Goal: Task Accomplishment & Management: Manage account settings

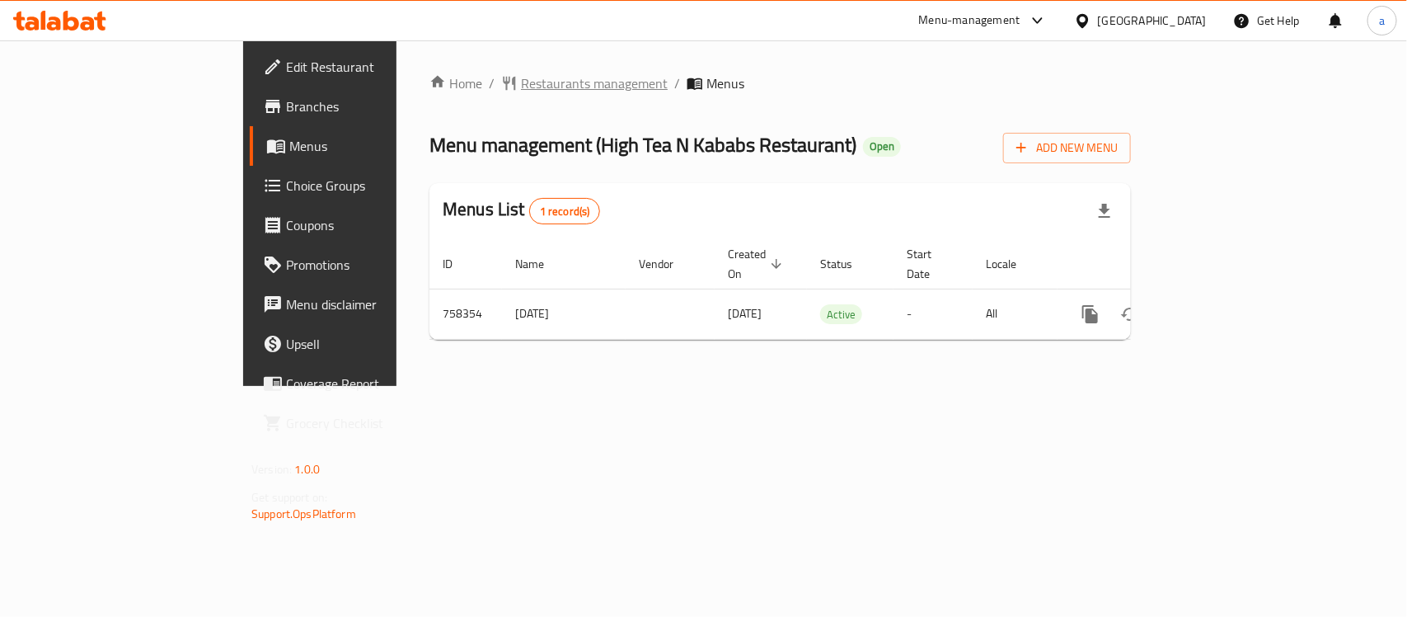
click at [521, 87] on span "Restaurants management" at bounding box center [594, 83] width 147 height 20
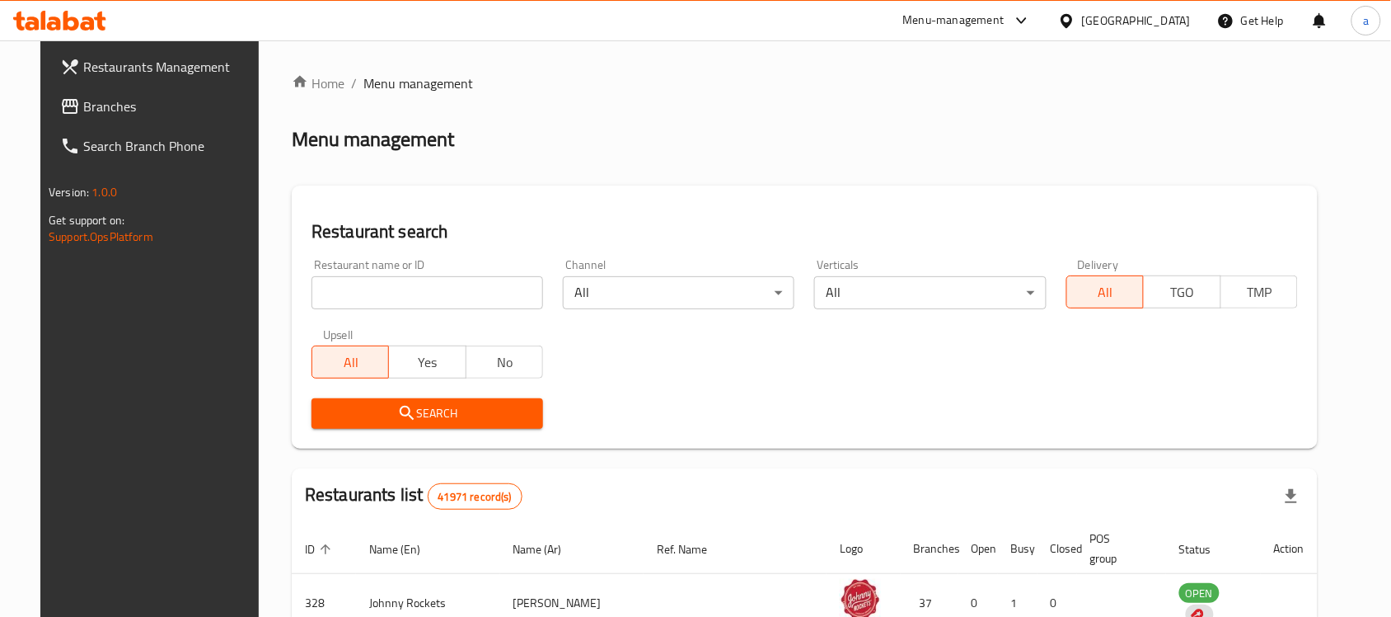
click at [109, 113] on span "Branches" at bounding box center [171, 106] width 176 height 20
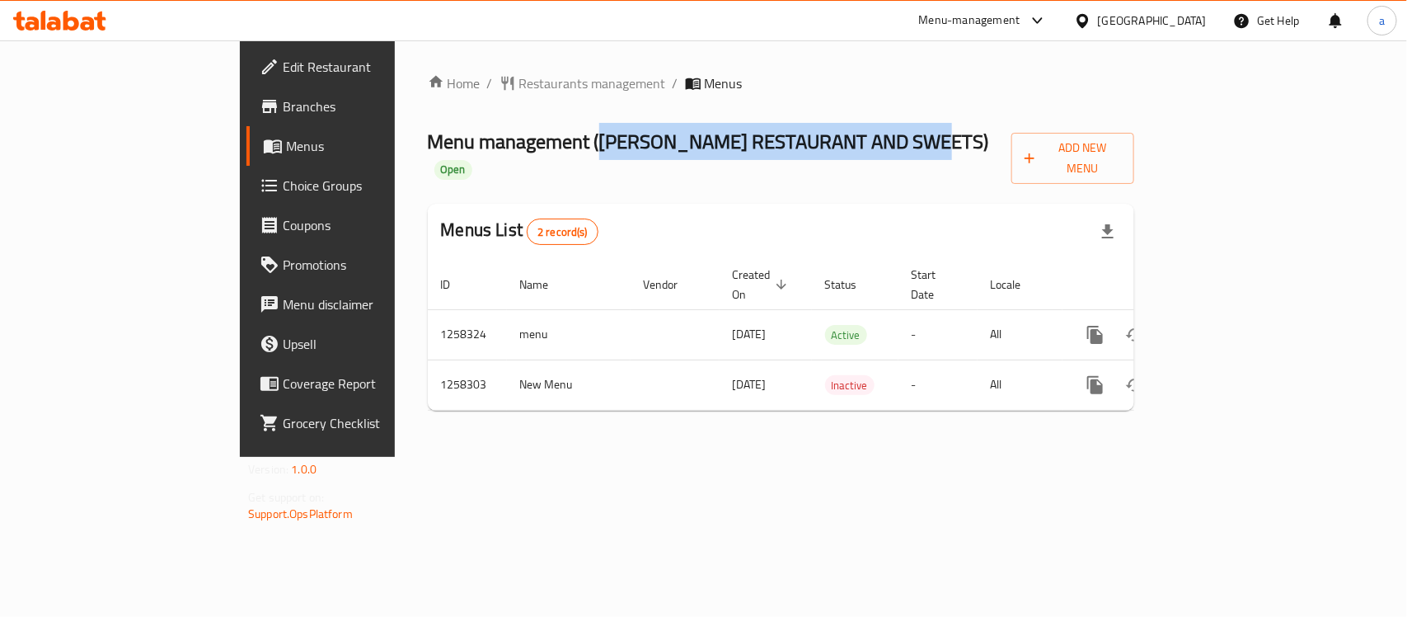
drag, startPoint x: 441, startPoint y: 144, endPoint x: 800, endPoint y: 149, distance: 358.6
click at [800, 149] on span "Menu management ( ABU HAMDAN RESTAURANT AND SWEETS )" at bounding box center [708, 141] width 561 height 37
copy span "ABU HAMDAN RESTAURANT AND SWEETS"
click at [283, 59] on span "Edit Restaurant" at bounding box center [372, 67] width 179 height 20
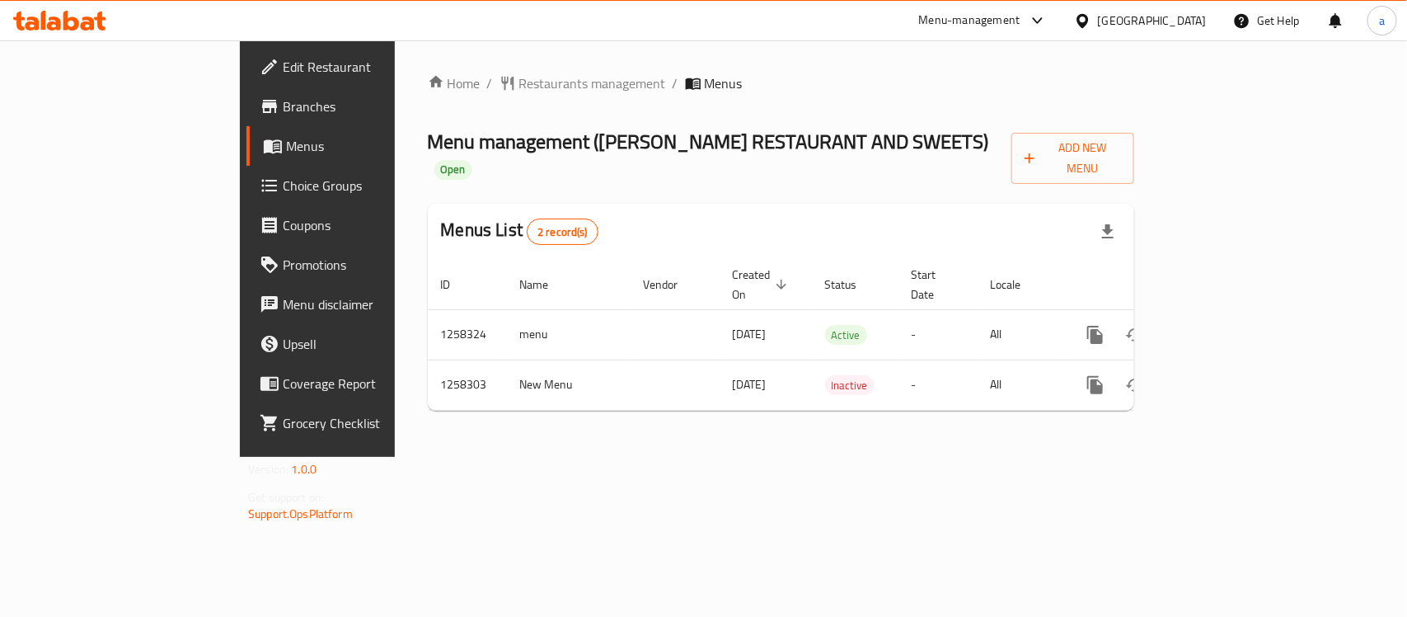
click at [283, 73] on span "Edit Restaurant" at bounding box center [372, 67] width 179 height 20
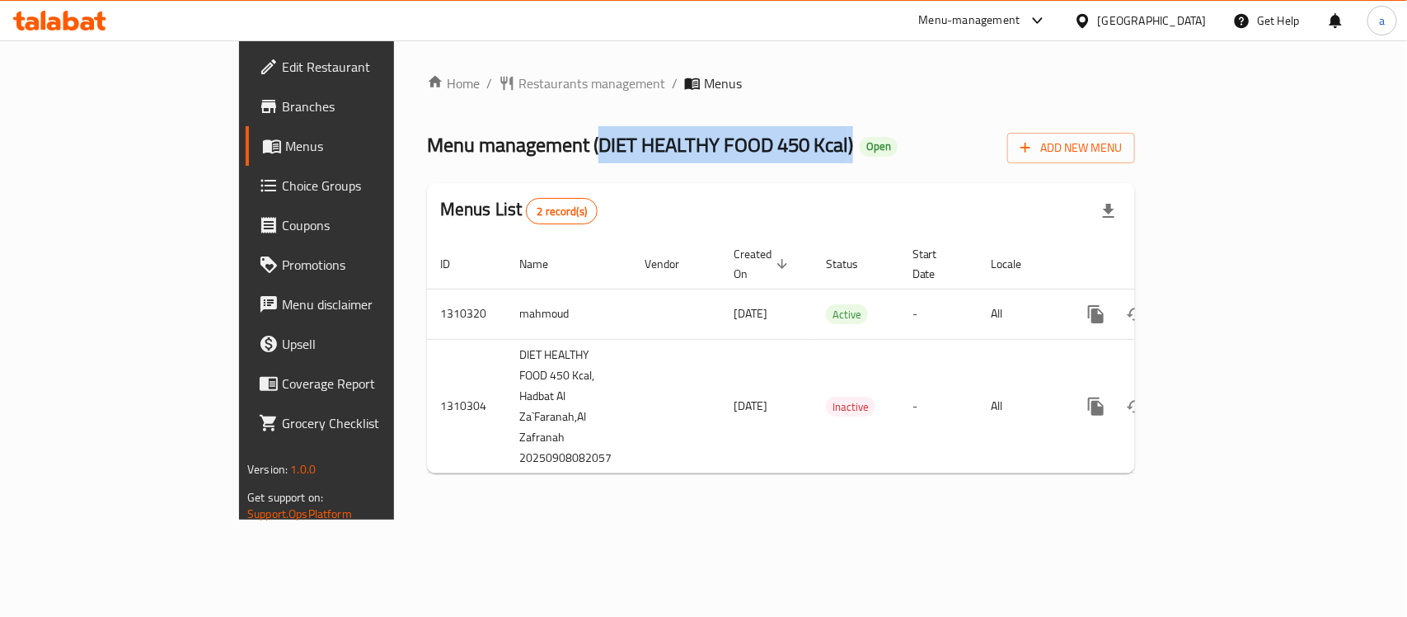
drag, startPoint x: 439, startPoint y: 143, endPoint x: 694, endPoint y: 140, distance: 255.5
click at [694, 140] on span "Menu management ( DIET HEALTHY FOOD 450 Kcal )" at bounding box center [640, 144] width 426 height 37
copy span "DIET HEALTHY FOOD 450 Kcal )"
click at [541, 159] on span "Menu management ( DIET HEALTHY FOOD 450 Kcal )" at bounding box center [640, 144] width 426 height 37
drag, startPoint x: 442, startPoint y: 148, endPoint x: 690, endPoint y: 138, distance: 248.3
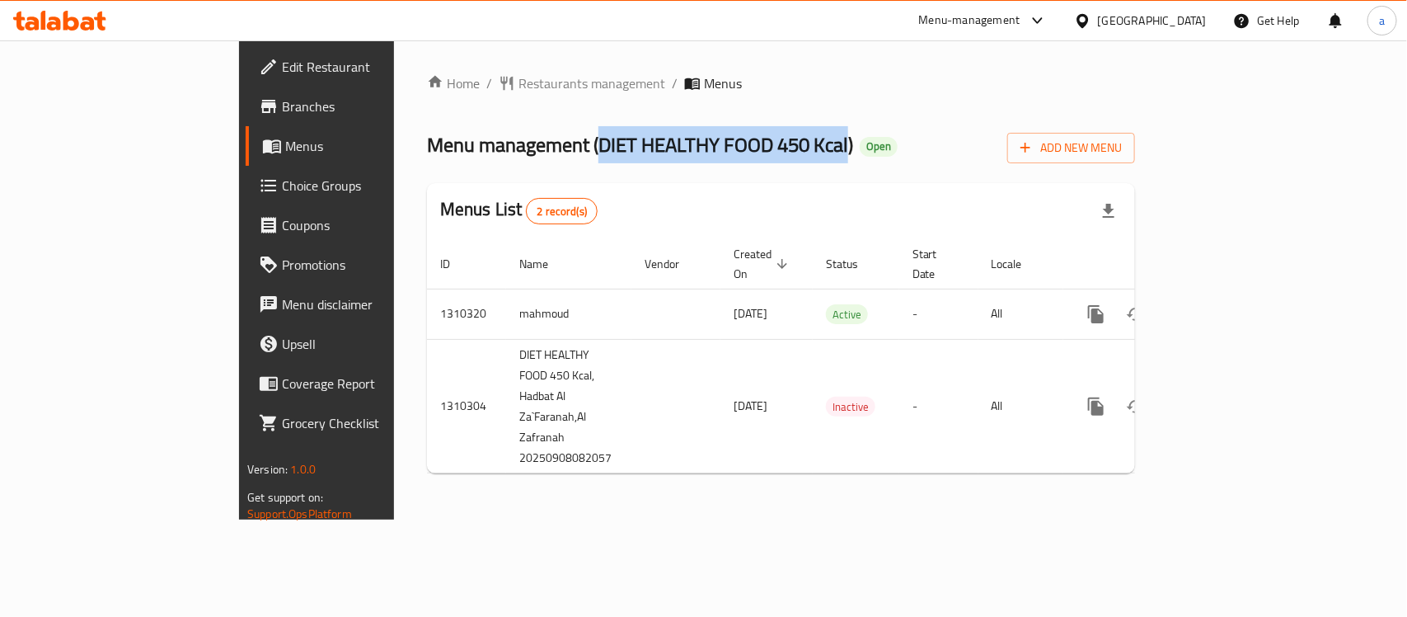
click at [690, 138] on span "Menu management ( DIET HEALTHY FOOD 450 Kcal )" at bounding box center [640, 144] width 426 height 37
copy span "DIET HEALTHY FOOD 450 Kcal"
click at [282, 71] on span "Edit Restaurant" at bounding box center [371, 67] width 179 height 20
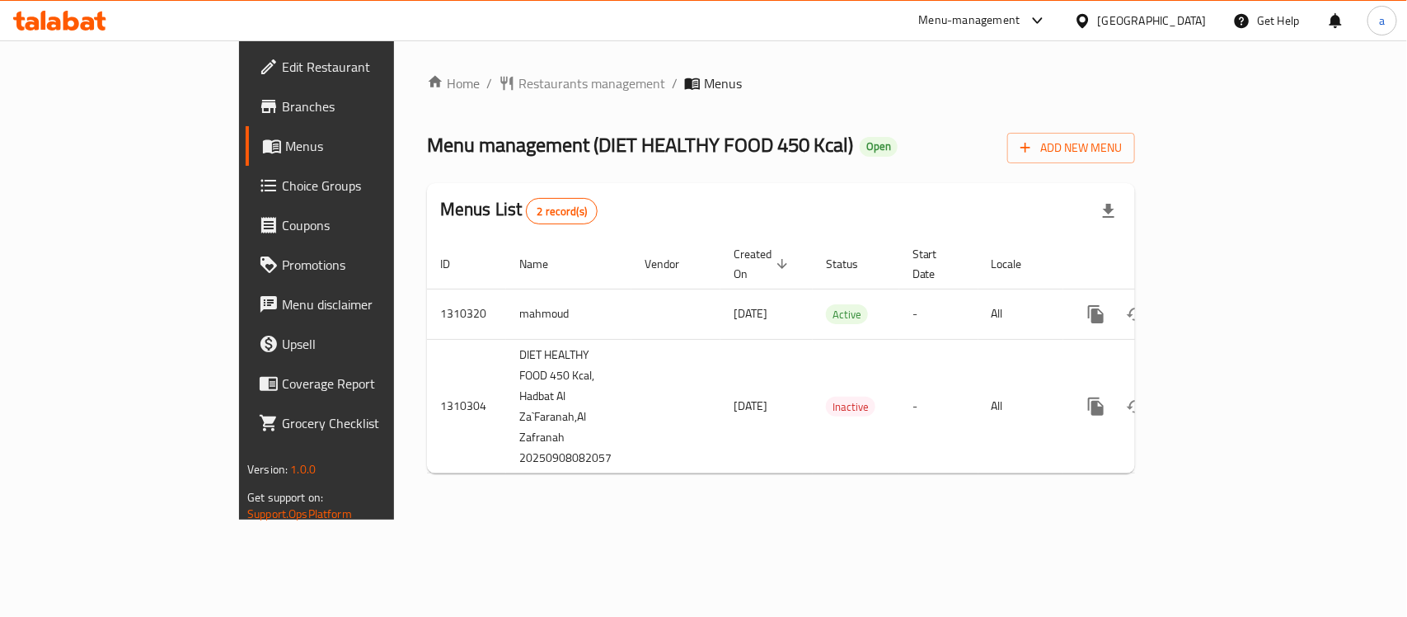
click at [447, 96] on div "Home / Restaurants management / Menus Menu management ( DIET HEALTHY FOOD 450 K…" at bounding box center [781, 279] width 708 height 413
click at [518, 87] on span "Restaurants management" at bounding box center [591, 83] width 147 height 20
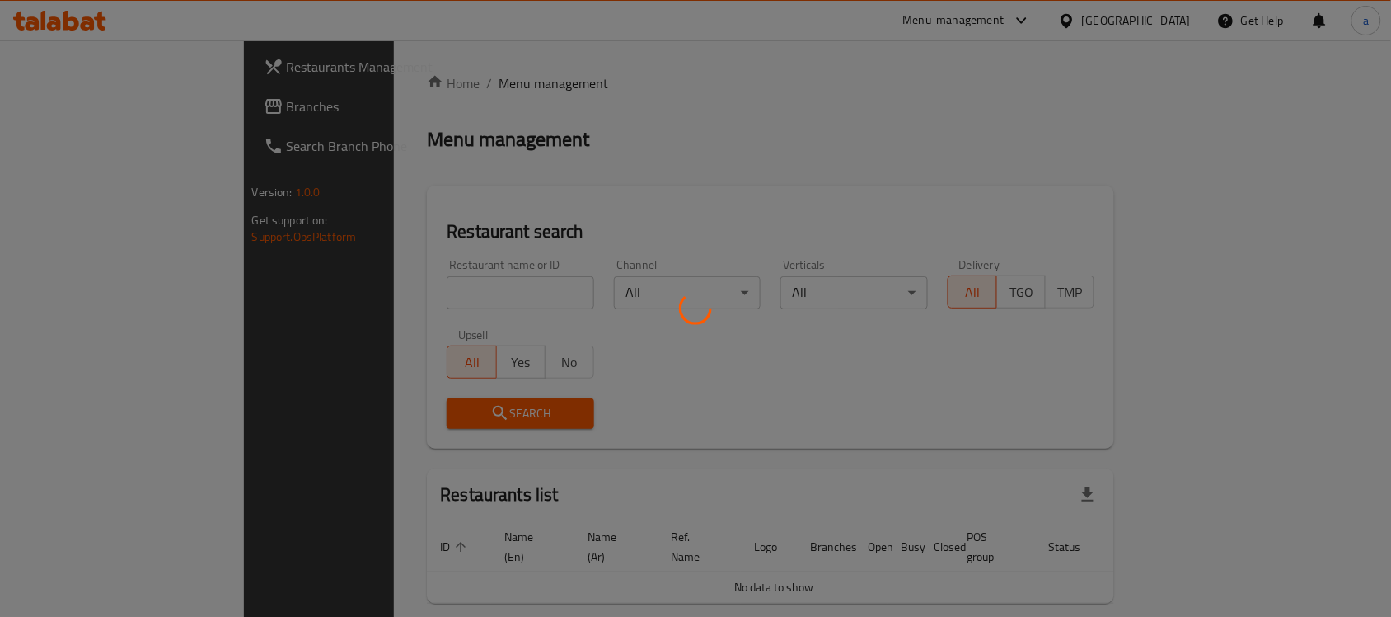
click at [42, 106] on div at bounding box center [695, 308] width 1391 height 617
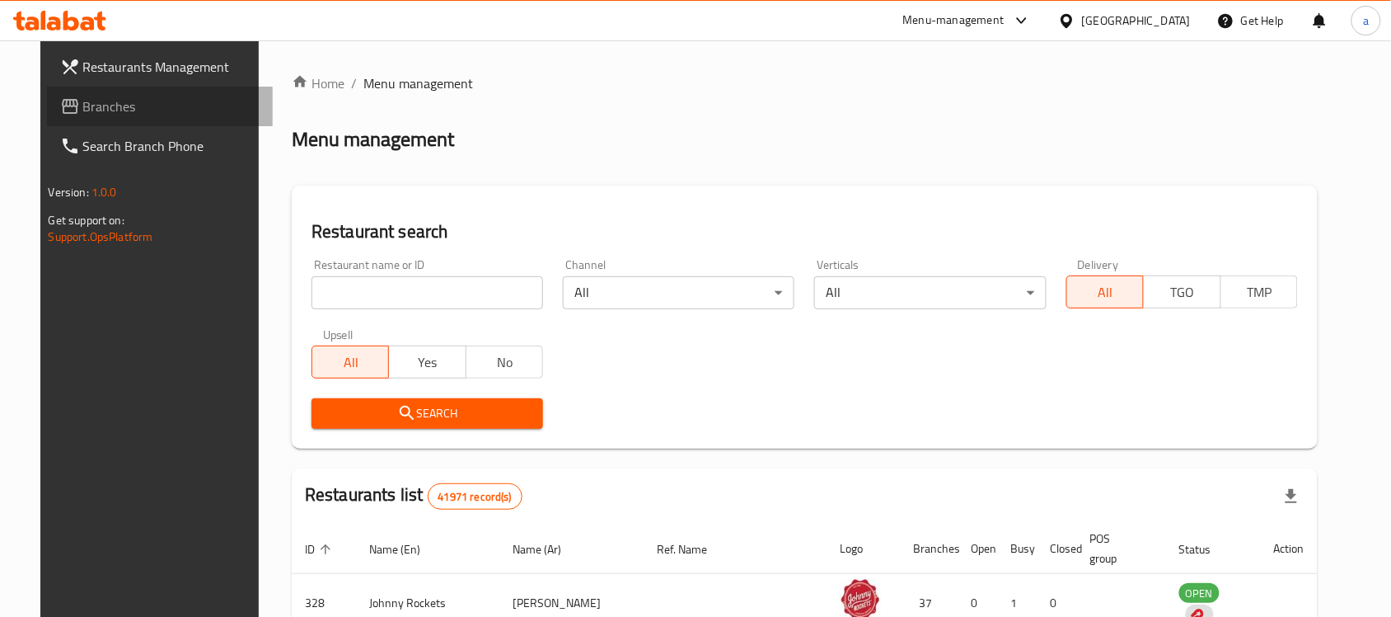
click at [83, 106] on span "Branches" at bounding box center [171, 106] width 176 height 20
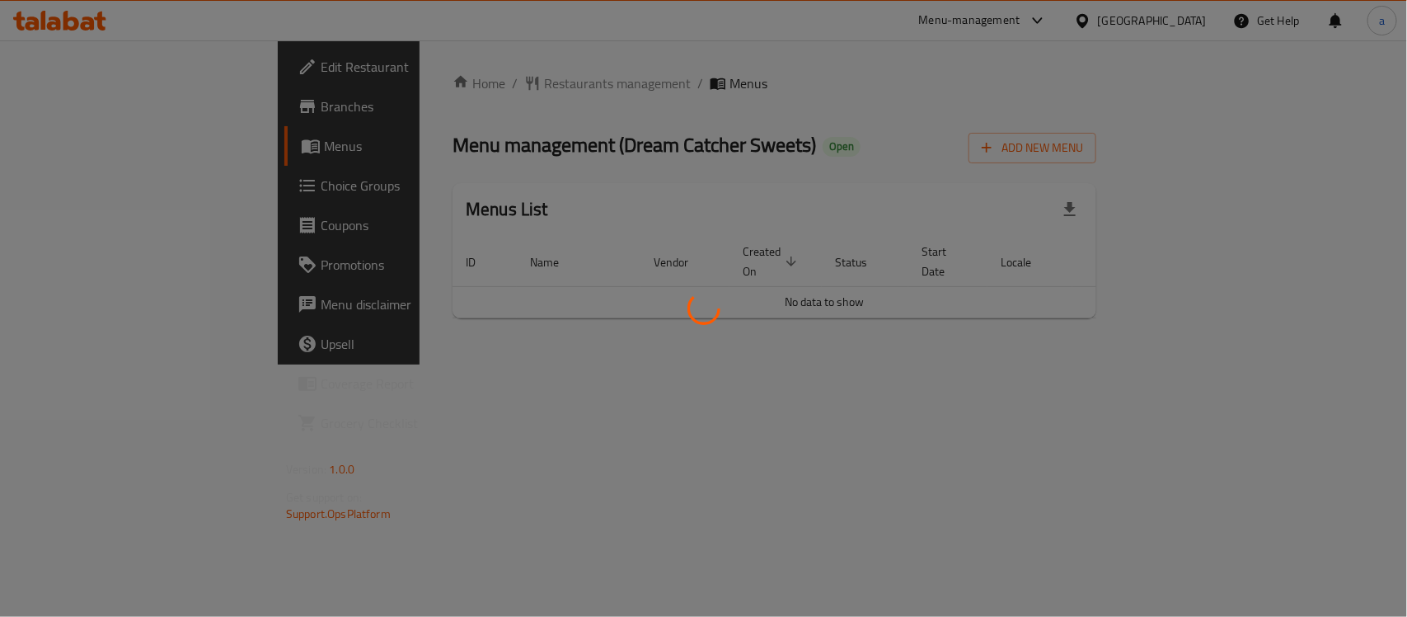
drag, startPoint x: 443, startPoint y: 150, endPoint x: 519, endPoint y: 157, distance: 76.1
click at [519, 157] on div at bounding box center [703, 308] width 1407 height 617
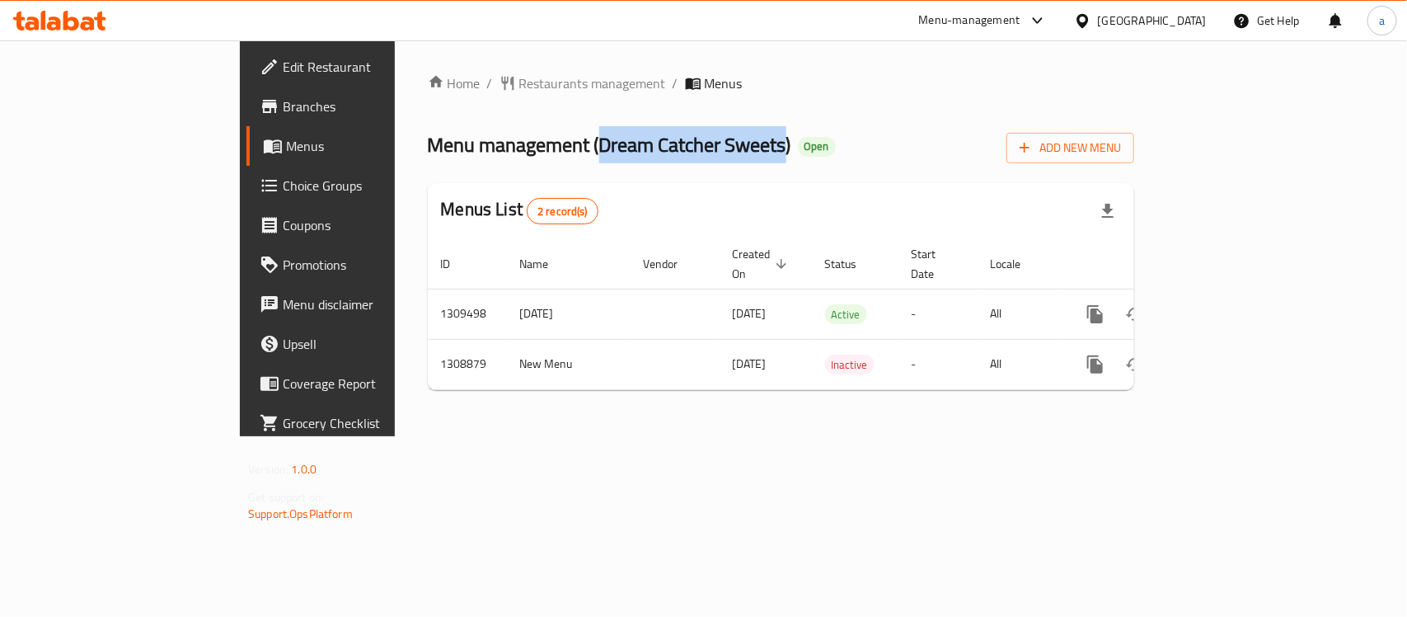
drag, startPoint x: 439, startPoint y: 142, endPoint x: 628, endPoint y: 145, distance: 188.8
click at [628, 145] on span "Menu management ( Dream Catcher Sweets )" at bounding box center [610, 144] width 364 height 37
copy span "Dream Catcher Sweets"
click at [283, 68] on span "Edit Restaurant" at bounding box center [372, 67] width 179 height 20
drag, startPoint x: 439, startPoint y: 141, endPoint x: 523, endPoint y: 155, distance: 86.0
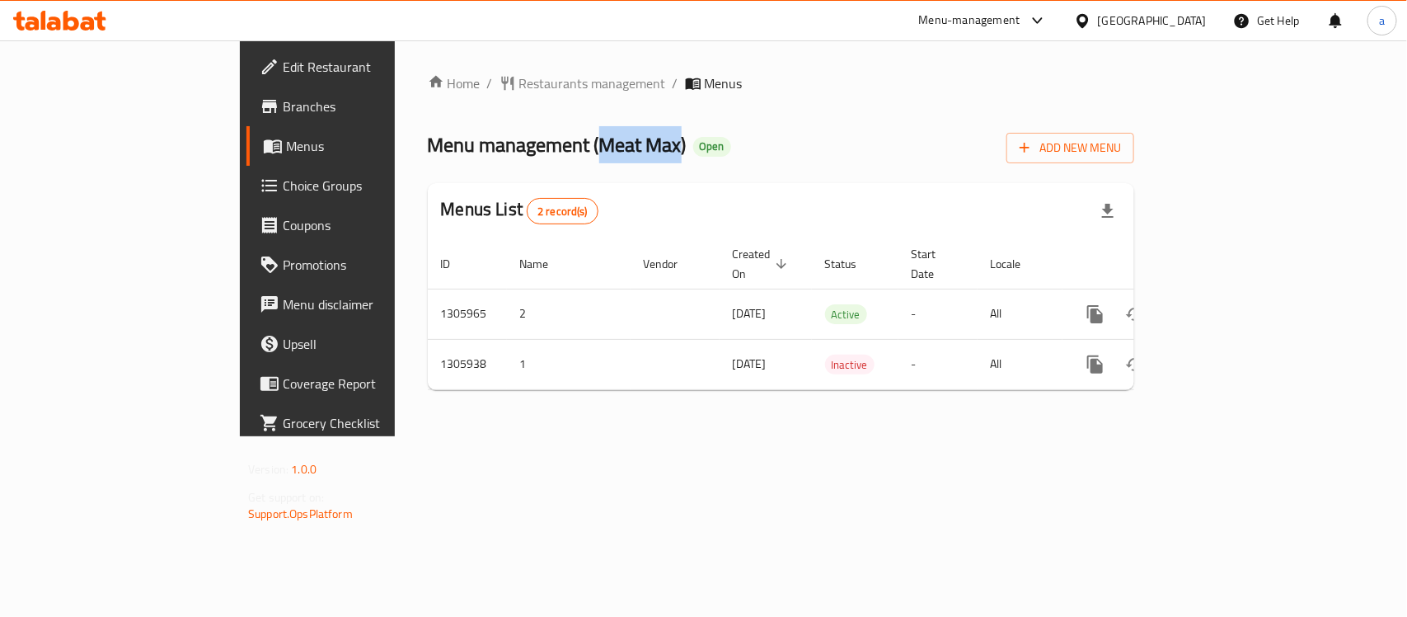
click at [523, 155] on span "Menu management ( Meat Max )" at bounding box center [557, 144] width 259 height 37
copy span "Meat Max"
click at [519, 87] on span "Restaurants management" at bounding box center [592, 83] width 147 height 20
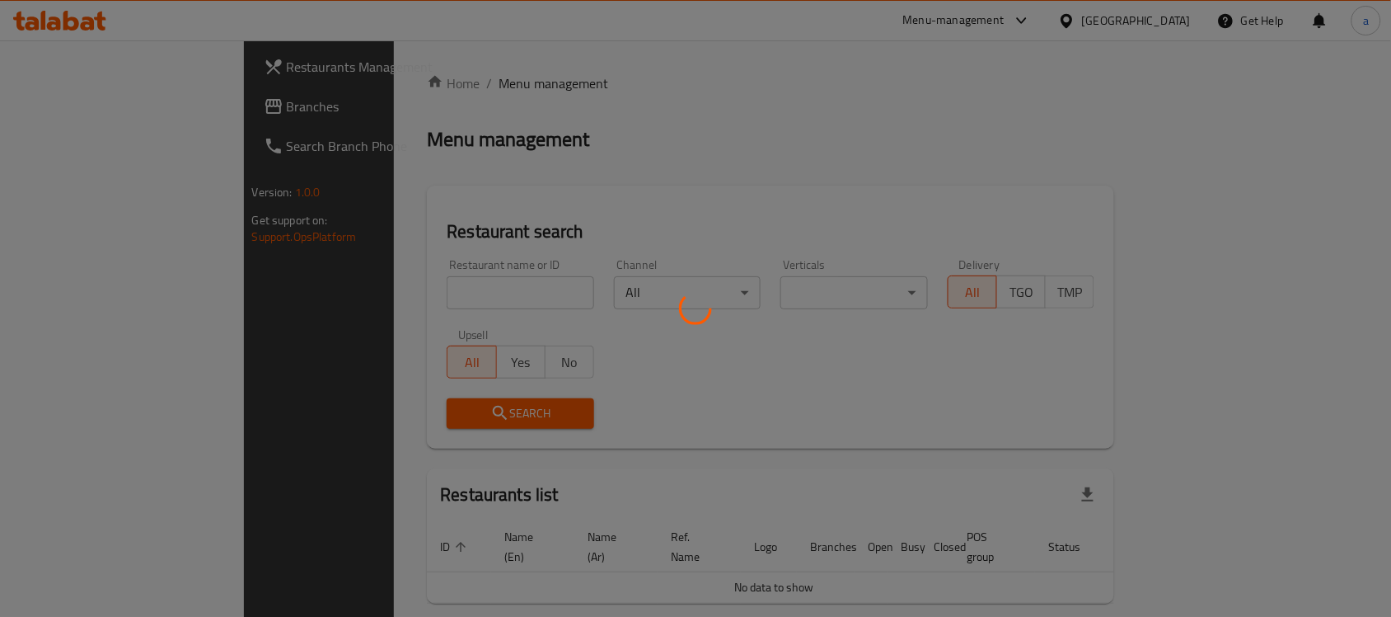
click at [79, 117] on div at bounding box center [695, 308] width 1391 height 617
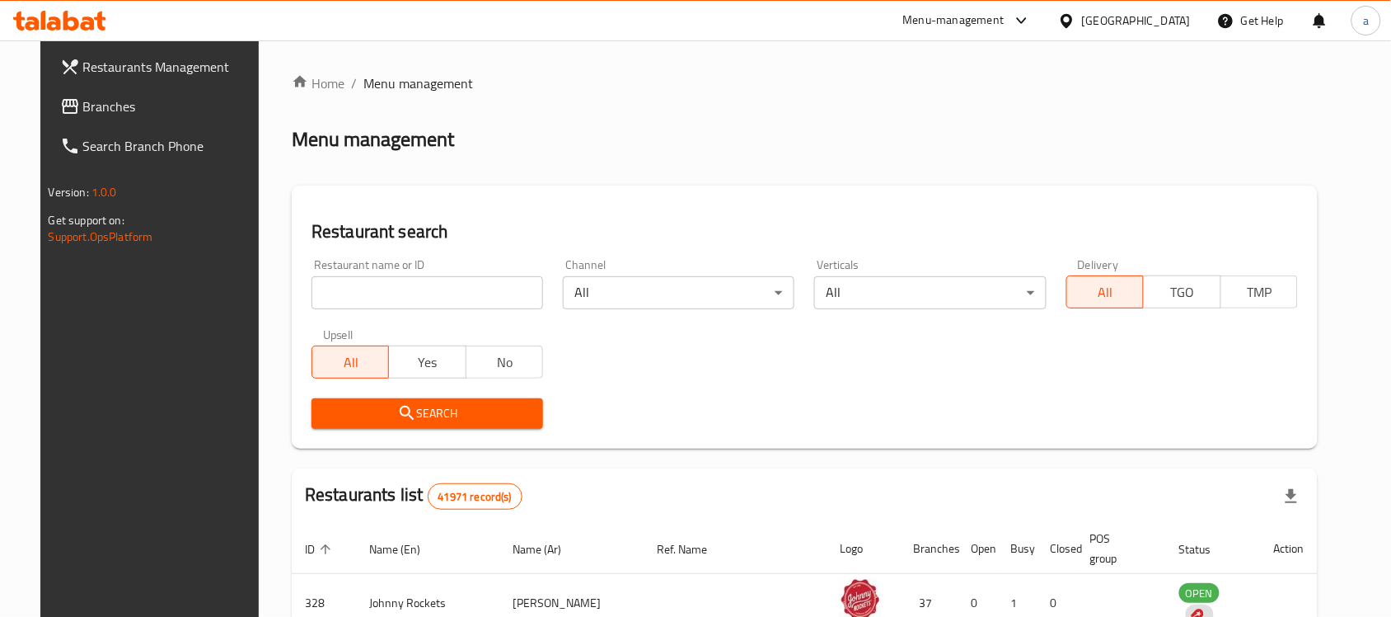
click at [87, 104] on div at bounding box center [695, 308] width 1391 height 617
click at [87, 104] on span "Branches" at bounding box center [171, 106] width 176 height 20
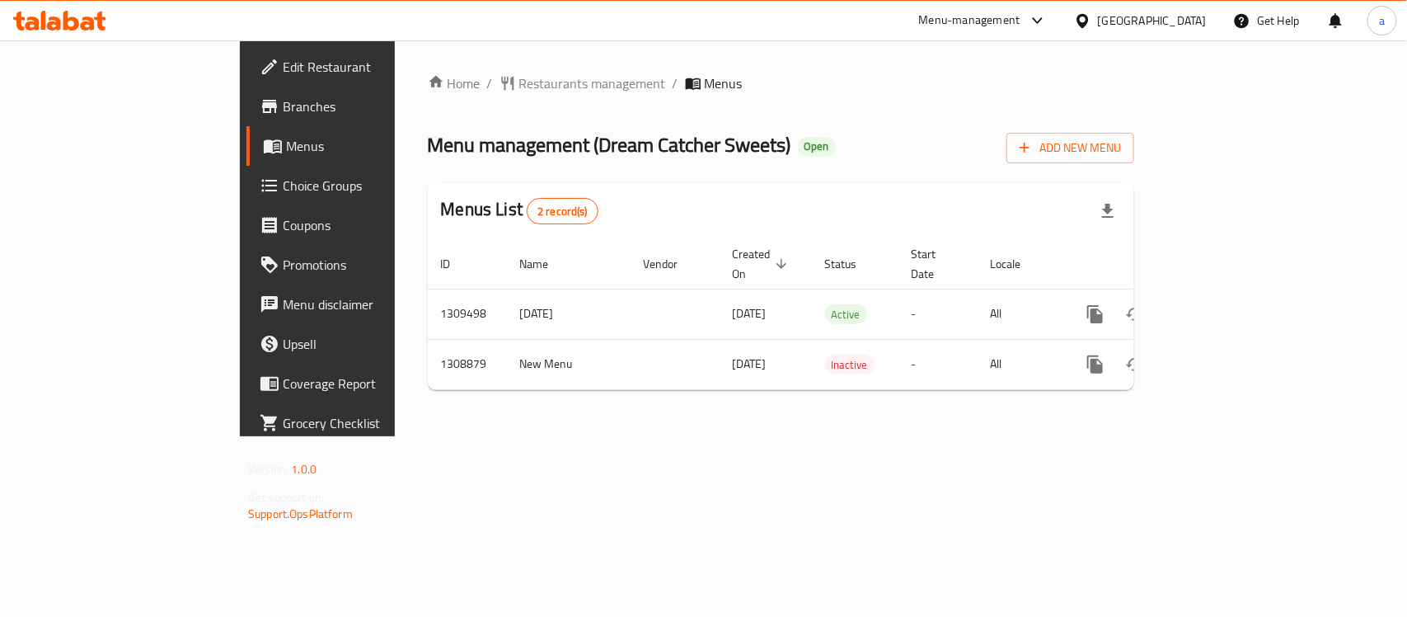
click at [246, 78] on link "Edit Restaurant" at bounding box center [360, 67] width 228 height 40
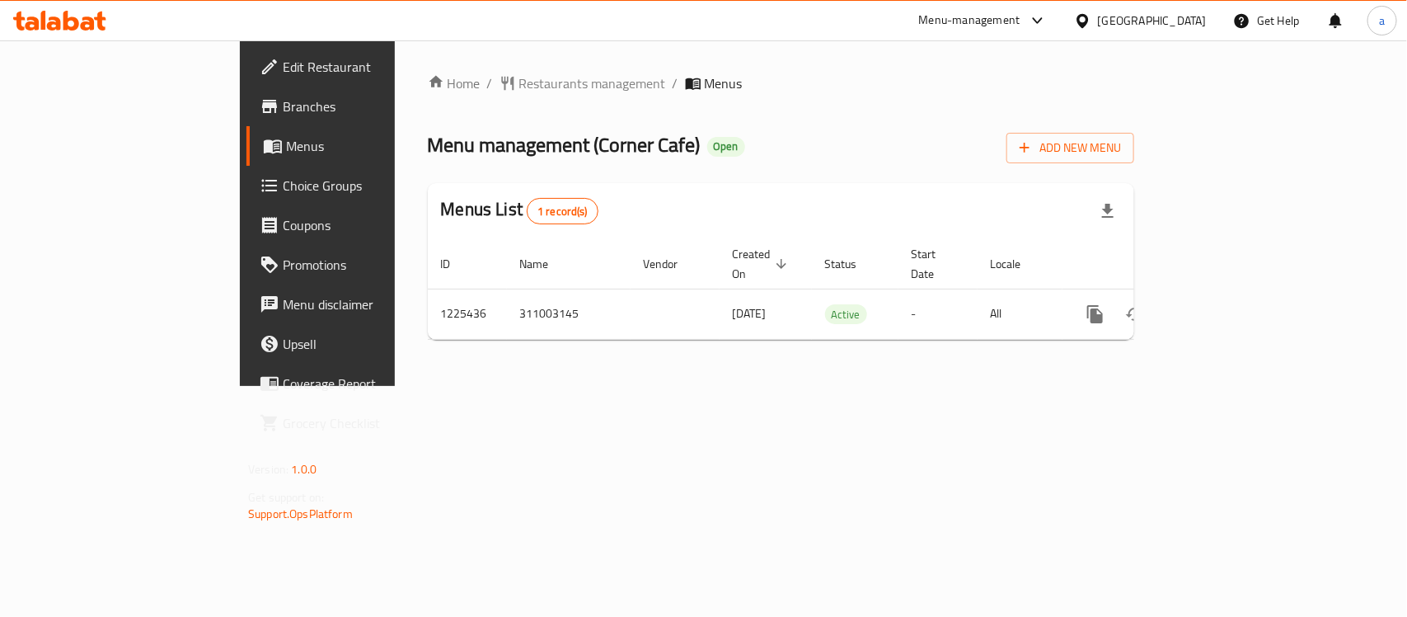
click at [428, 97] on div "Home / Restaurants management / Menus Menu management ( Corner Cafe ) Open Add …" at bounding box center [781, 212] width 706 height 279
click at [519, 79] on span "Restaurants management" at bounding box center [592, 83] width 147 height 20
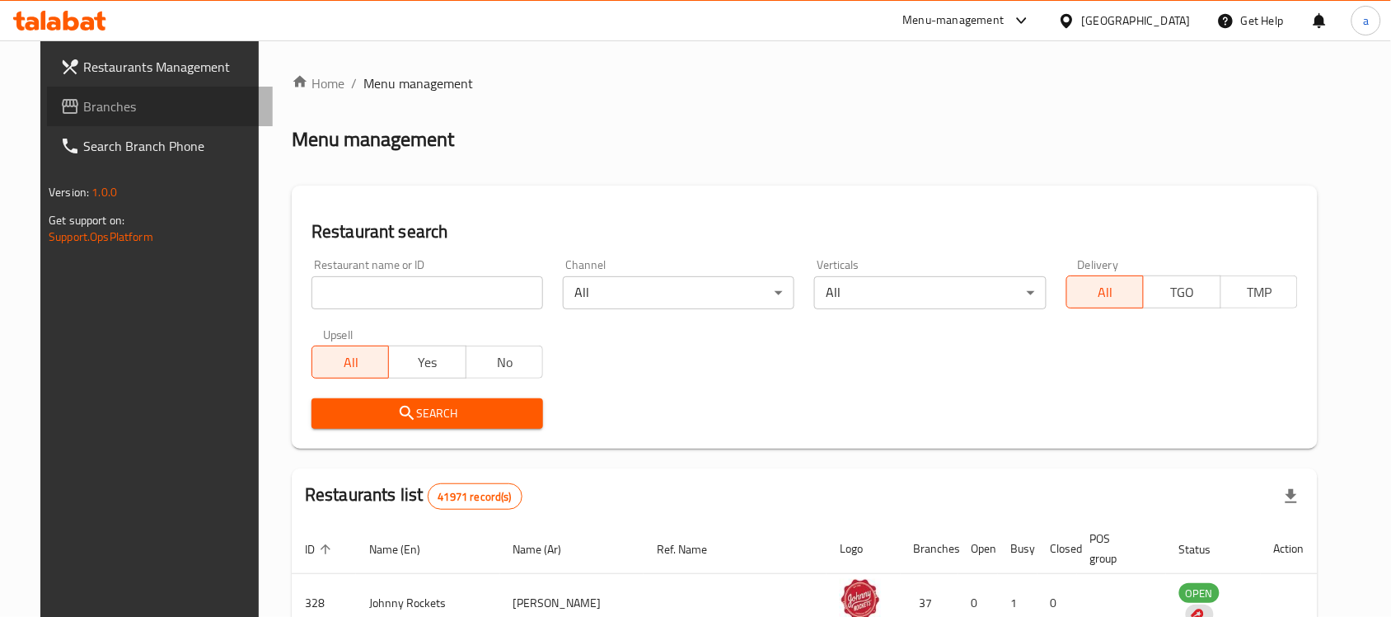
click at [83, 105] on span "Branches" at bounding box center [171, 106] width 176 height 20
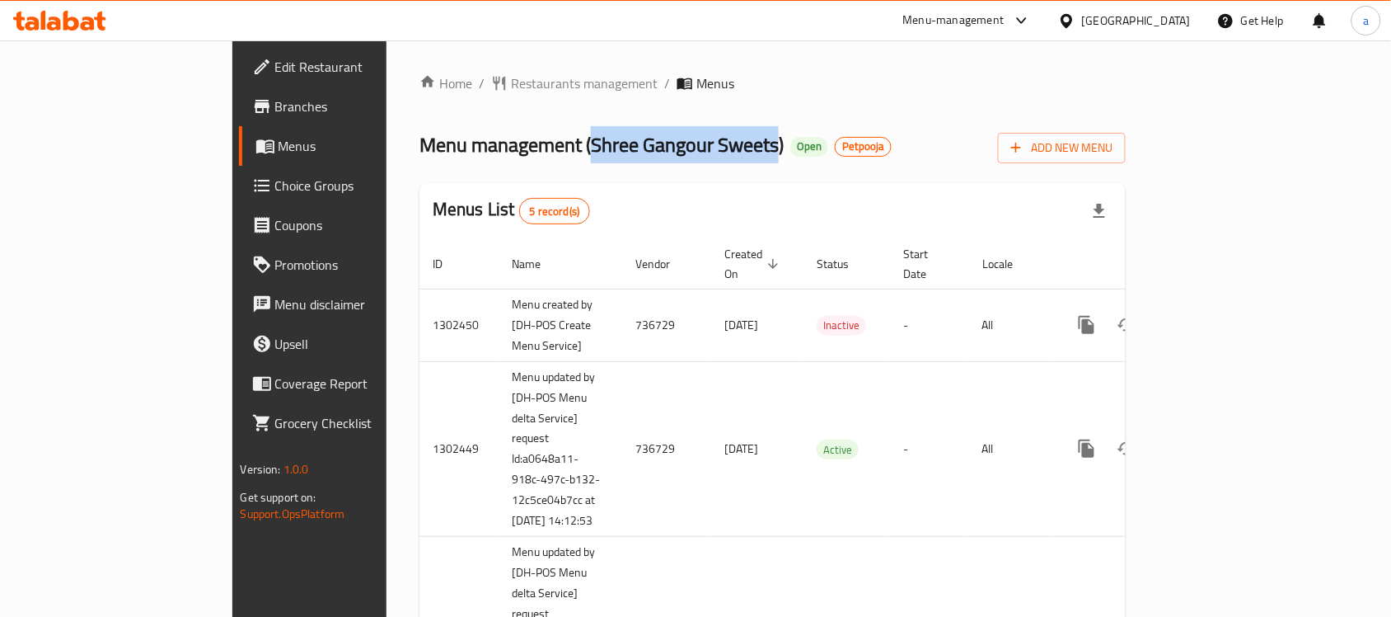
drag, startPoint x: 438, startPoint y: 141, endPoint x: 628, endPoint y: 150, distance: 190.6
click at [628, 150] on span "Menu management ( Shree Gangour Sweets )" at bounding box center [602, 144] width 364 height 37
copy span "Shree Gangour Sweets"
click at [515, 136] on span "Menu management ( Shree Gangour Sweets )" at bounding box center [602, 144] width 364 height 37
click at [1043, 92] on ol "Home / Restaurants management / Menus" at bounding box center [773, 83] width 706 height 20
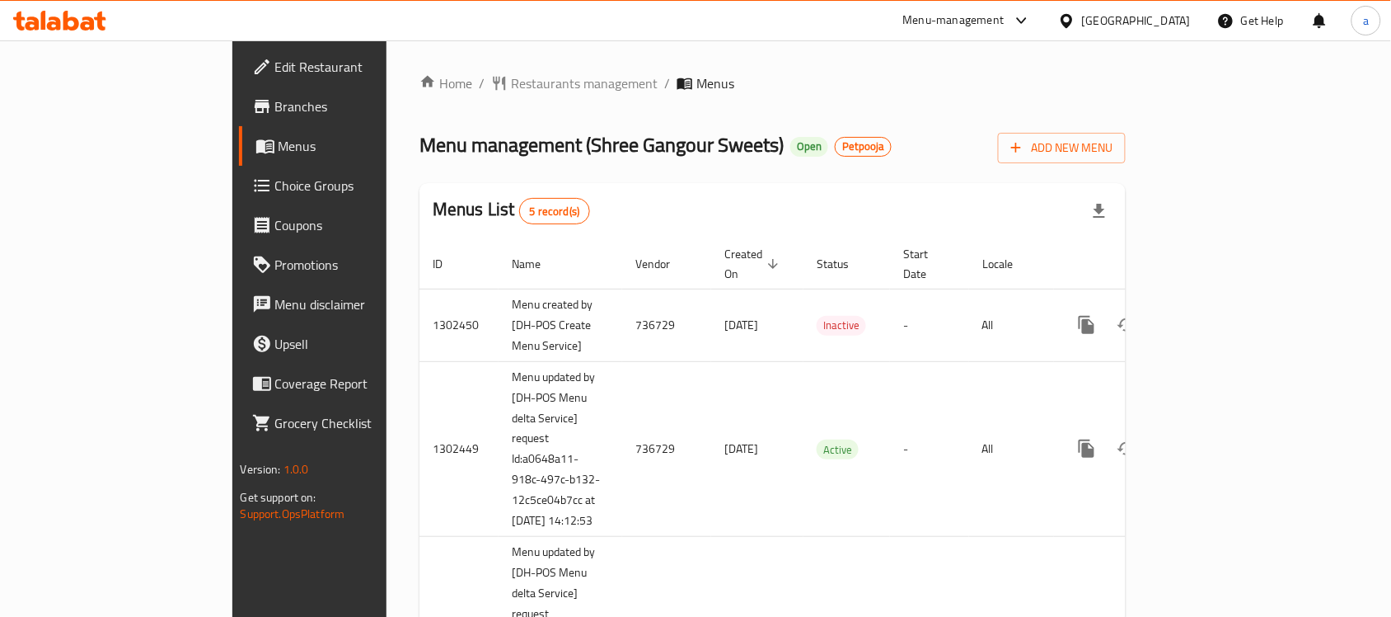
click at [982, 14] on div "Menu-management" at bounding box center [953, 21] width 101 height 20
click at [867, 178] on div "Restaurant-Management" at bounding box center [865, 183] width 129 height 18
click at [511, 84] on span "Restaurants management" at bounding box center [584, 83] width 147 height 20
click at [973, 15] on div "Menu-management" at bounding box center [953, 21] width 101 height 20
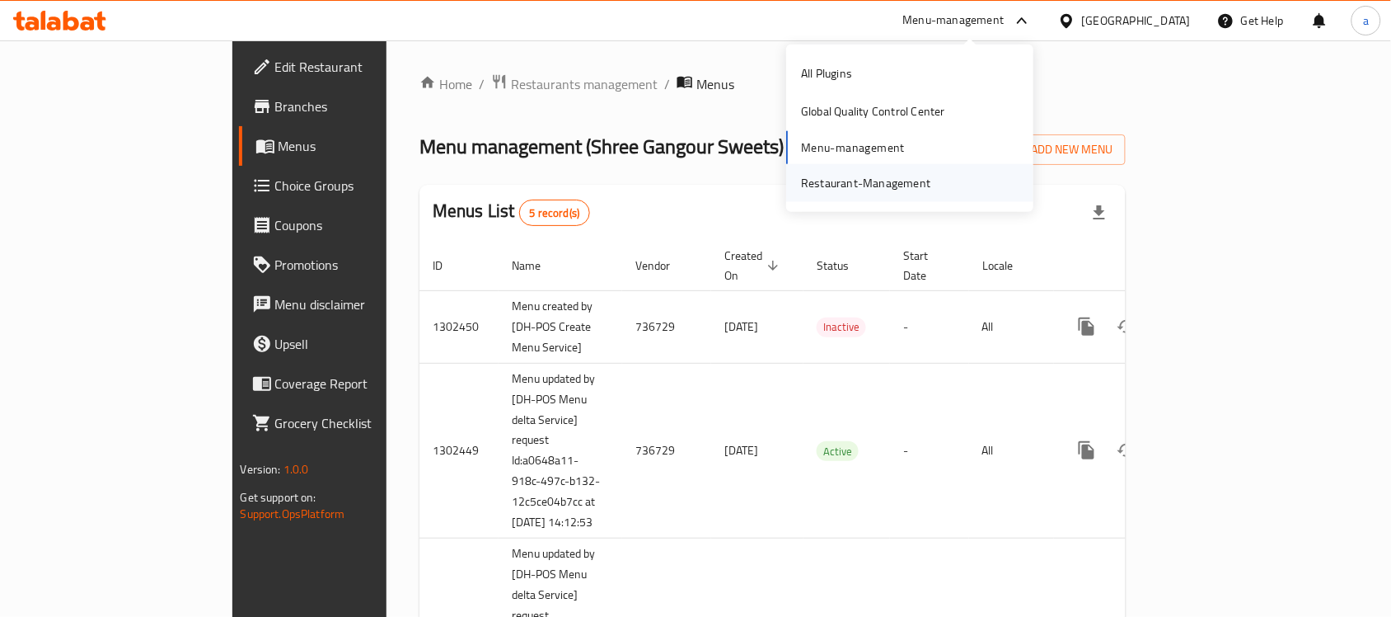
click at [841, 180] on div "Restaurant-Management" at bounding box center [865, 183] width 129 height 18
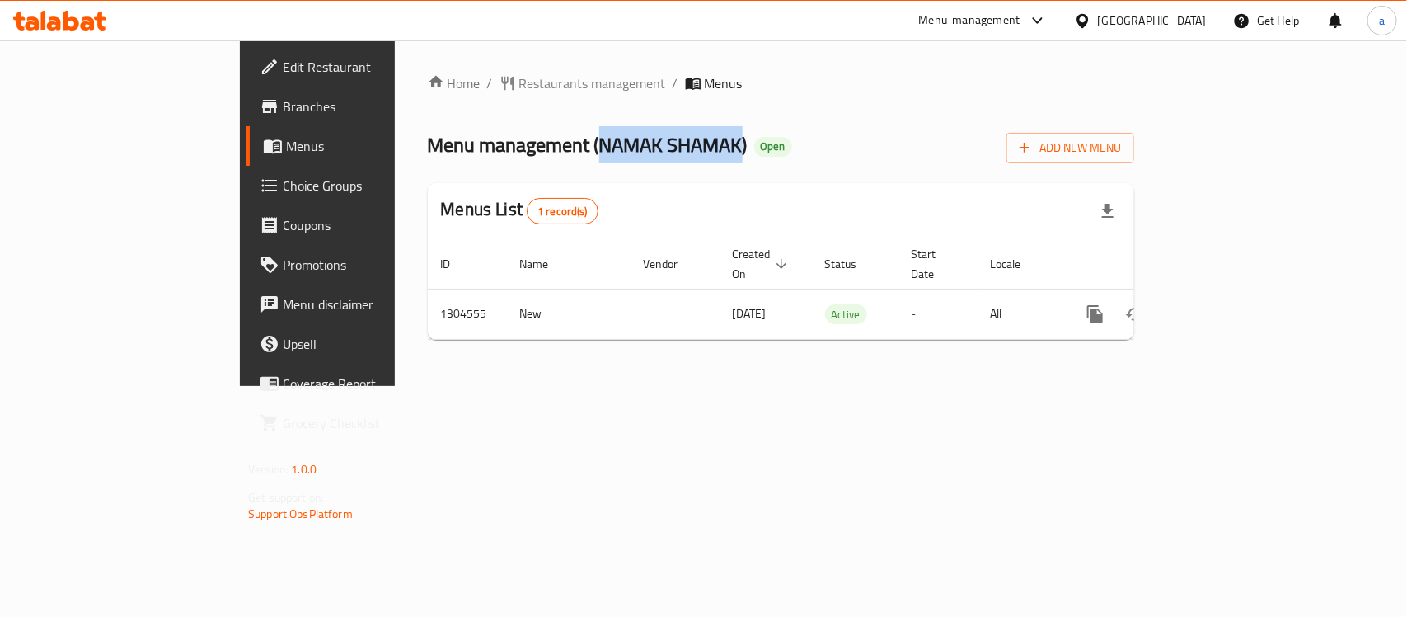
drag, startPoint x: 442, startPoint y: 143, endPoint x: 584, endPoint y: 141, distance: 141.8
click at [584, 141] on span "Menu management ( [PERSON_NAME] )" at bounding box center [588, 144] width 320 height 37
copy span "NAMAK SHAMAK"
click at [519, 78] on span "Restaurants management" at bounding box center [592, 83] width 147 height 20
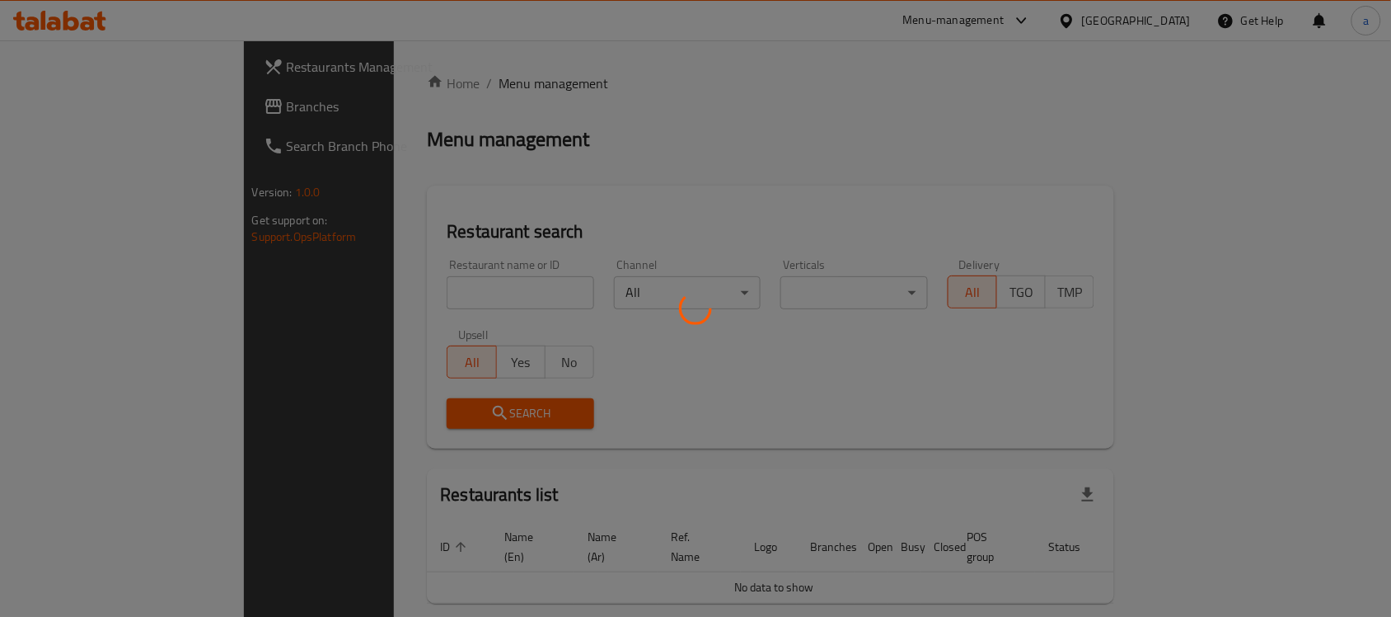
click at [396, 96] on div at bounding box center [695, 308] width 1391 height 617
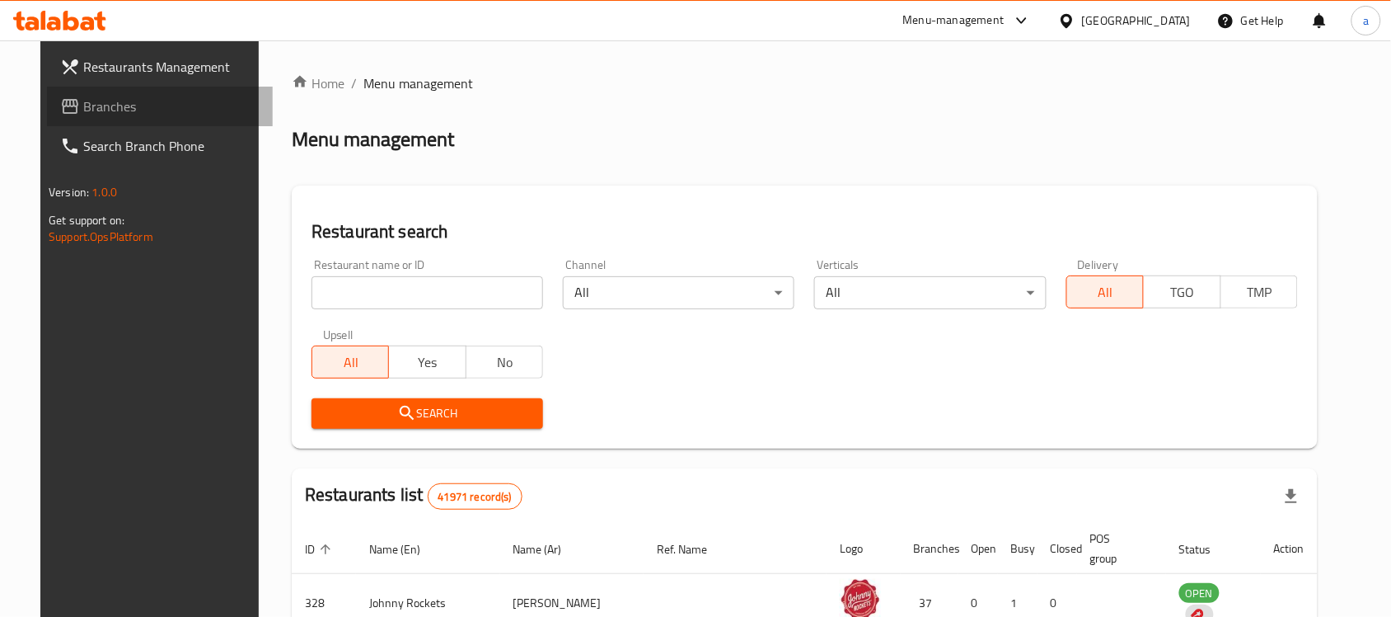
click at [106, 97] on span "Branches" at bounding box center [171, 106] width 176 height 20
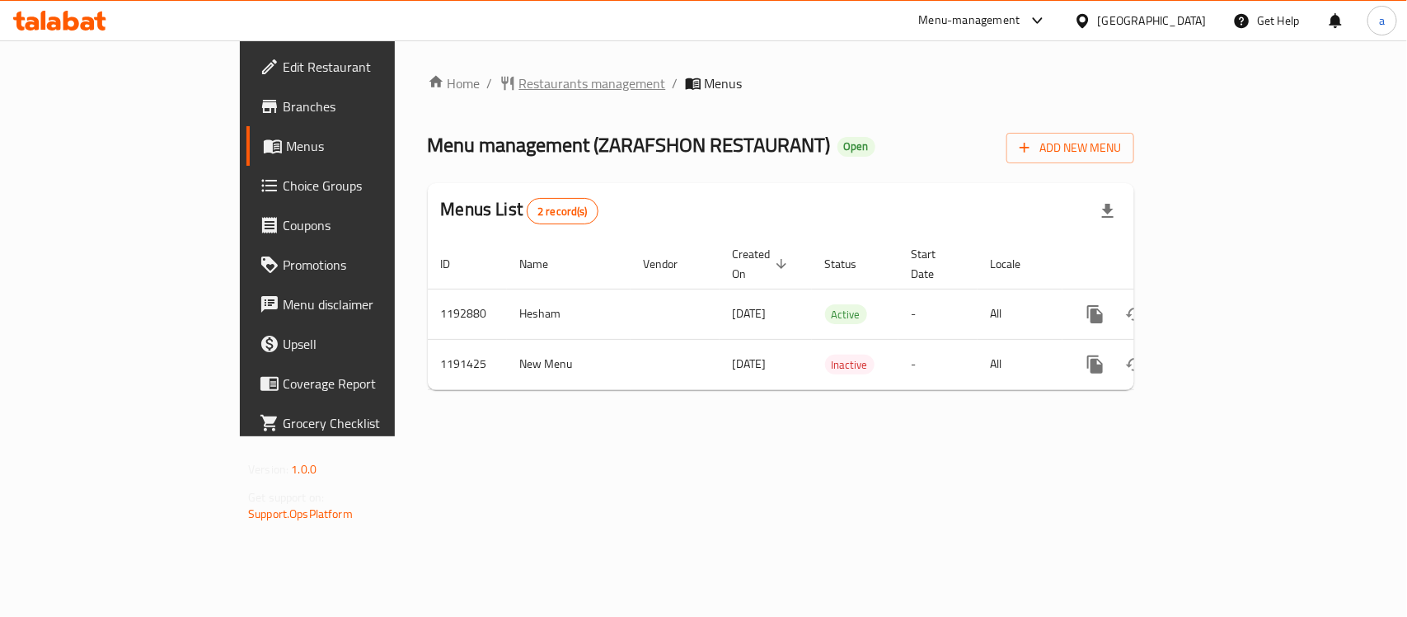
click at [519, 76] on span "Restaurants management" at bounding box center [592, 83] width 147 height 20
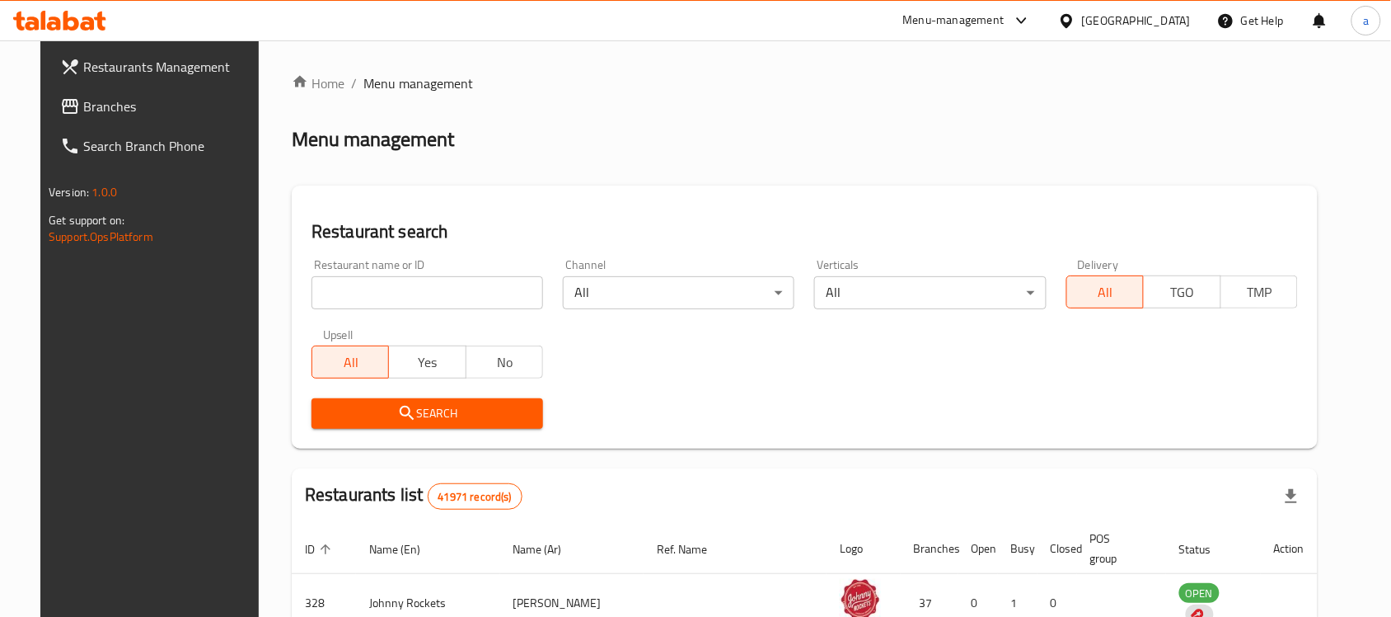
click at [83, 111] on span "Branches" at bounding box center [171, 106] width 176 height 20
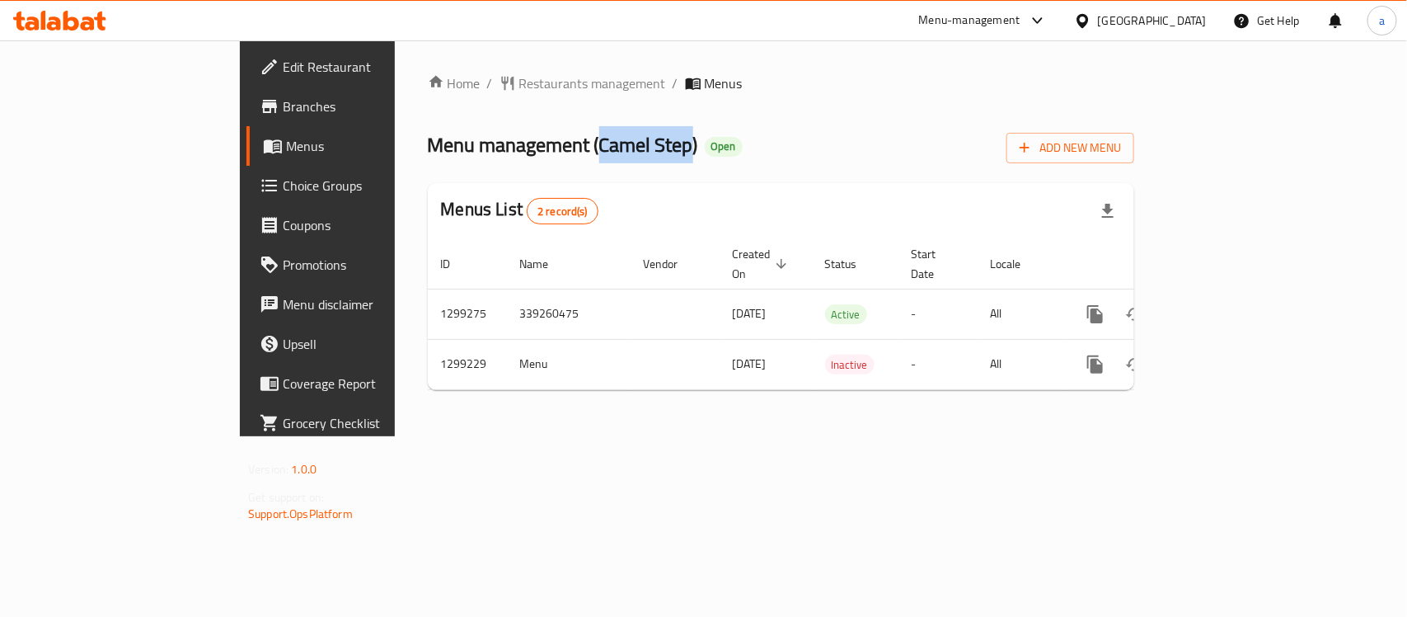
drag, startPoint x: 439, startPoint y: 146, endPoint x: 530, endPoint y: 159, distance: 92.4
click at [530, 159] on span "Menu management ( Camel Step )" at bounding box center [563, 144] width 270 height 37
copy span "Camel Step"
click at [428, 95] on div "Home / Restaurants management / Menus Menu management ( Camel Step ) Open Add N…" at bounding box center [781, 238] width 706 height 330
click at [519, 83] on span "Restaurants management" at bounding box center [592, 83] width 147 height 20
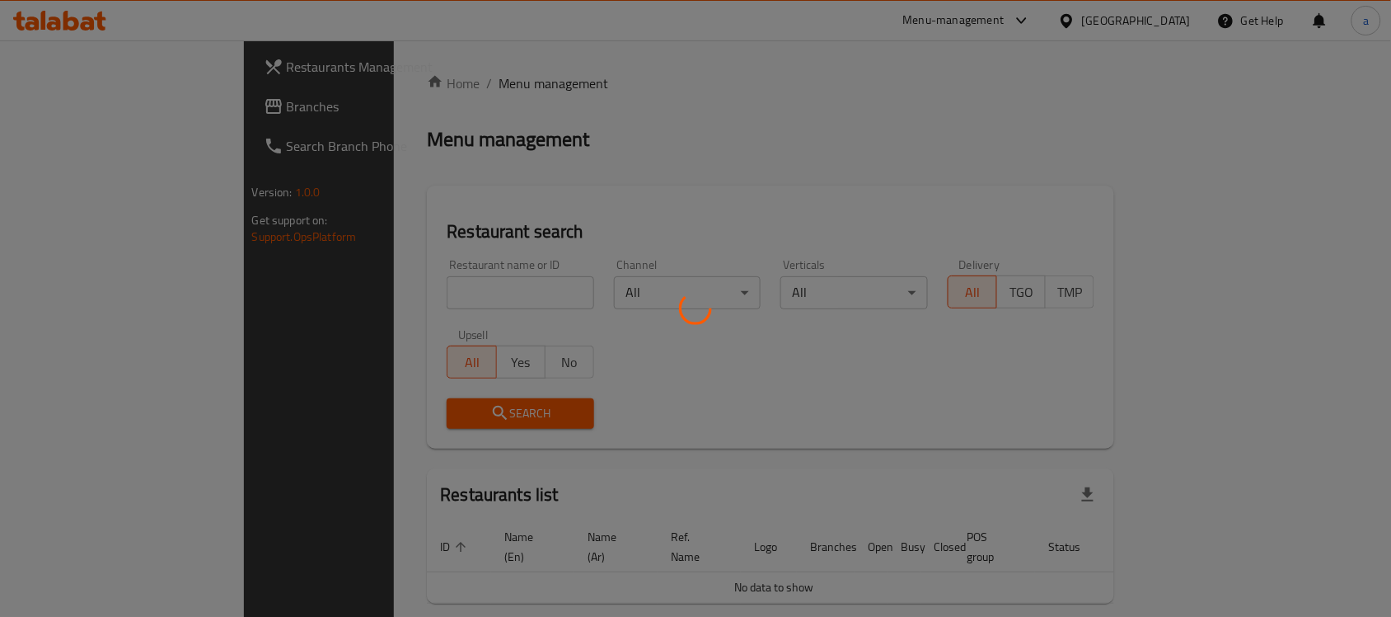
click at [120, 109] on div at bounding box center [695, 308] width 1391 height 617
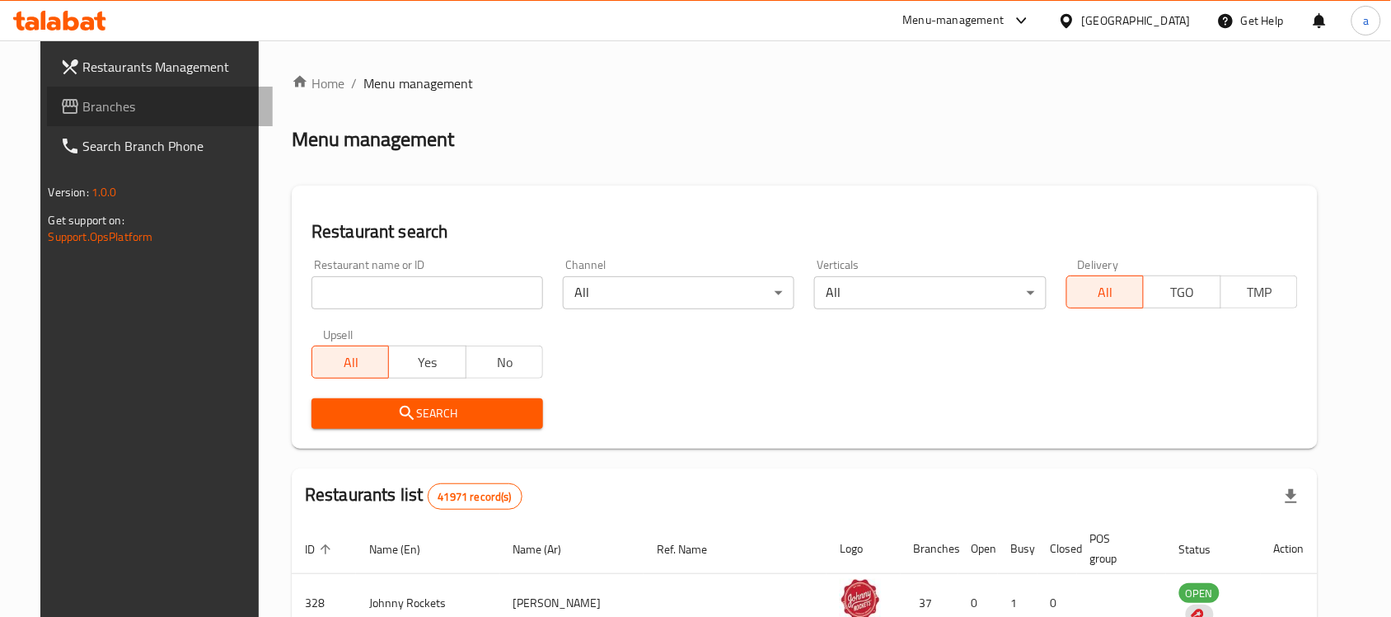
click at [120, 109] on span "Branches" at bounding box center [171, 106] width 176 height 20
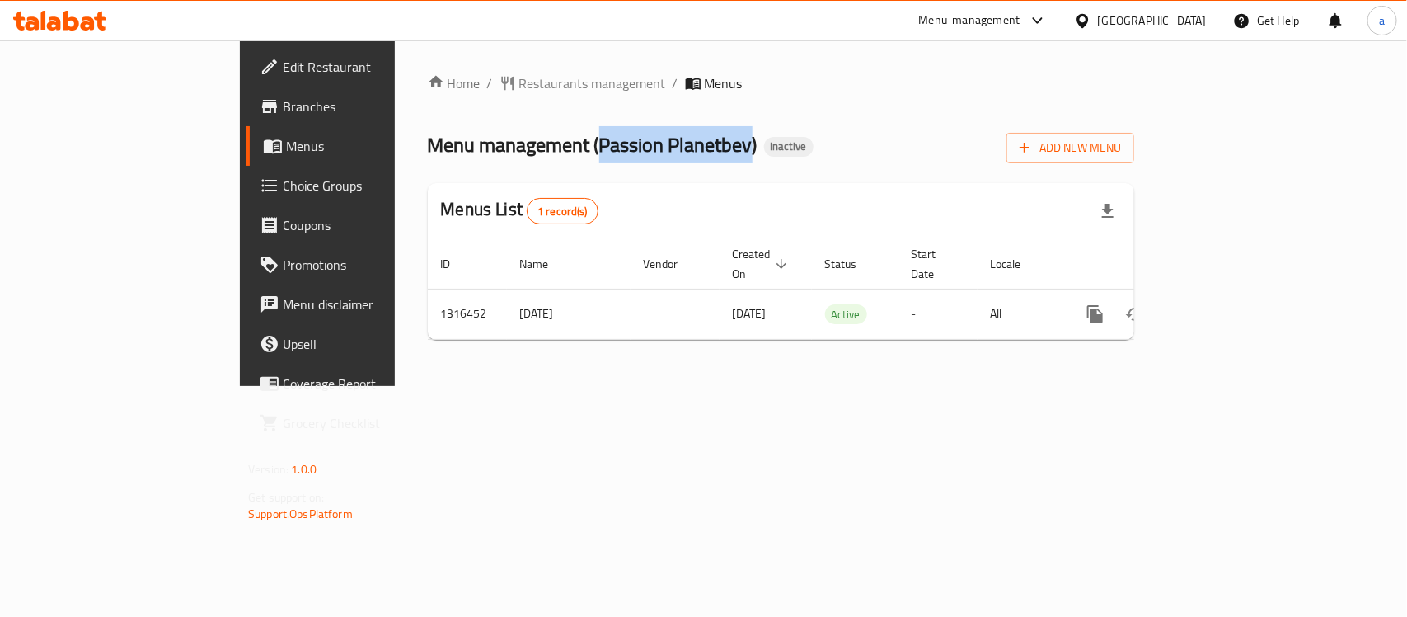
drag, startPoint x: 438, startPoint y: 144, endPoint x: 593, endPoint y: 147, distance: 155.8
click at [593, 147] on span "Menu management ( Passion Planetbev )" at bounding box center [593, 144] width 330 height 37
copy span "Passion Planetbev"
click at [283, 190] on span "Choice Groups" at bounding box center [372, 186] width 179 height 20
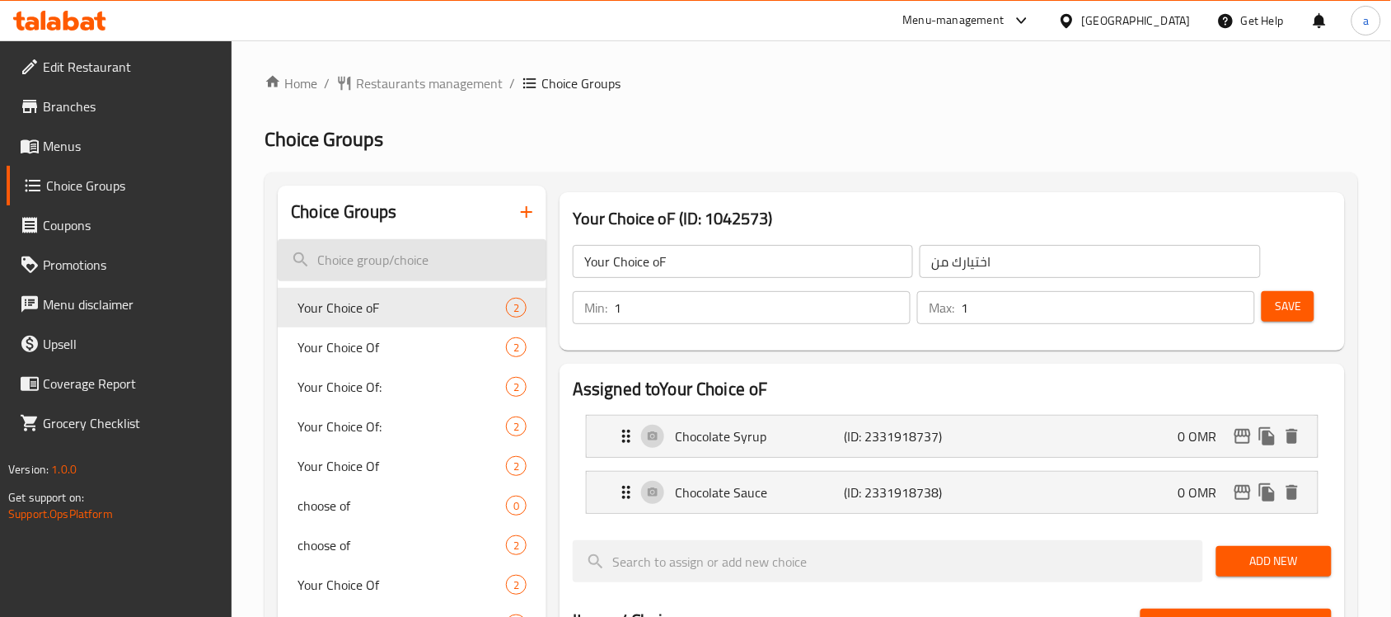
click at [364, 268] on input "search" at bounding box center [412, 260] width 269 height 42
paste input "choose of"
type input "choose of"
click at [340, 331] on div "Your Choice Of 2" at bounding box center [412, 347] width 269 height 40
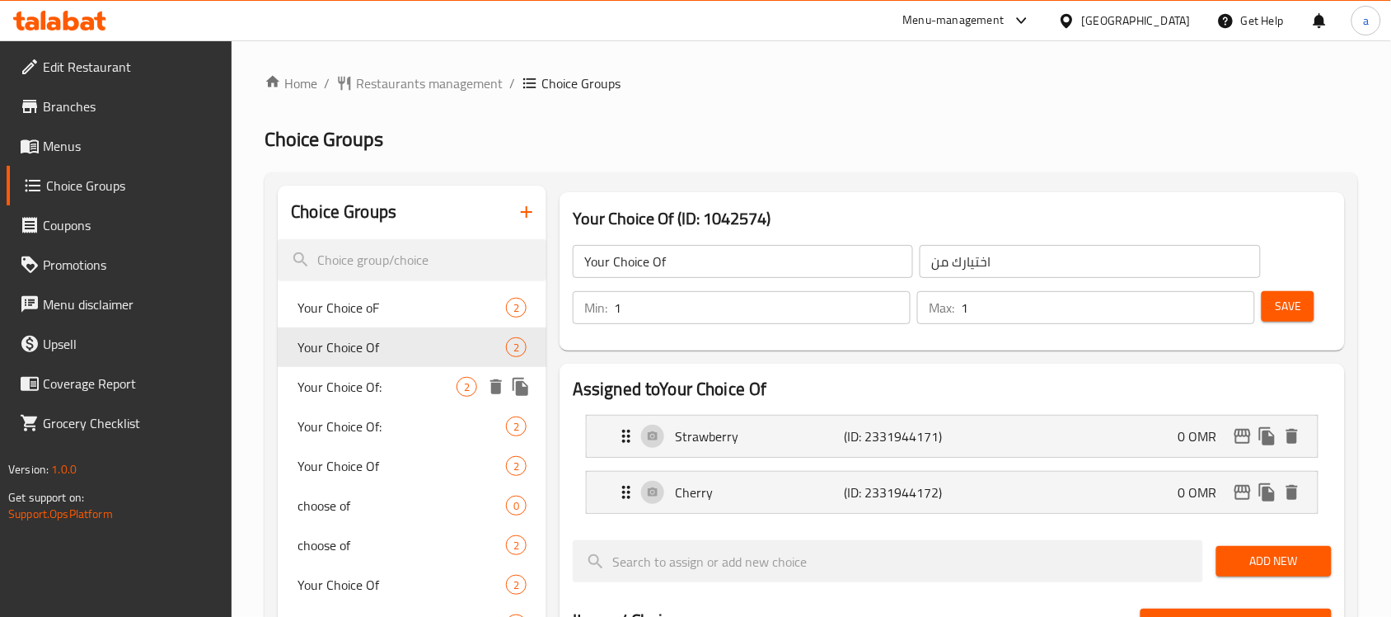
click at [331, 385] on span "Your Choice Of:" at bounding box center [377, 387] width 159 height 20
type input "Your Choice Of:"
type input "اختيارك من:"
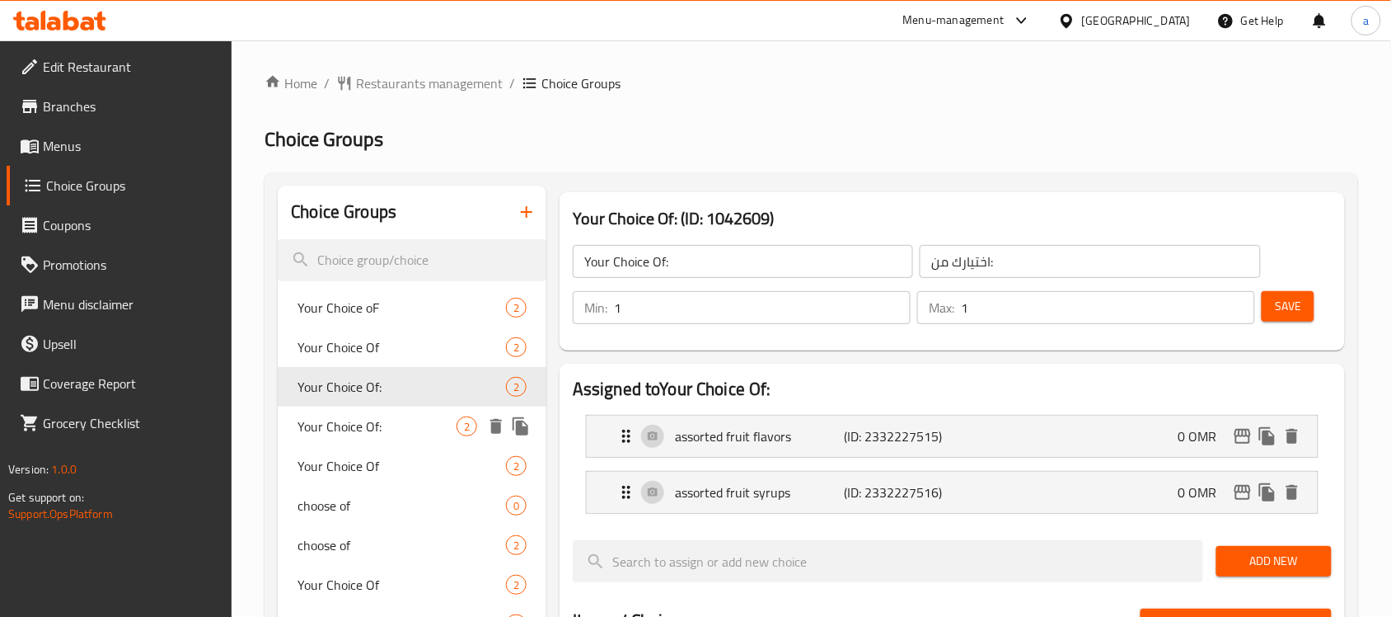
click at [326, 420] on span "Your Choice Of:" at bounding box center [377, 426] width 159 height 20
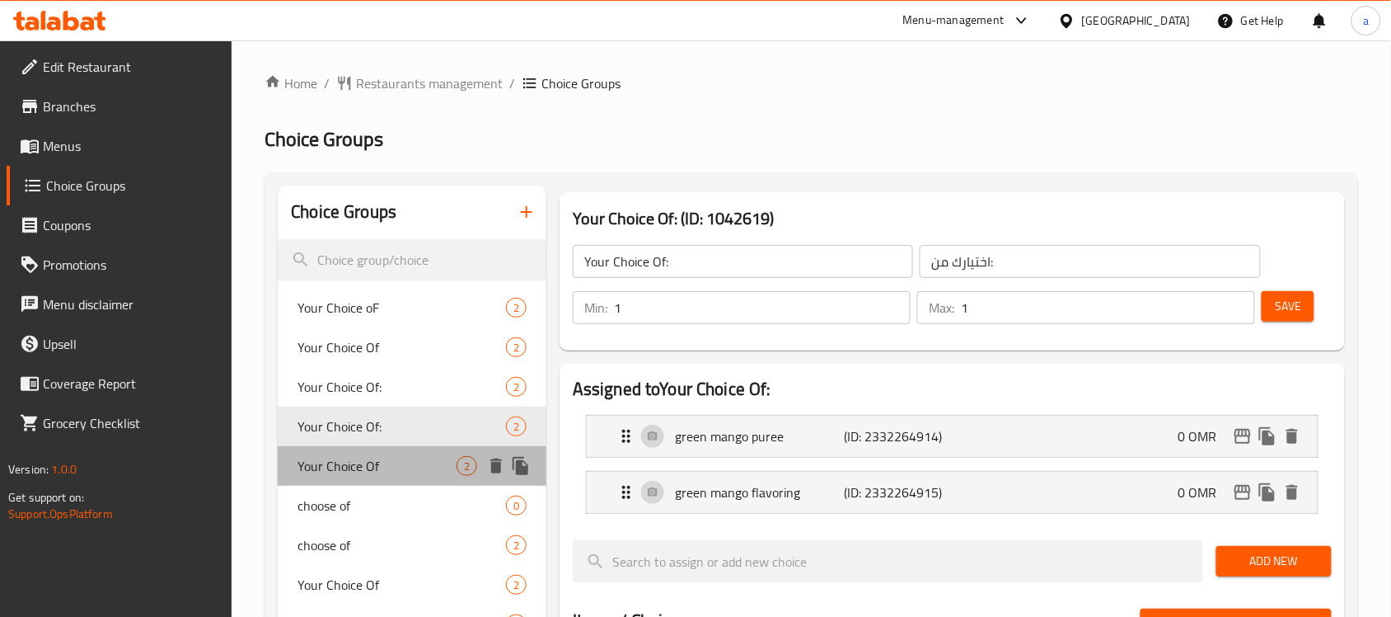
click at [323, 470] on span "Your Choice Of" at bounding box center [377, 466] width 159 height 20
type input "Your Choice Of"
type input "اختيارك من"
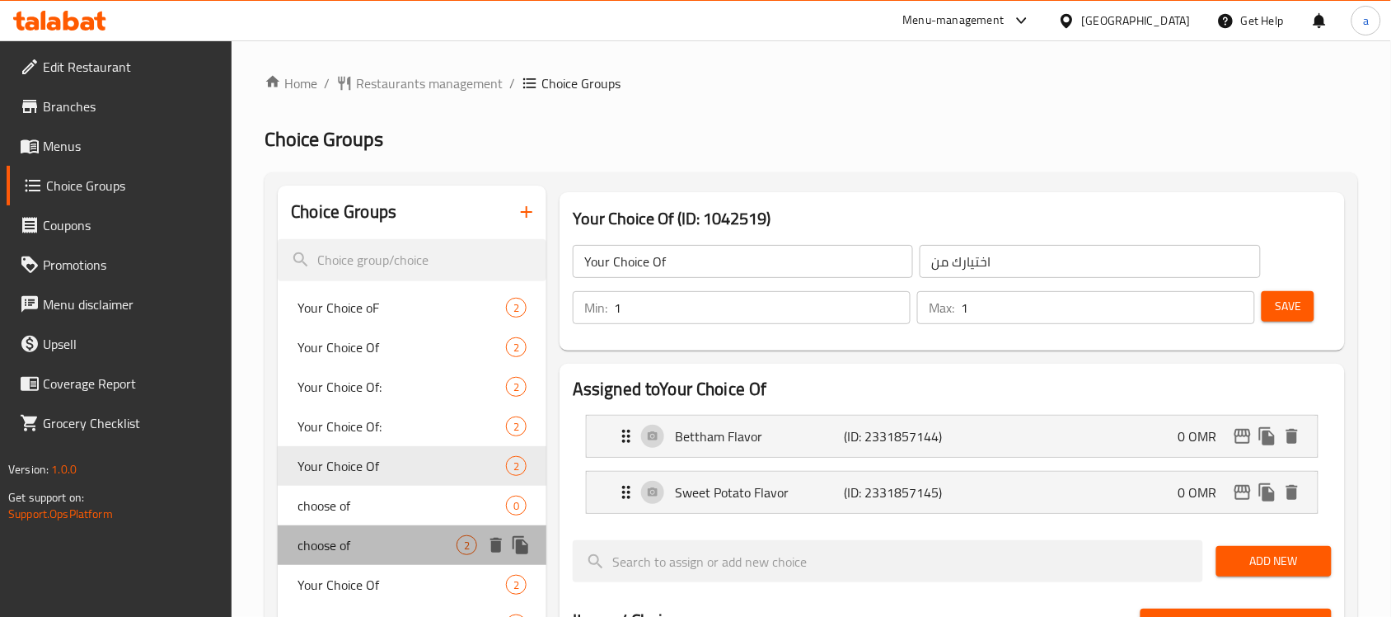
click at [343, 535] on span "choose of" at bounding box center [377, 545] width 159 height 20
type input "choose of"
type input "اختر من"
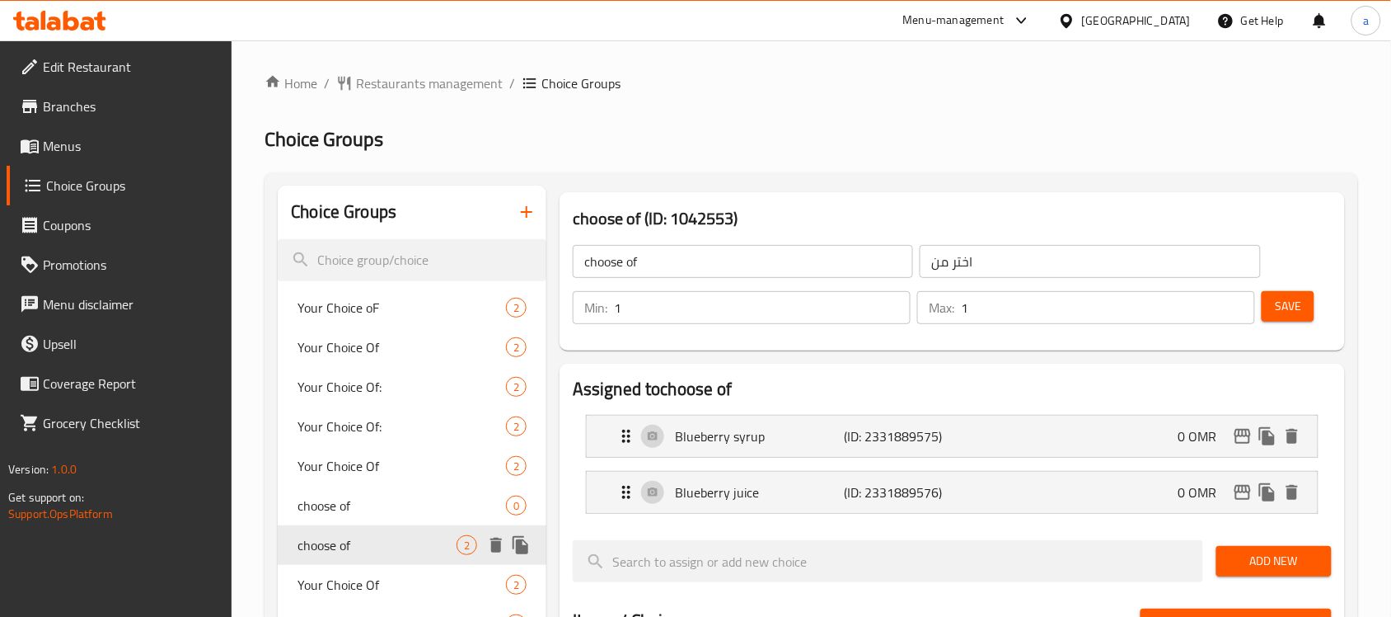
click at [348, 575] on span "Your Choice Of" at bounding box center [402, 585] width 209 height 20
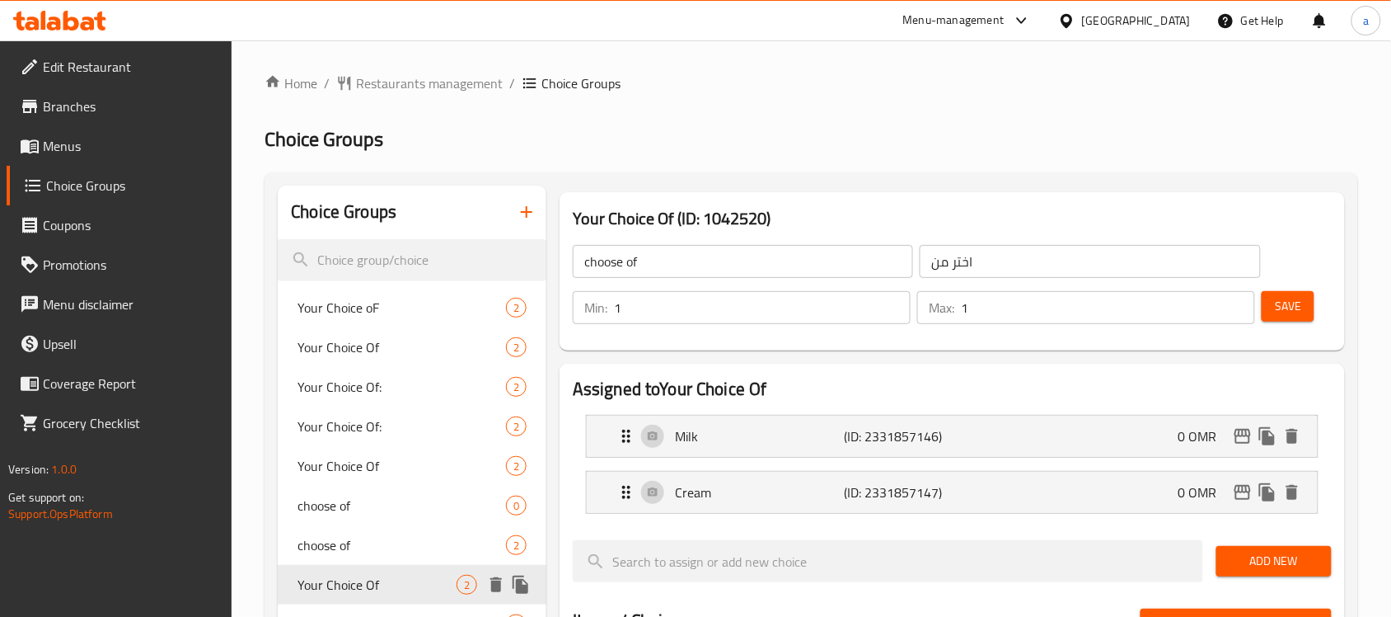
type input "Your Choice Of"
type input "اختيارك من"
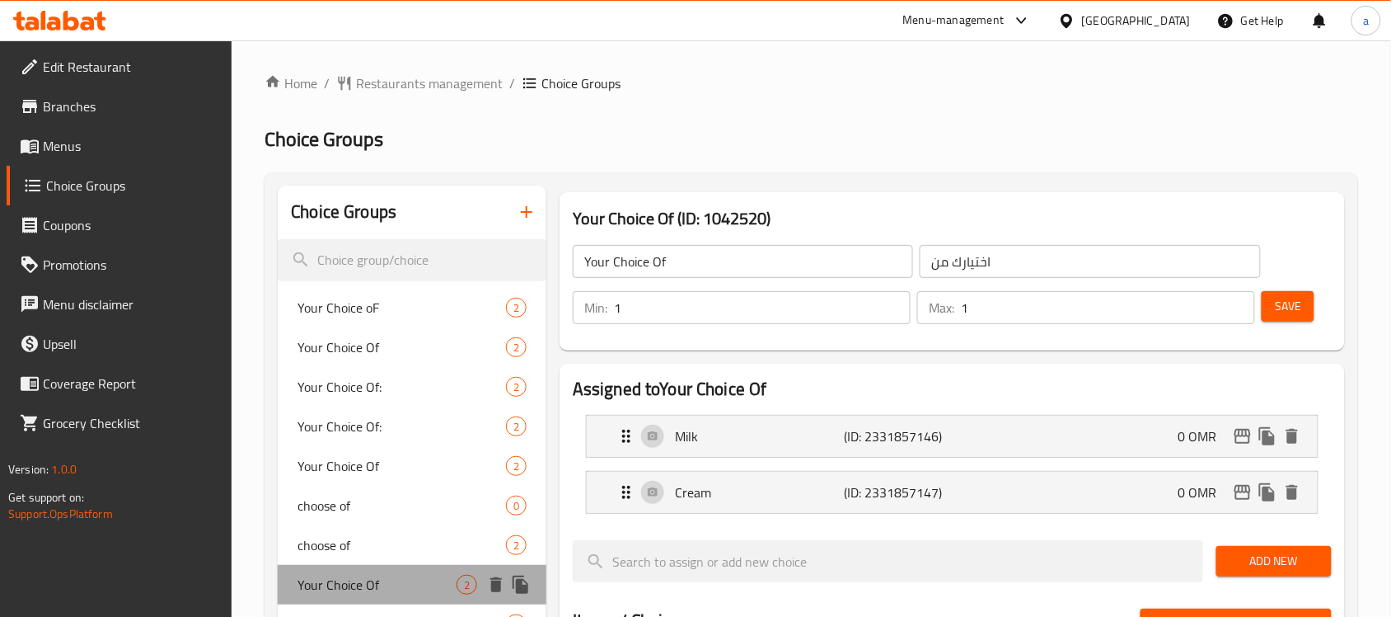
click at [349, 596] on div "Your Choice Of 2" at bounding box center [412, 585] width 269 height 40
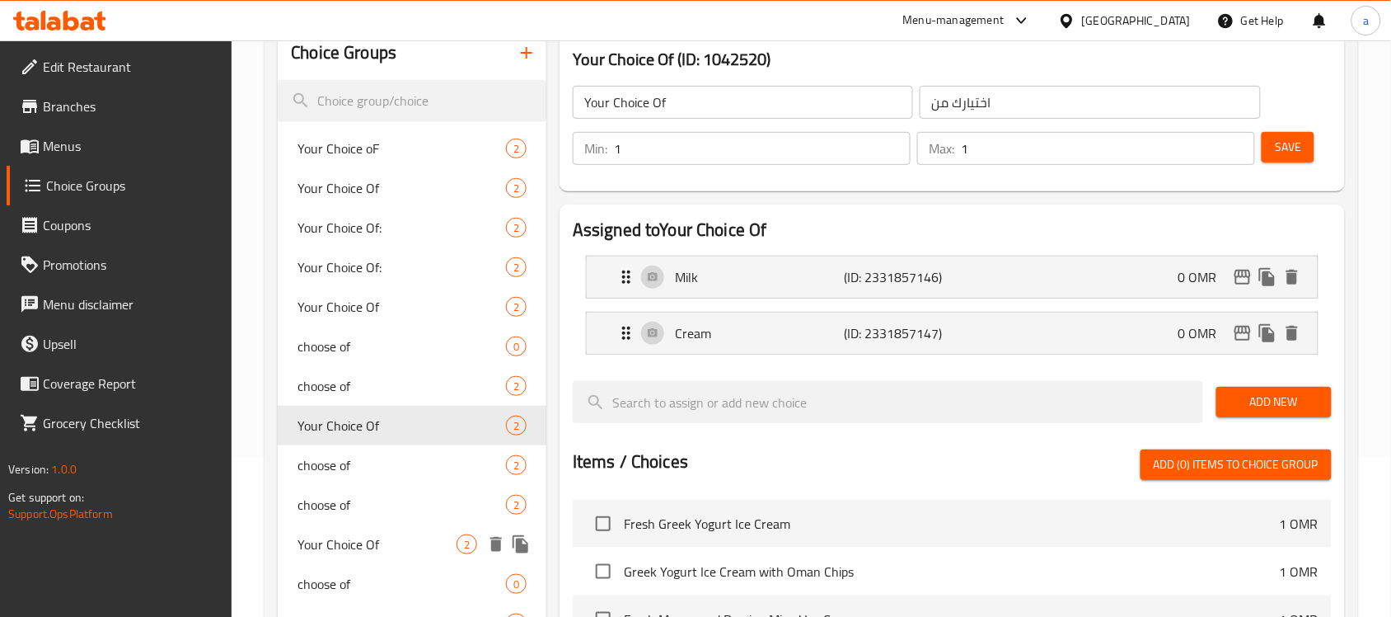
scroll to position [206, 0]
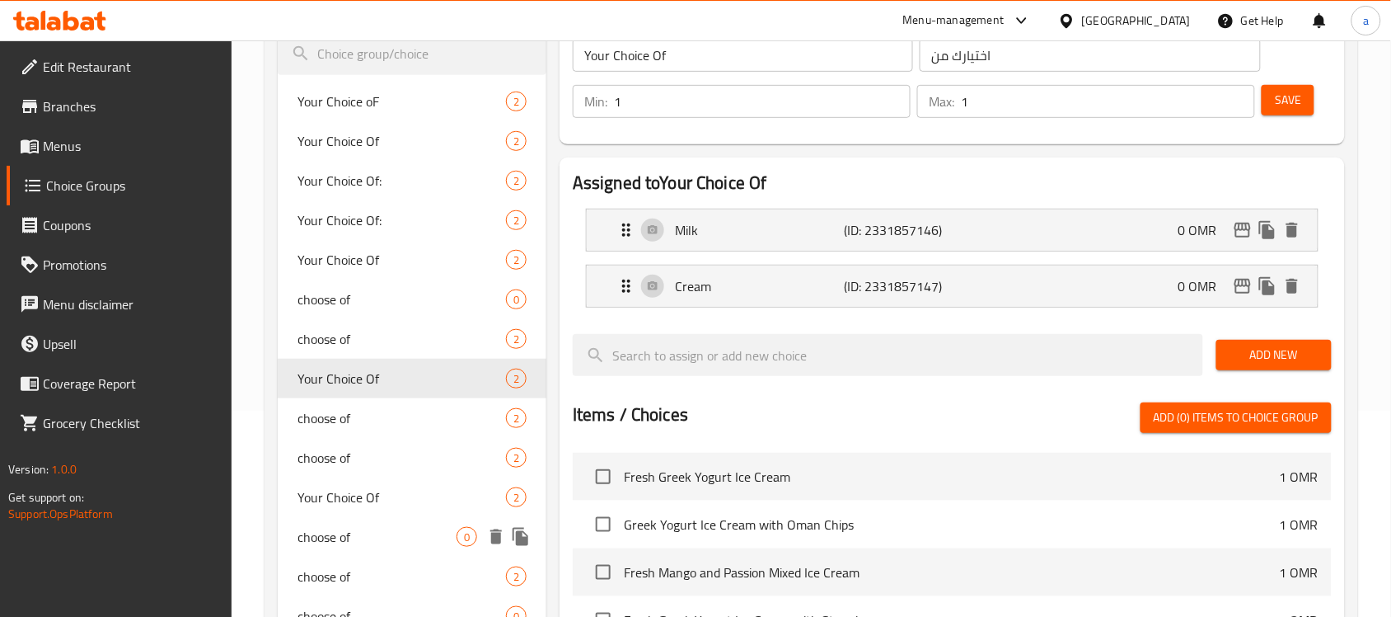
click at [364, 548] on div "choose of 0" at bounding box center [412, 537] width 269 height 40
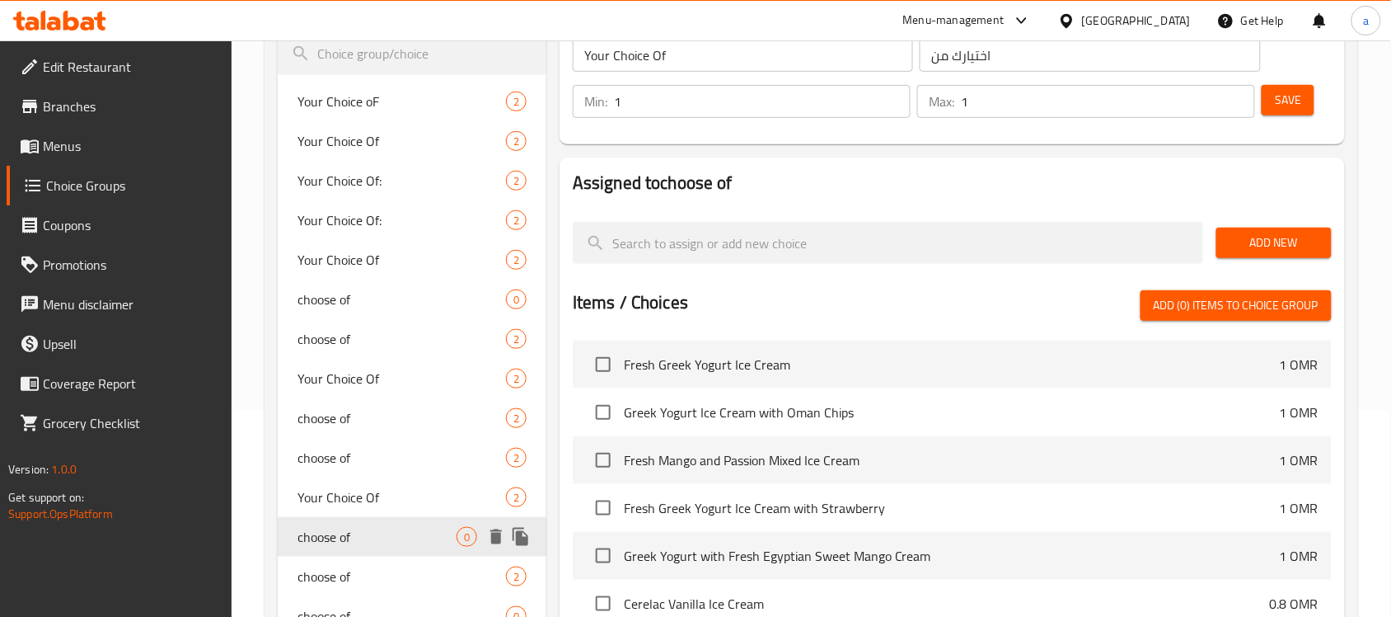
type input "choose of"
type input "اختر من"
click at [384, 413] on span "choose of" at bounding box center [377, 418] width 159 height 20
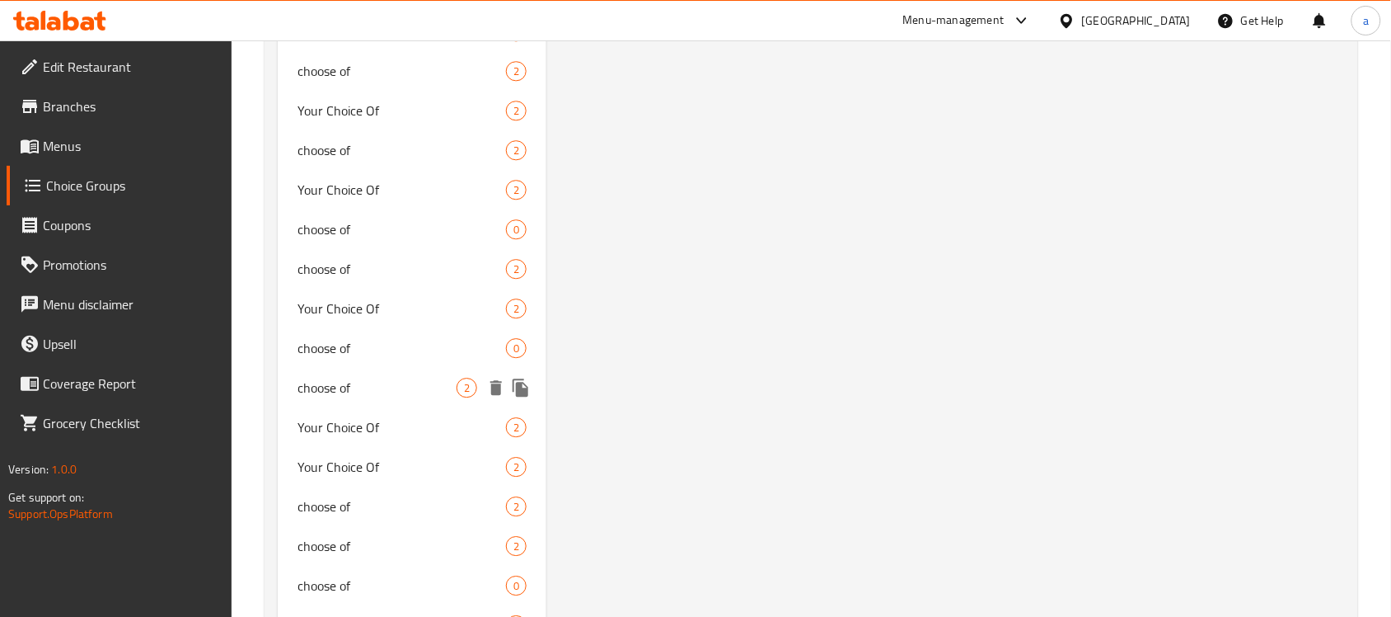
scroll to position [1303, 0]
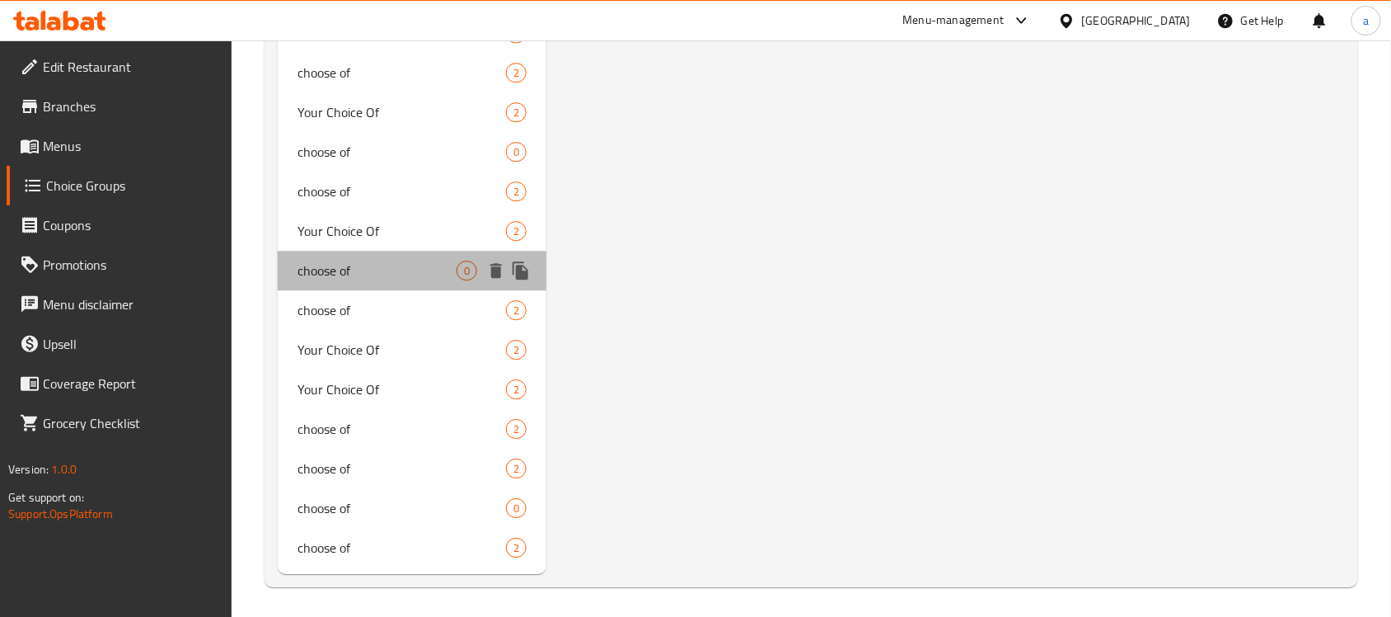
click at [317, 277] on span "choose of" at bounding box center [377, 270] width 159 height 20
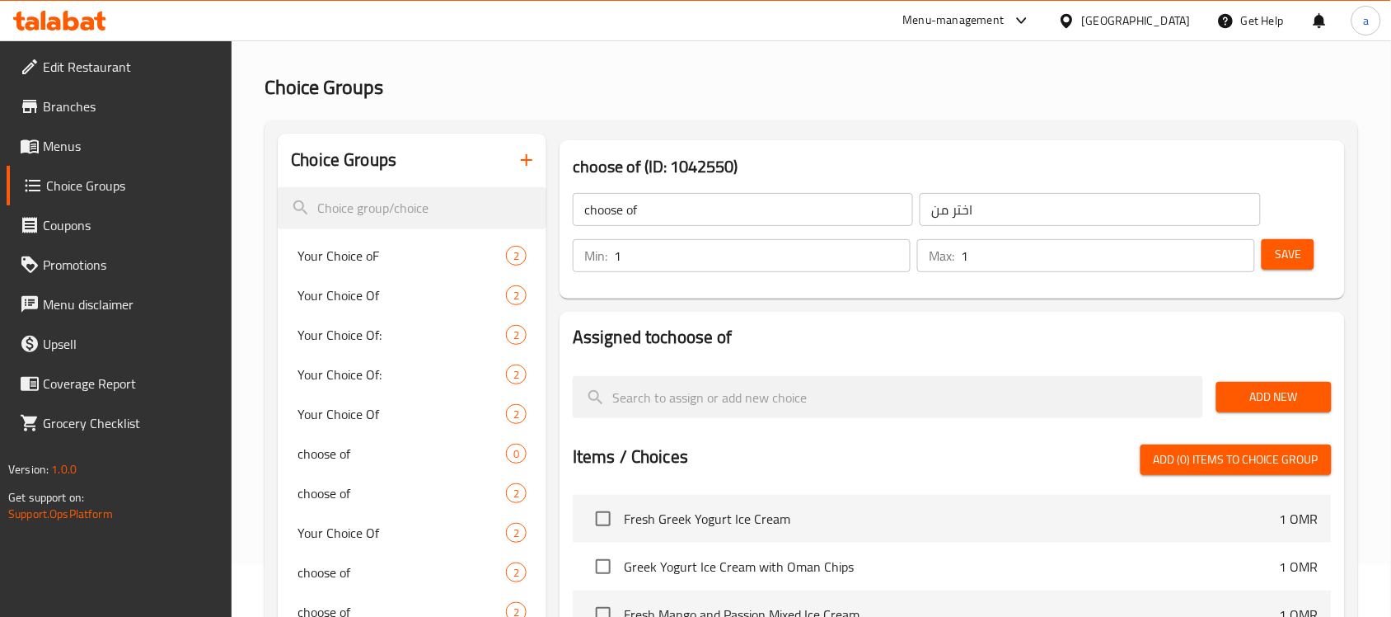
scroll to position [206, 0]
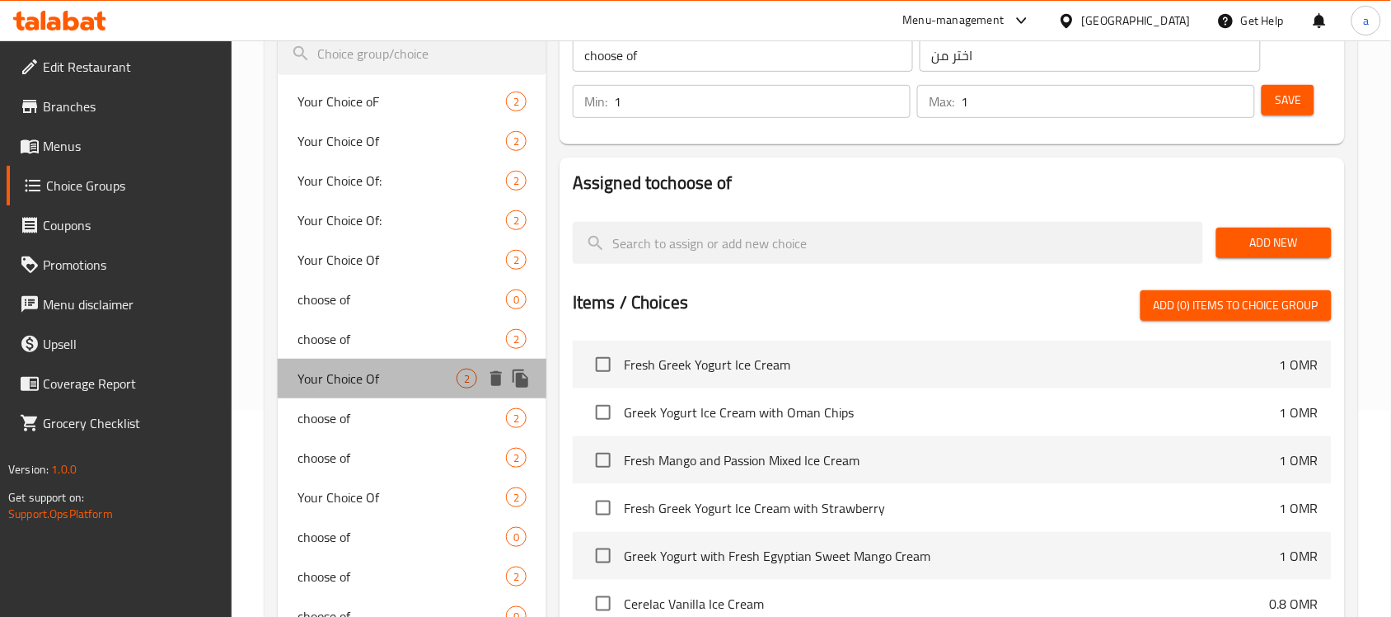
click at [446, 376] on span "Your Choice Of" at bounding box center [377, 378] width 159 height 20
type input "Your Choice Of"
type input "اختيارك من"
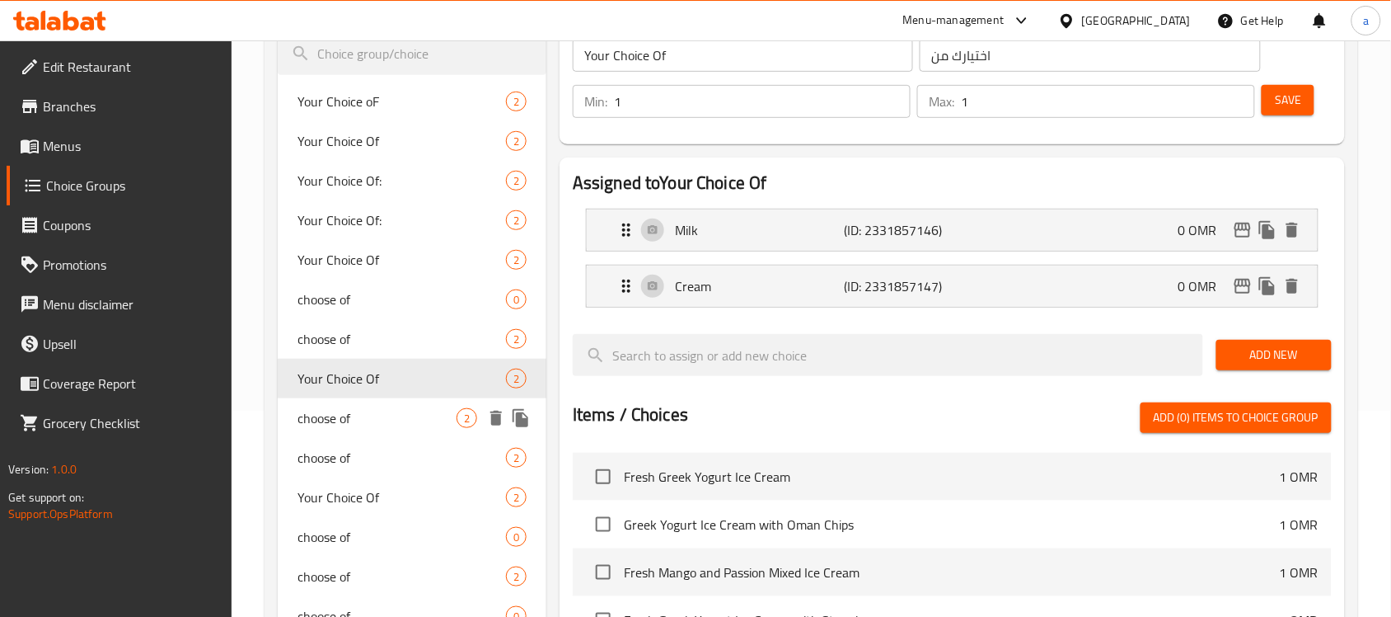
scroll to position [103, 0]
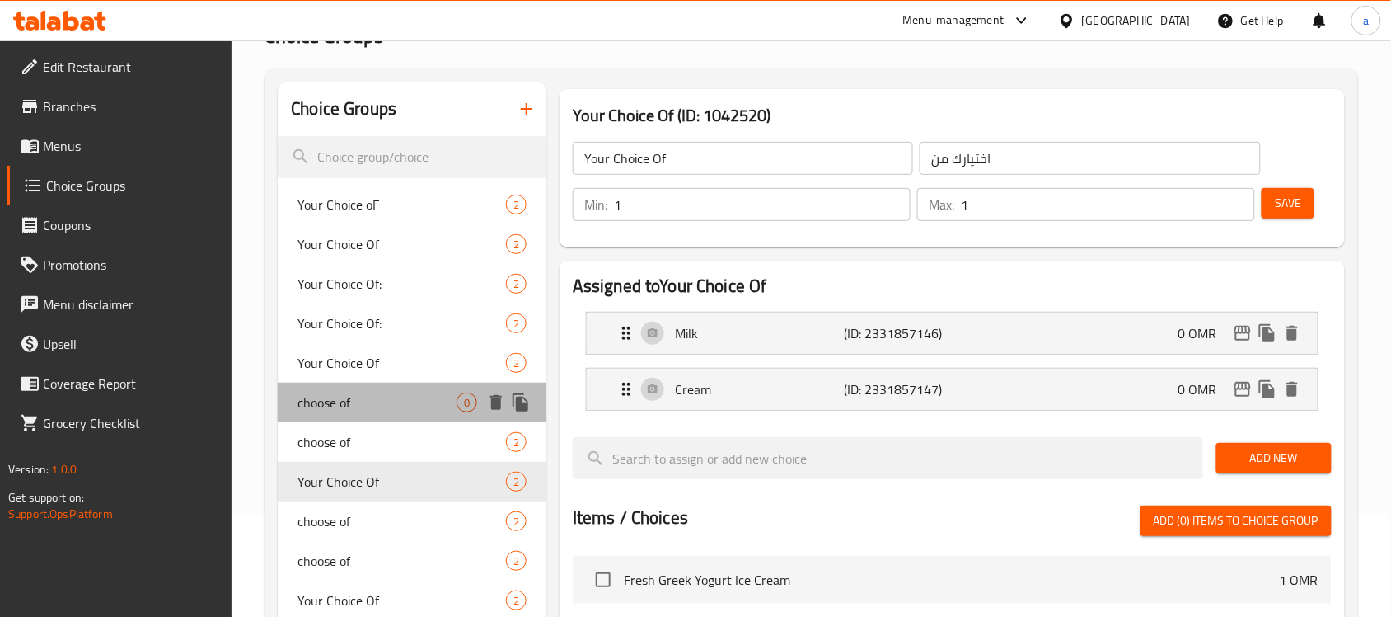
click at [435, 398] on span "choose of" at bounding box center [377, 402] width 159 height 20
type input "choose of"
type input "اختر من"
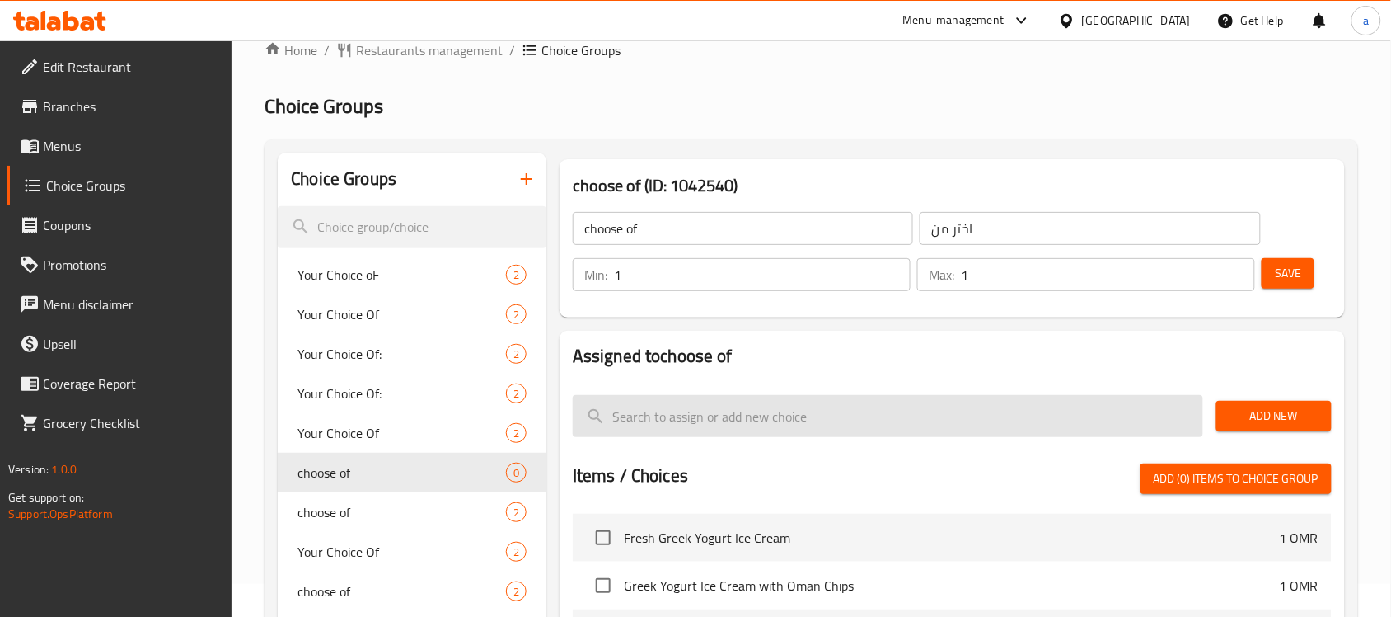
scroll to position [0, 0]
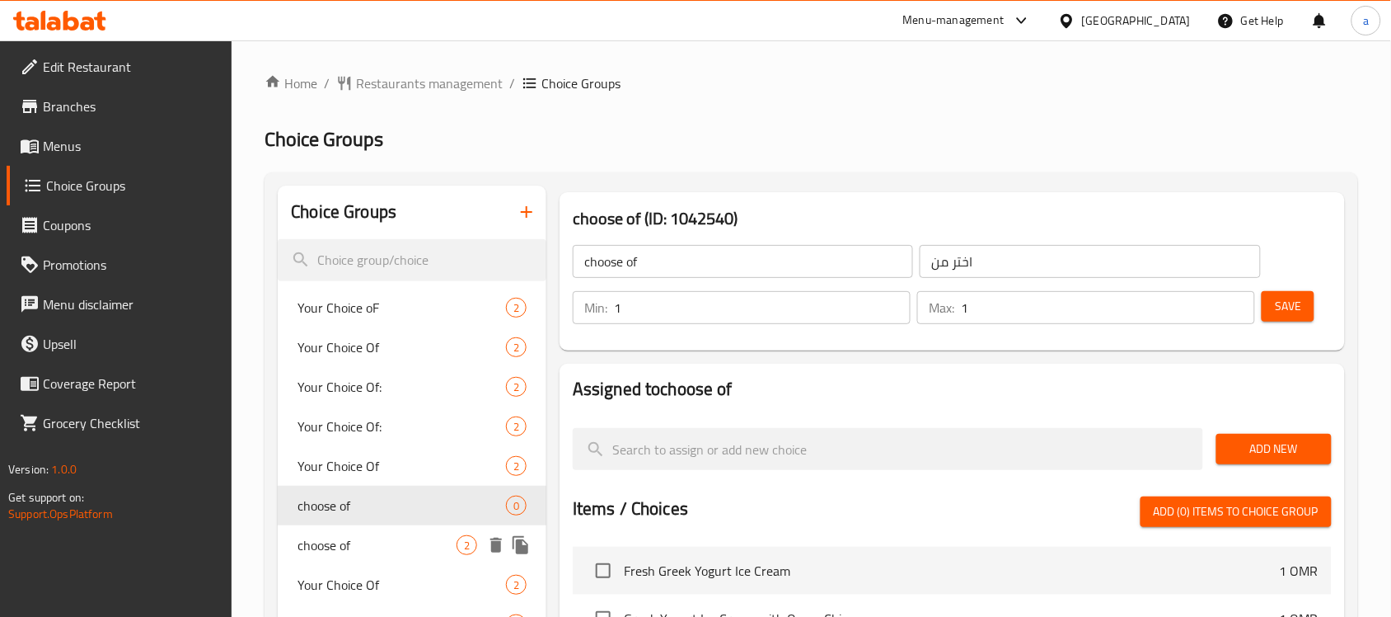
click at [324, 537] on span "choose of" at bounding box center [377, 545] width 159 height 20
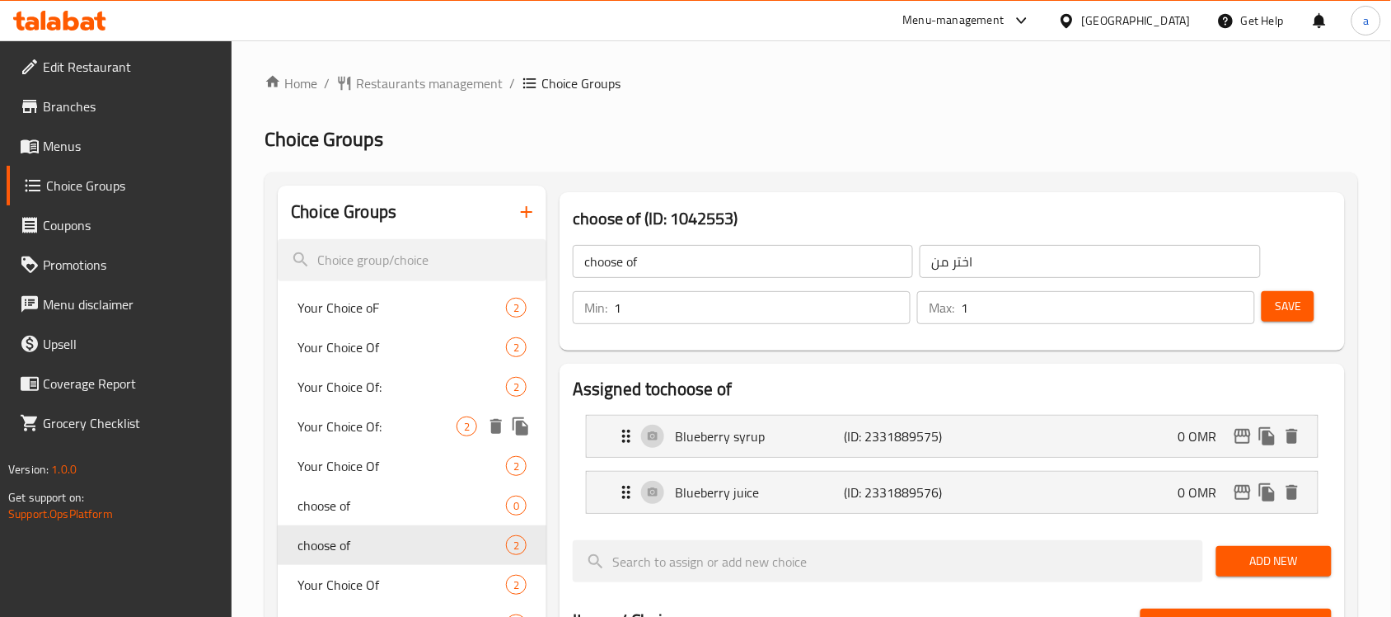
click at [381, 429] on span "Your Choice Of:" at bounding box center [377, 426] width 159 height 20
type input "Your Choice Of:"
type input "اختيارك من:"
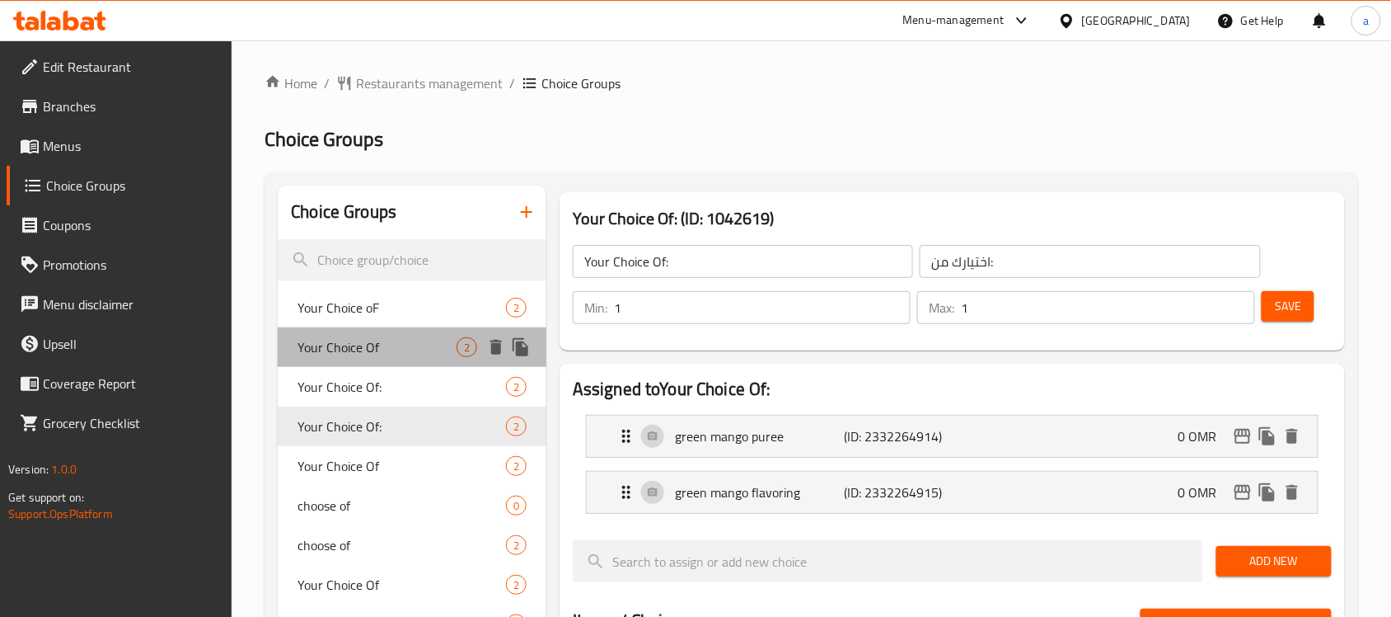
click at [398, 355] on span "Your Choice Of" at bounding box center [377, 347] width 159 height 20
type input "Your Choice Of"
type input "اختيارك من"
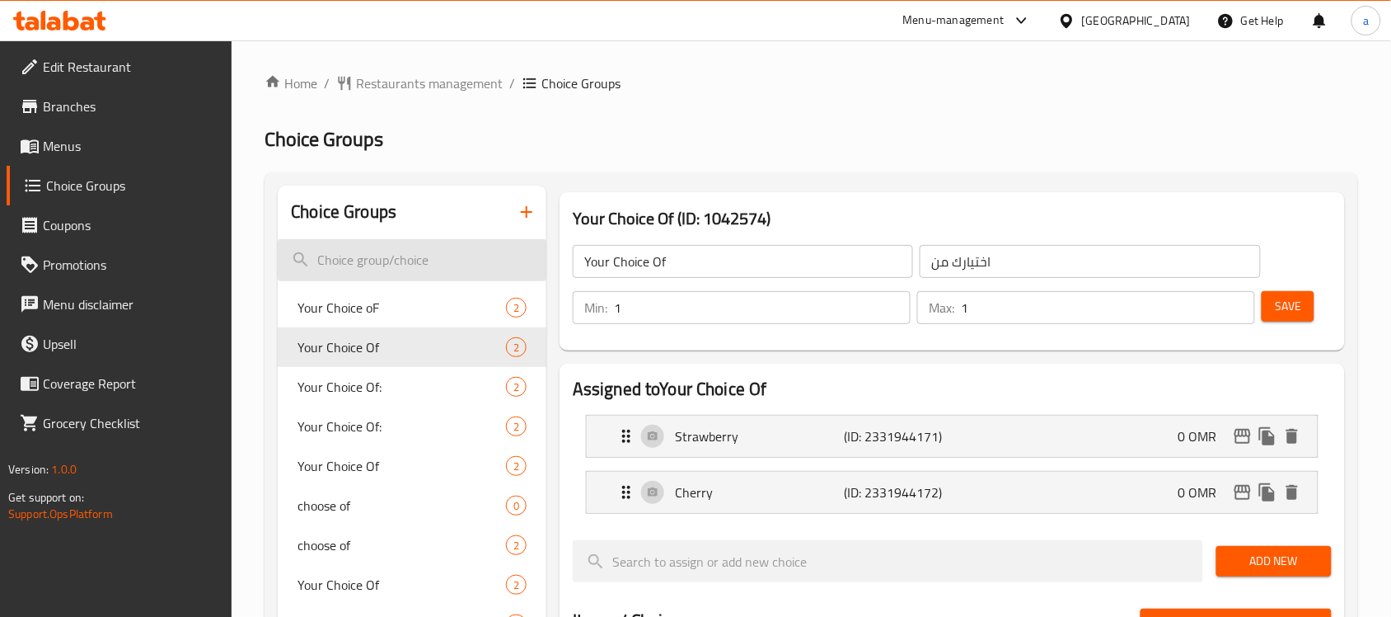
click at [373, 262] on input "search" at bounding box center [412, 260] width 269 height 42
paste input "Your Choice Of:"
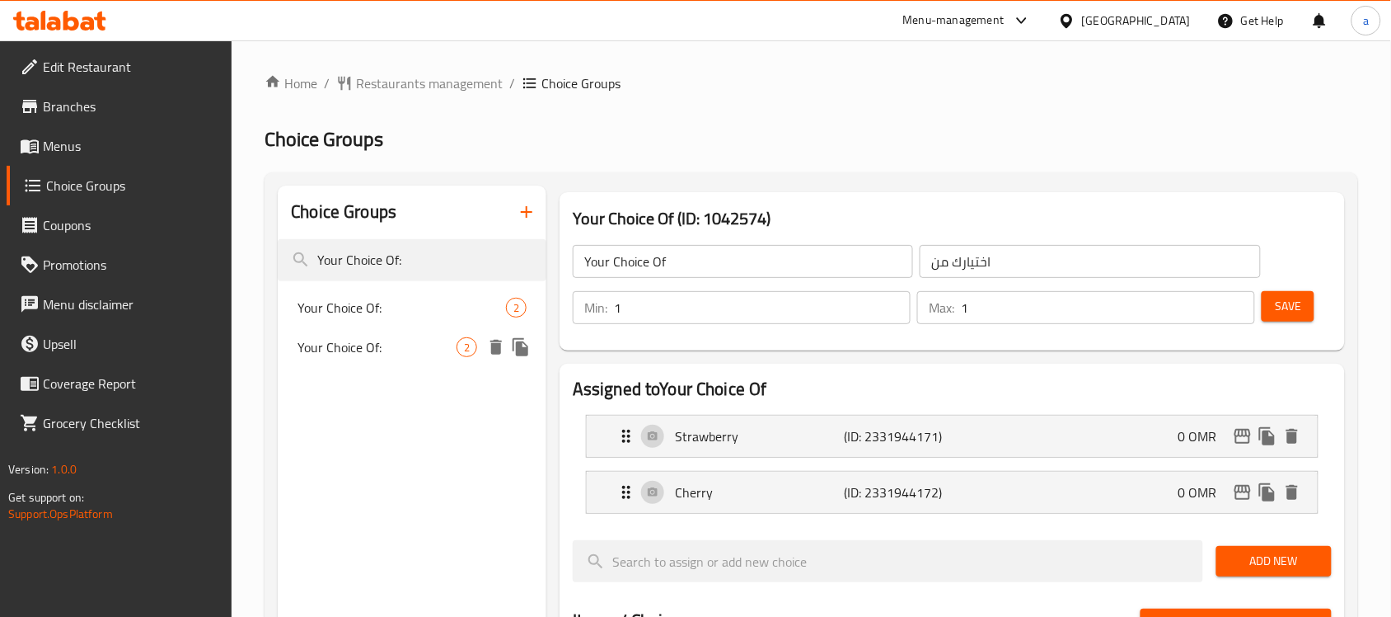
type input "Your Choice Of:"
click at [375, 347] on span "Your Choice Of:" at bounding box center [377, 347] width 159 height 20
type input "Your Choice Of:"
type input "اختيارك من:"
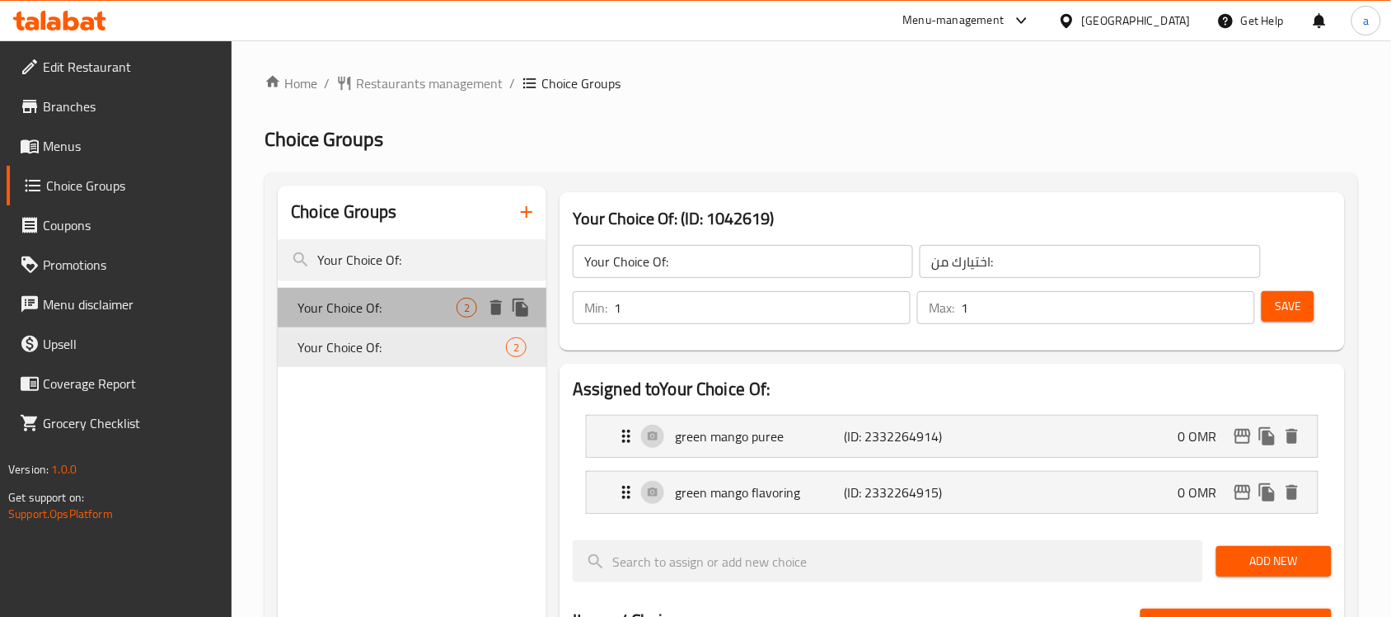
click at [369, 319] on div "Your Choice Of: 2" at bounding box center [412, 308] width 269 height 40
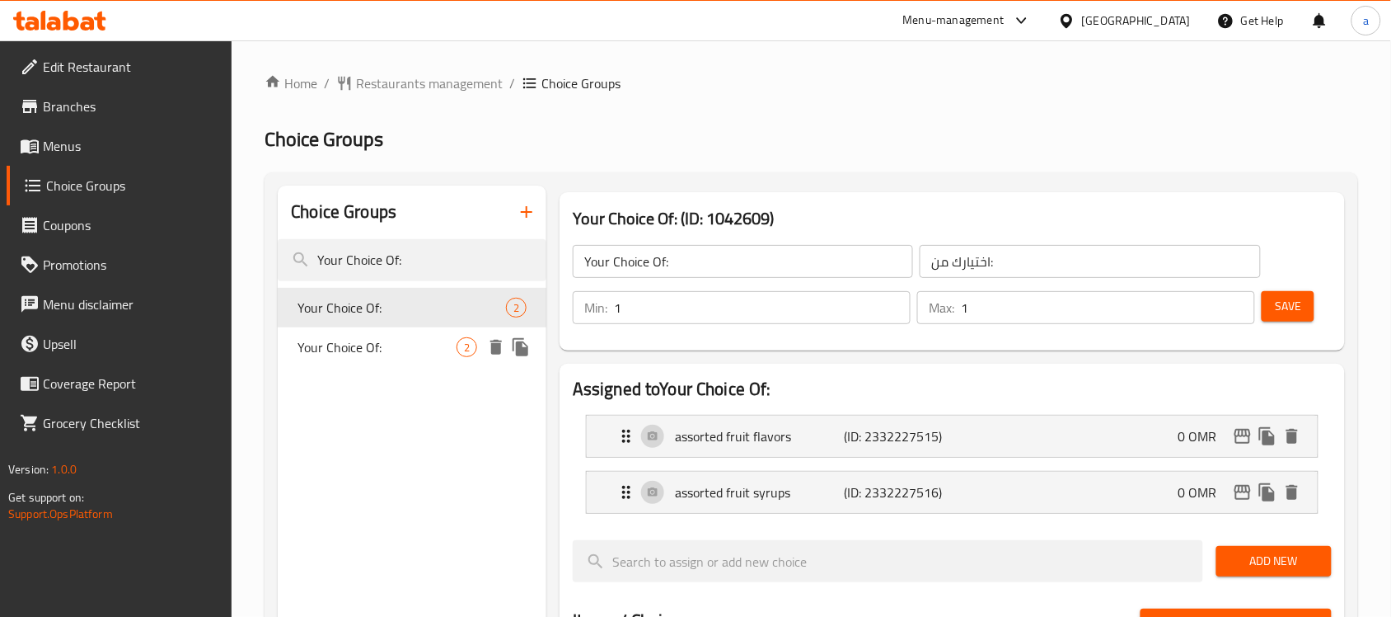
click at [368, 340] on span "Your Choice Of:" at bounding box center [377, 347] width 159 height 20
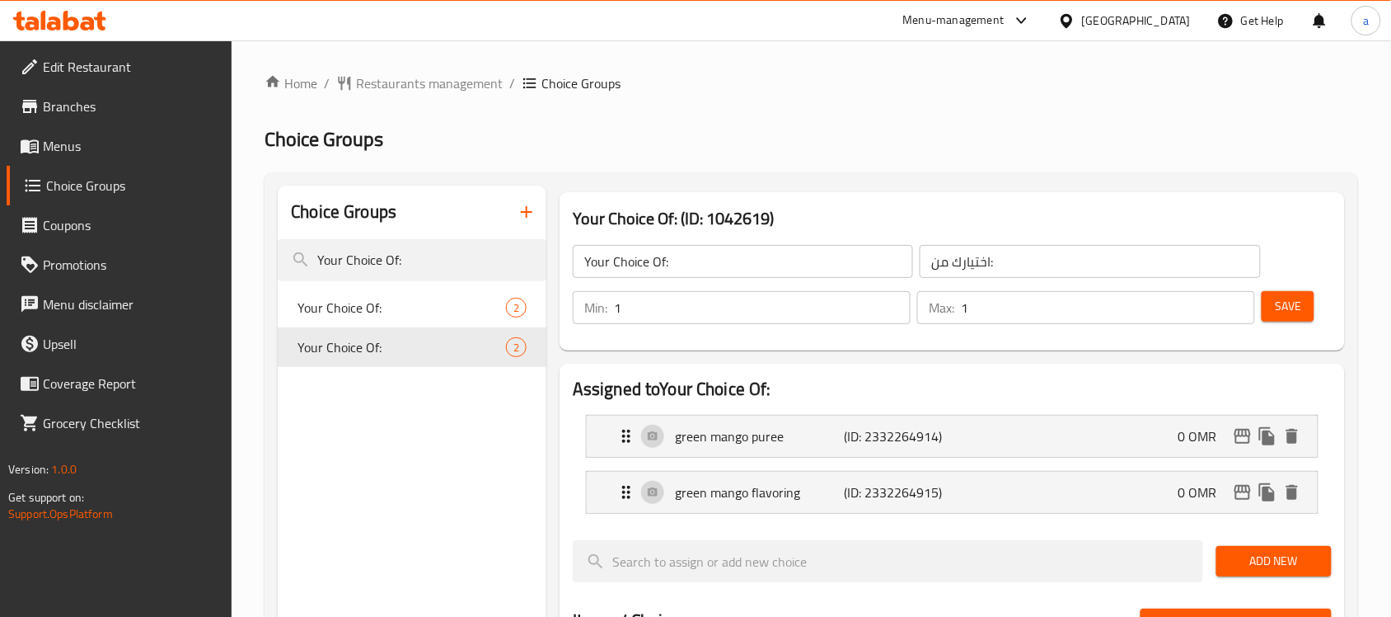
click at [645, 307] on input "1" at bounding box center [762, 307] width 297 height 33
click at [995, 310] on input "1" at bounding box center [1108, 307] width 294 height 33
click at [734, 442] on p "green mango puree" at bounding box center [759, 436] width 169 height 20
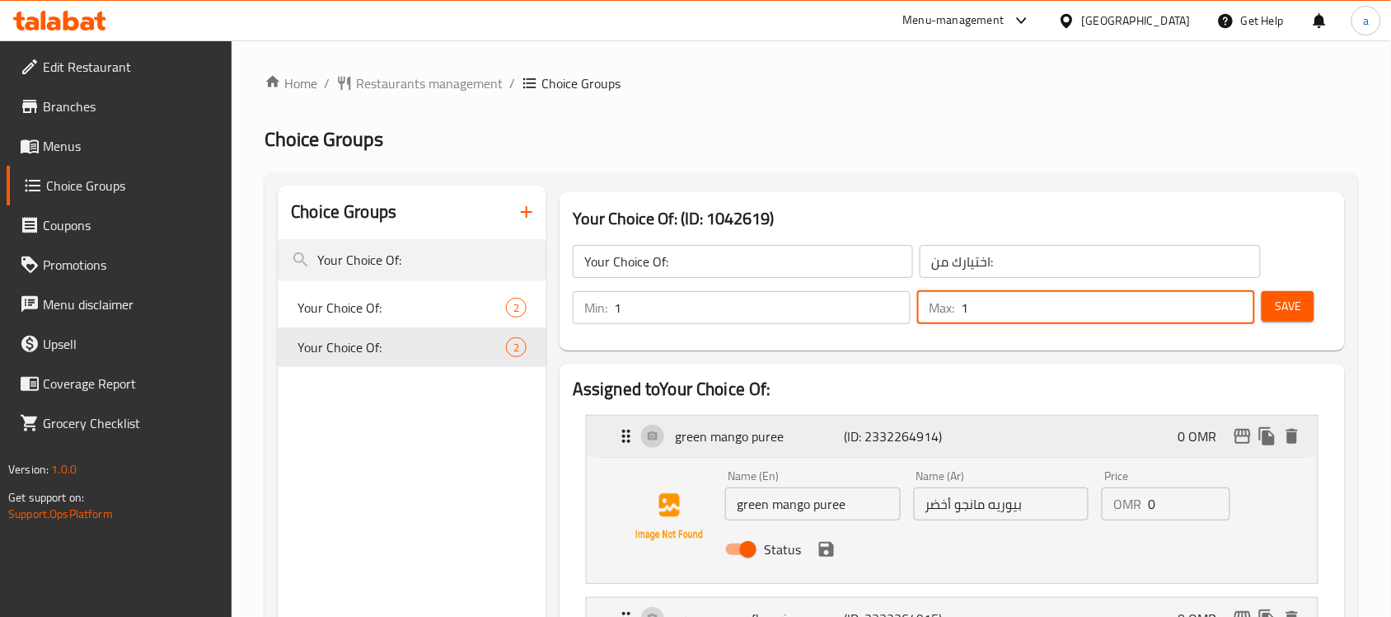
click at [734, 442] on p "green mango puree" at bounding box center [759, 436] width 169 height 20
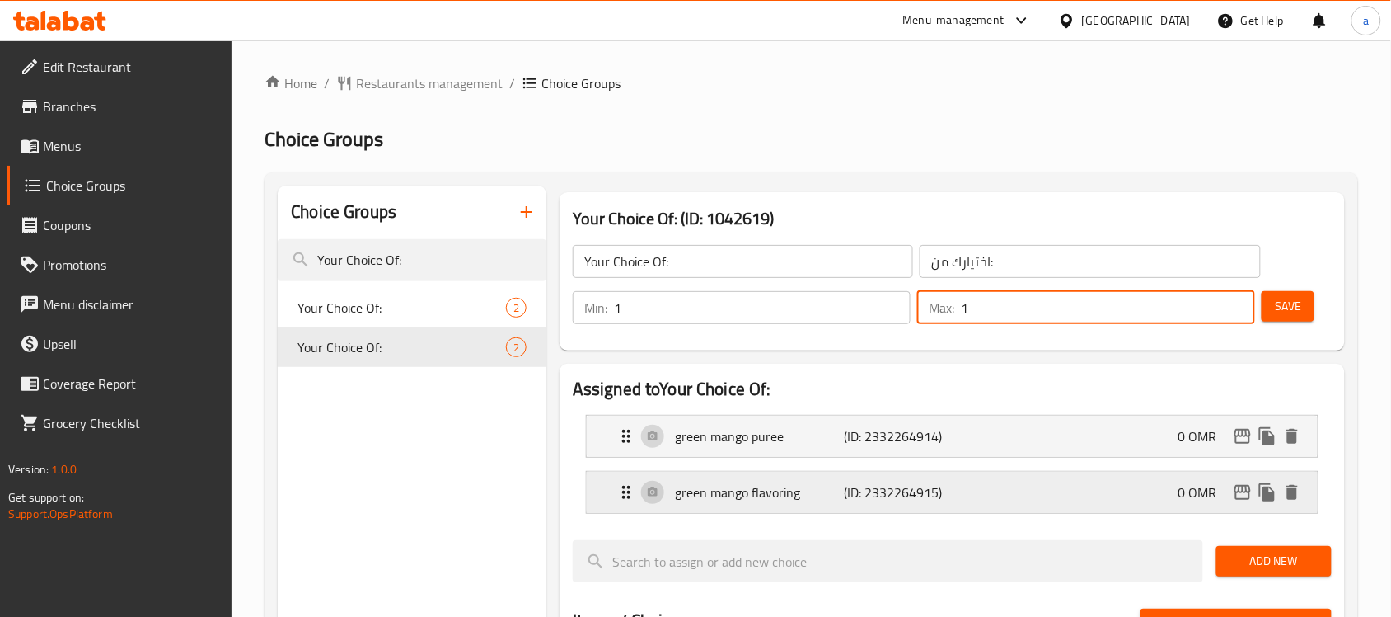
click at [735, 500] on p "green mango flavoring" at bounding box center [759, 492] width 169 height 20
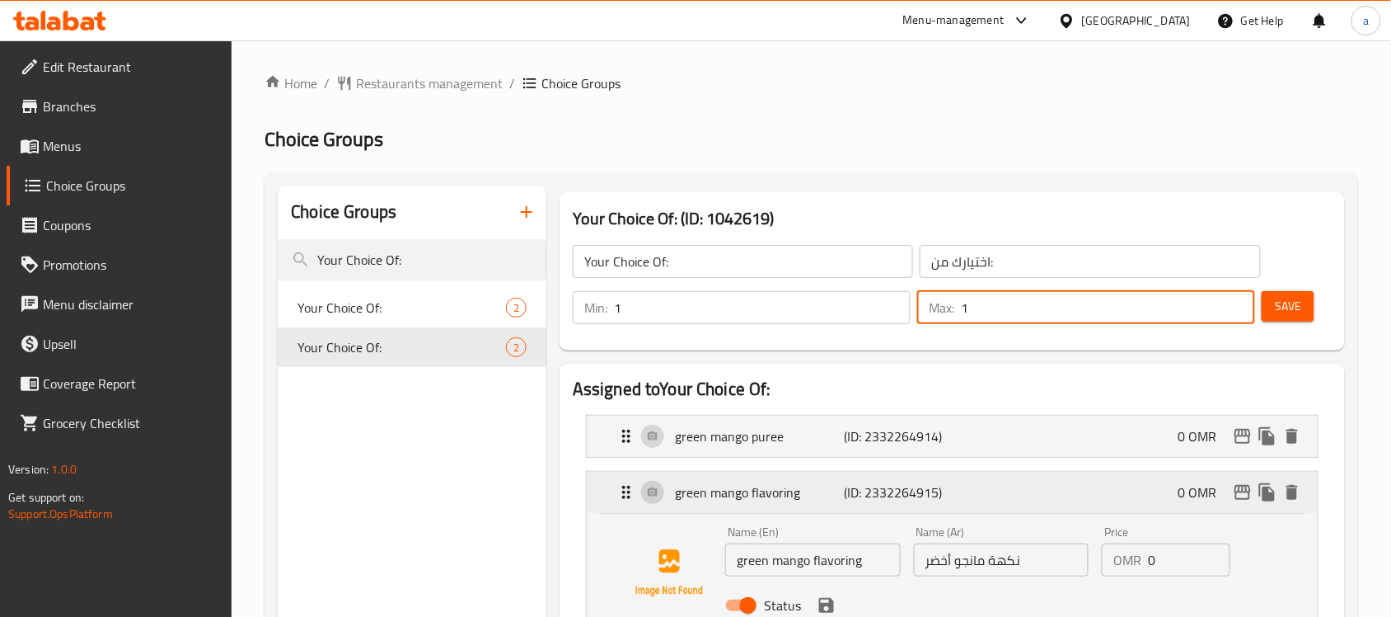
click at [735, 499] on p "green mango flavoring" at bounding box center [759, 492] width 169 height 20
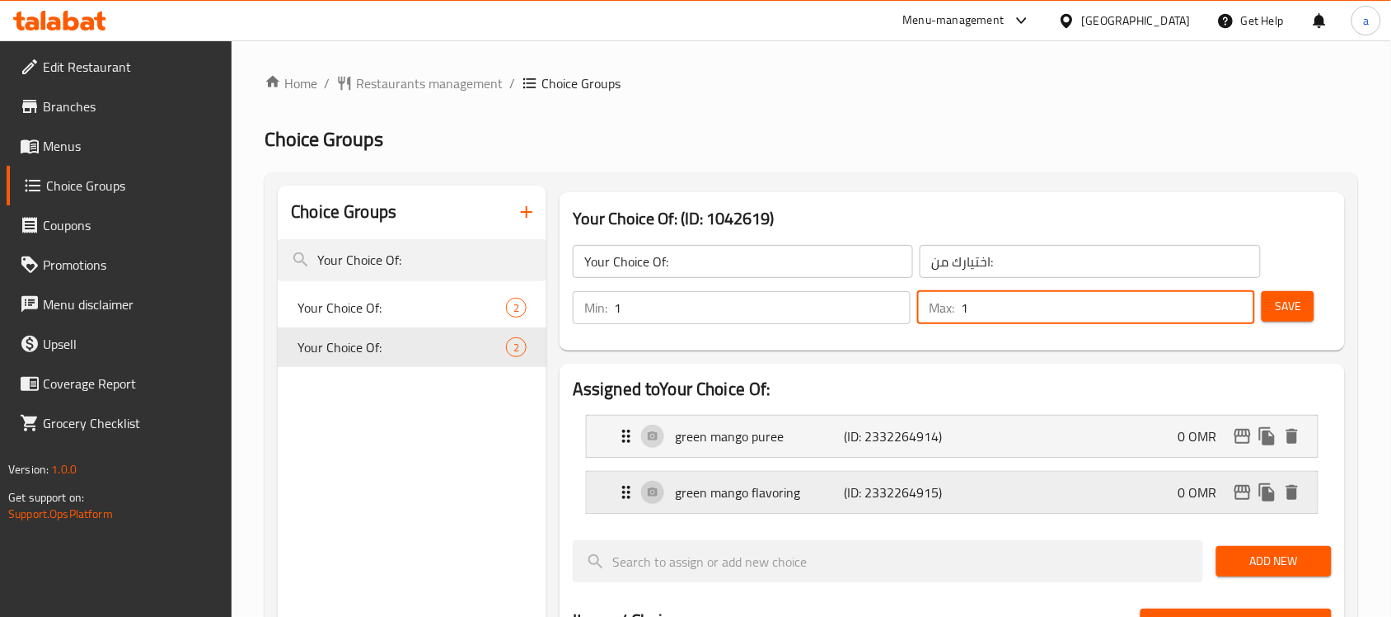
click at [735, 499] on p "green mango flavoring" at bounding box center [759, 492] width 169 height 20
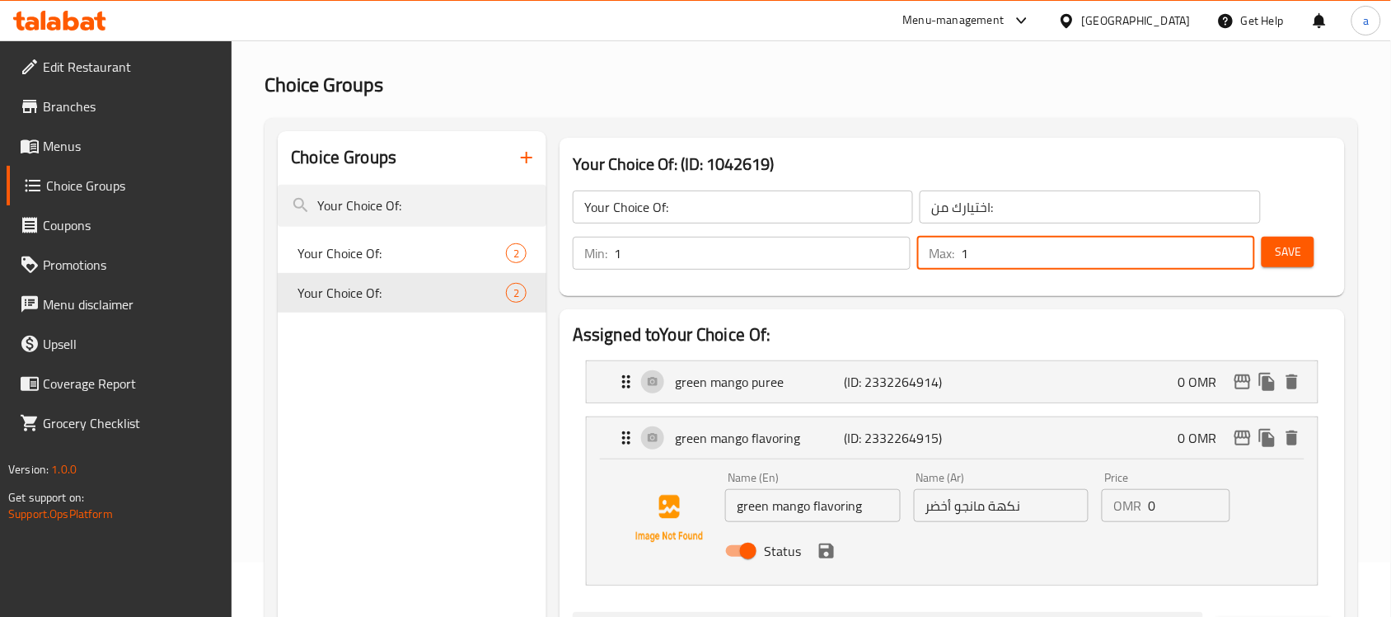
scroll to position [103, 0]
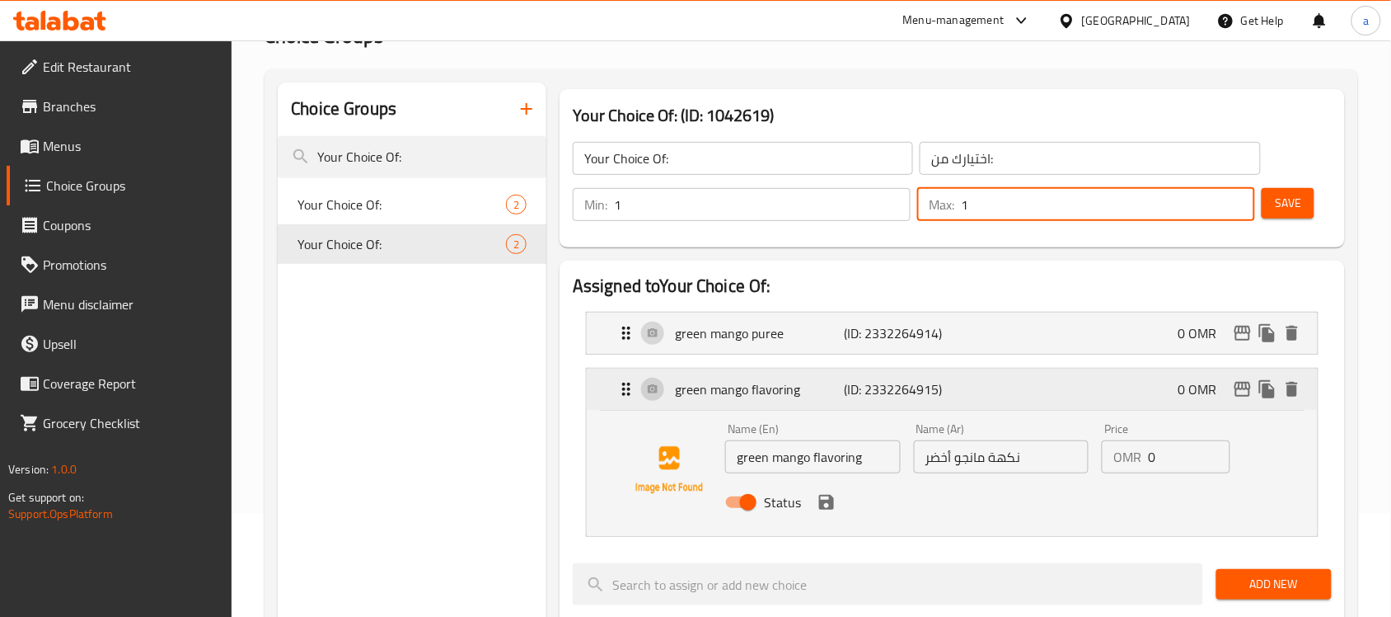
click at [728, 396] on p "green mango flavoring" at bounding box center [759, 389] width 169 height 20
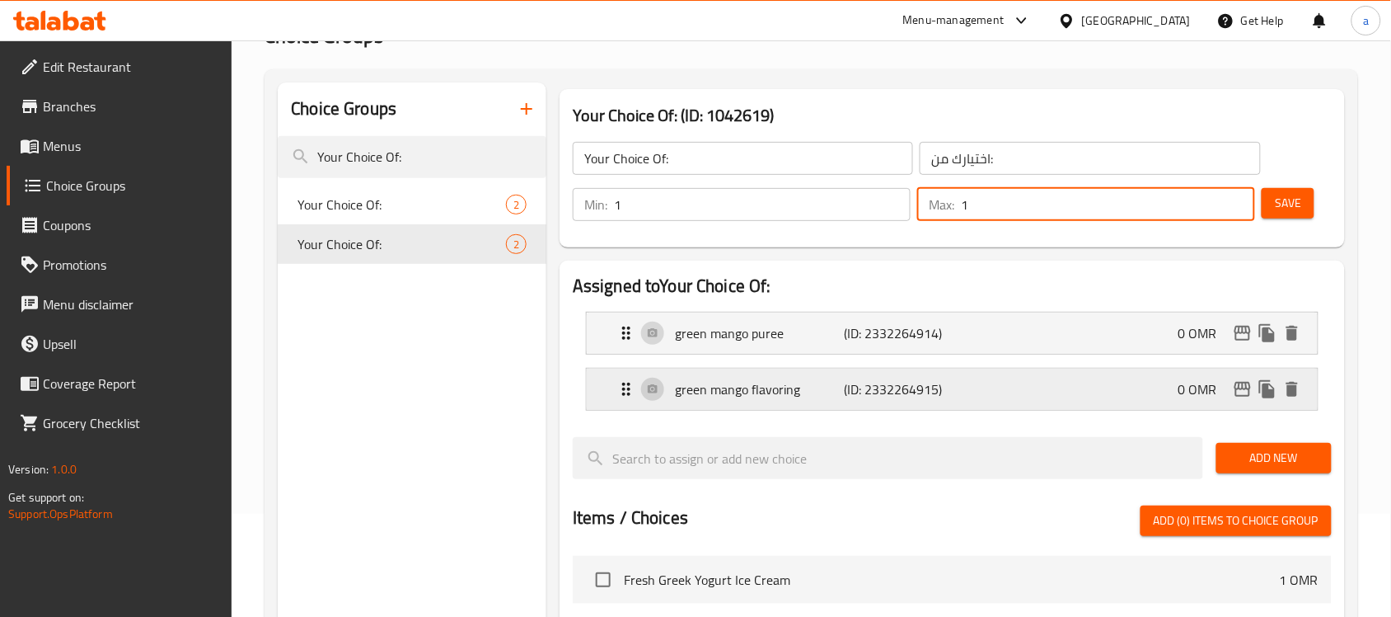
click at [728, 396] on p "green mango flavoring" at bounding box center [759, 389] width 169 height 20
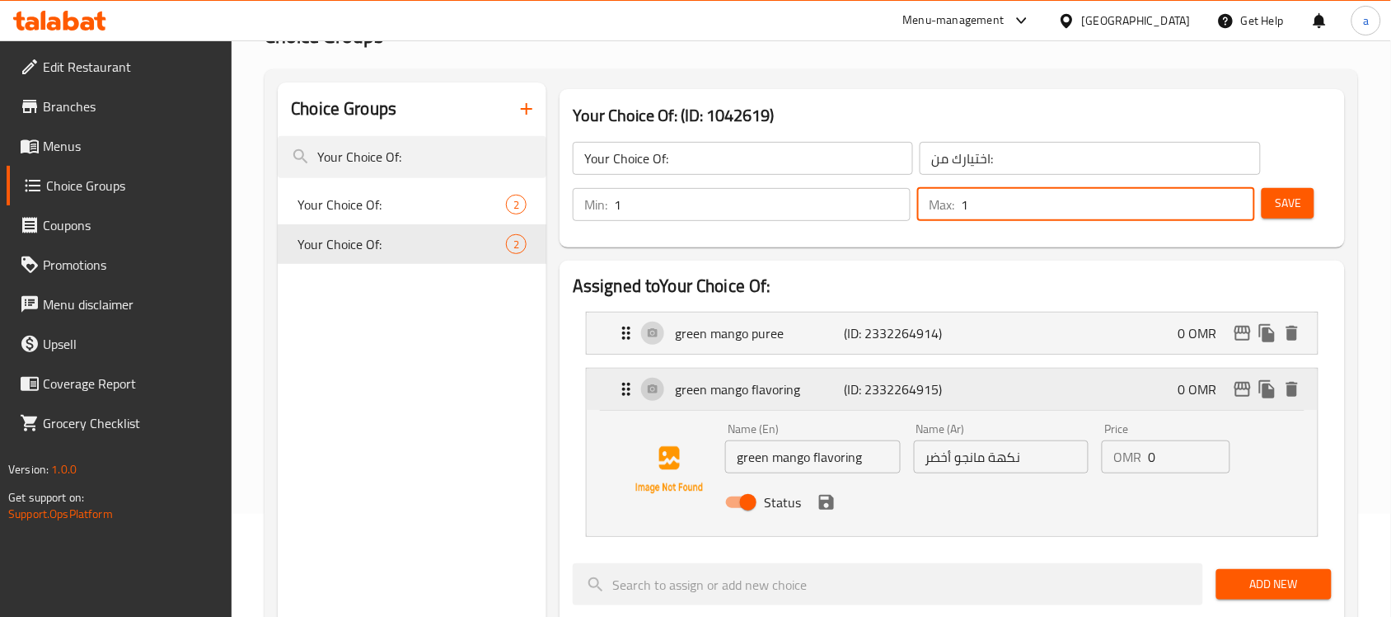
click at [728, 396] on p "green mango flavoring" at bounding box center [759, 389] width 169 height 20
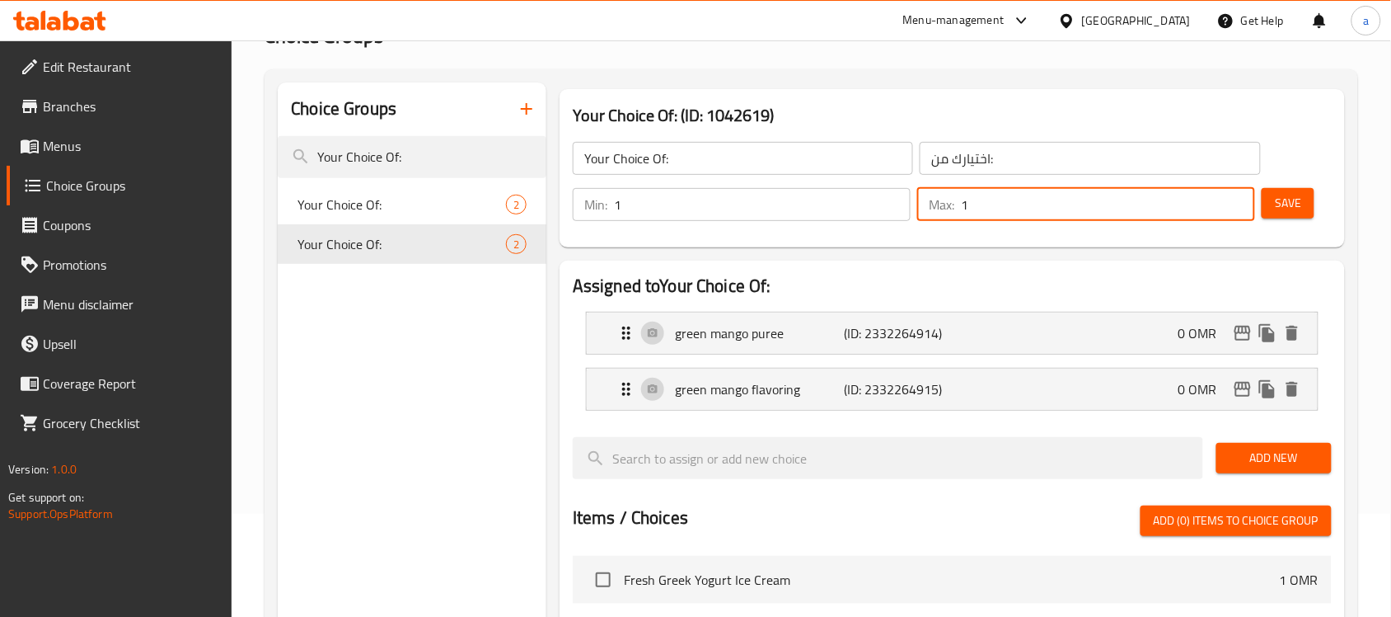
click at [354, 181] on nav "Your Choice Of: 2 Your Choice Of: 2" at bounding box center [412, 224] width 269 height 92
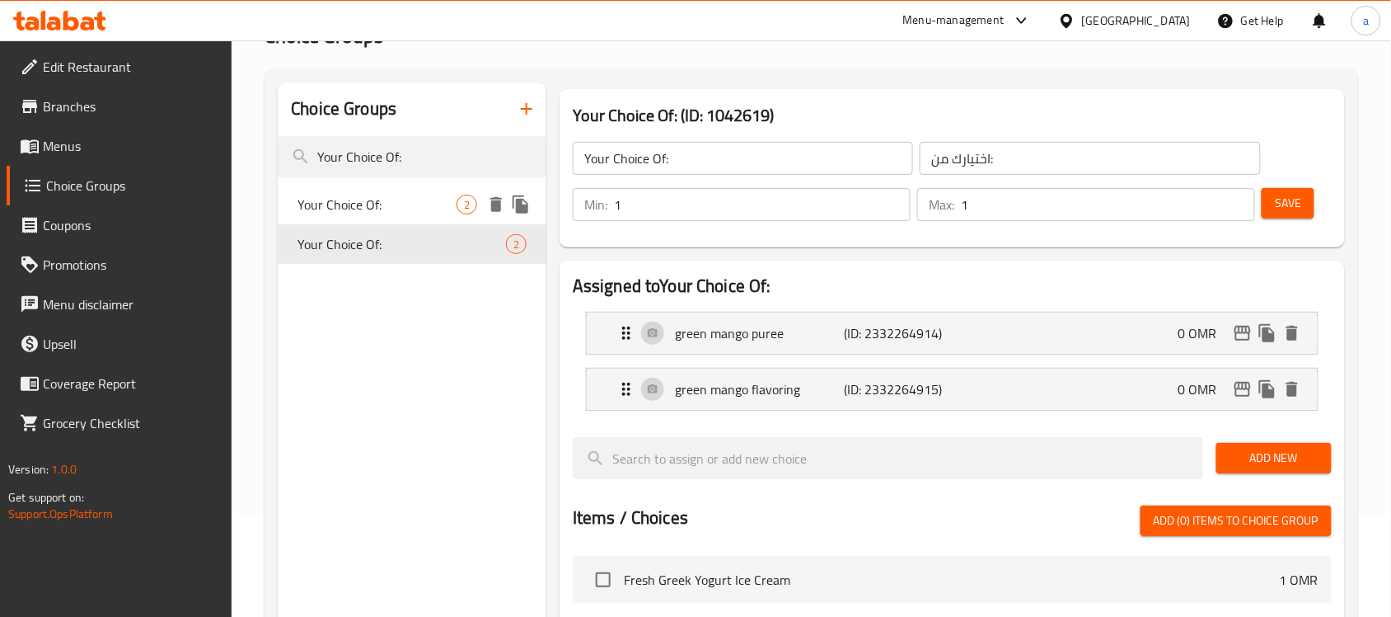
click at [353, 195] on span "Your Choice Of:" at bounding box center [377, 205] width 159 height 20
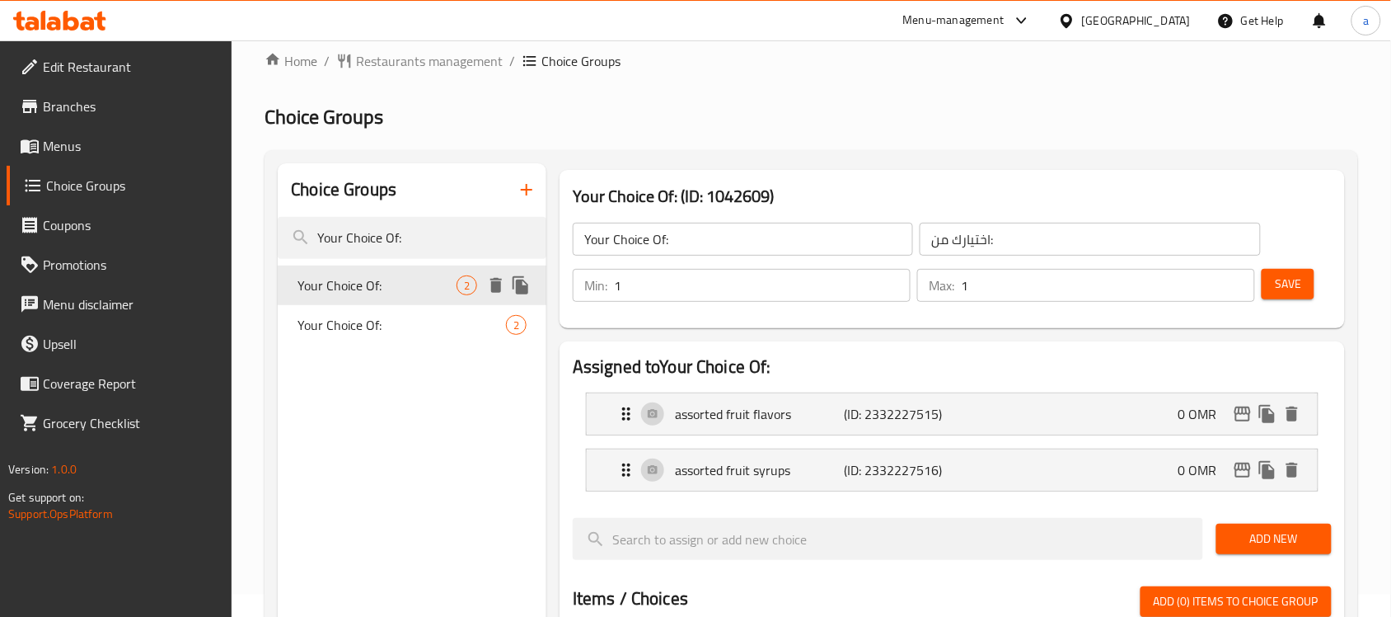
scroll to position [0, 0]
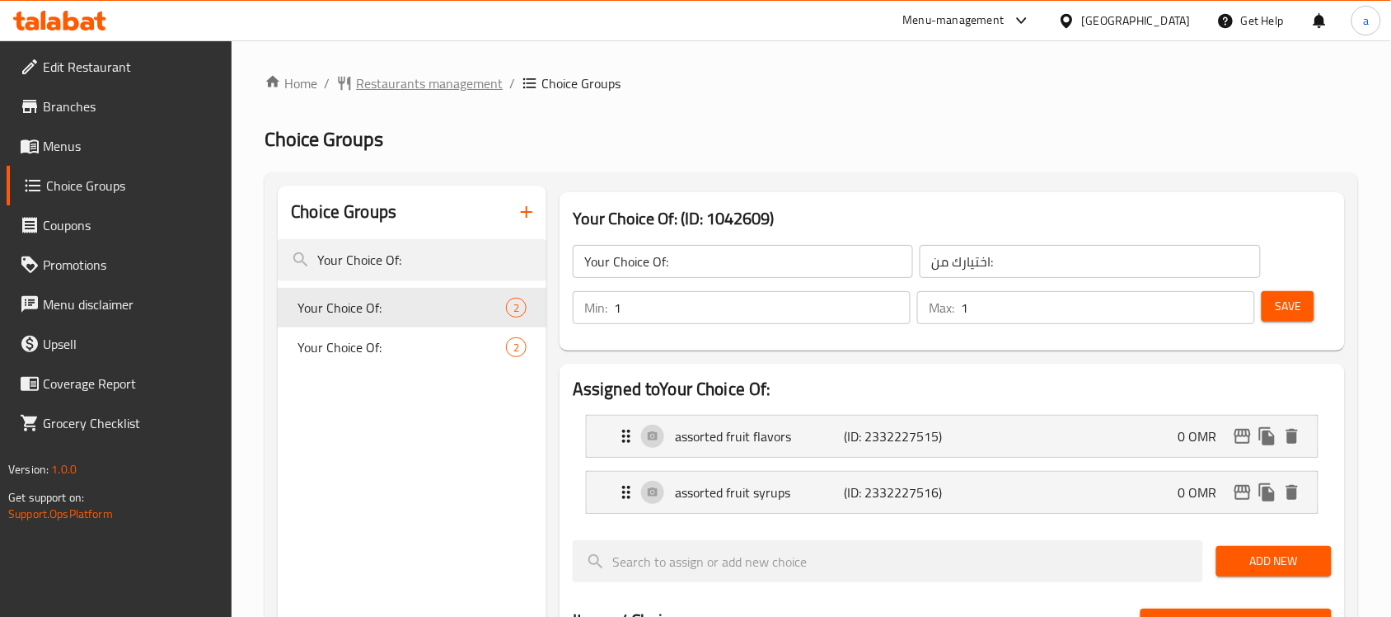
click at [470, 77] on span "Restaurants management" at bounding box center [429, 83] width 147 height 20
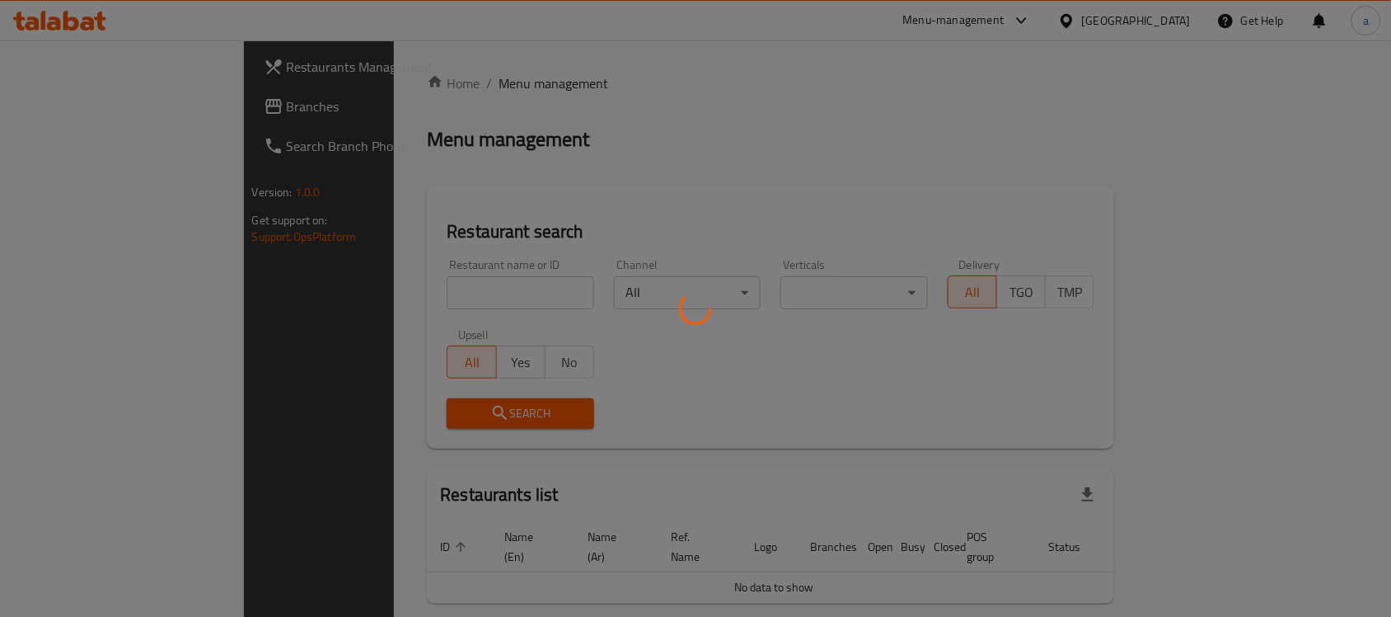
click at [76, 110] on div at bounding box center [695, 308] width 1391 height 617
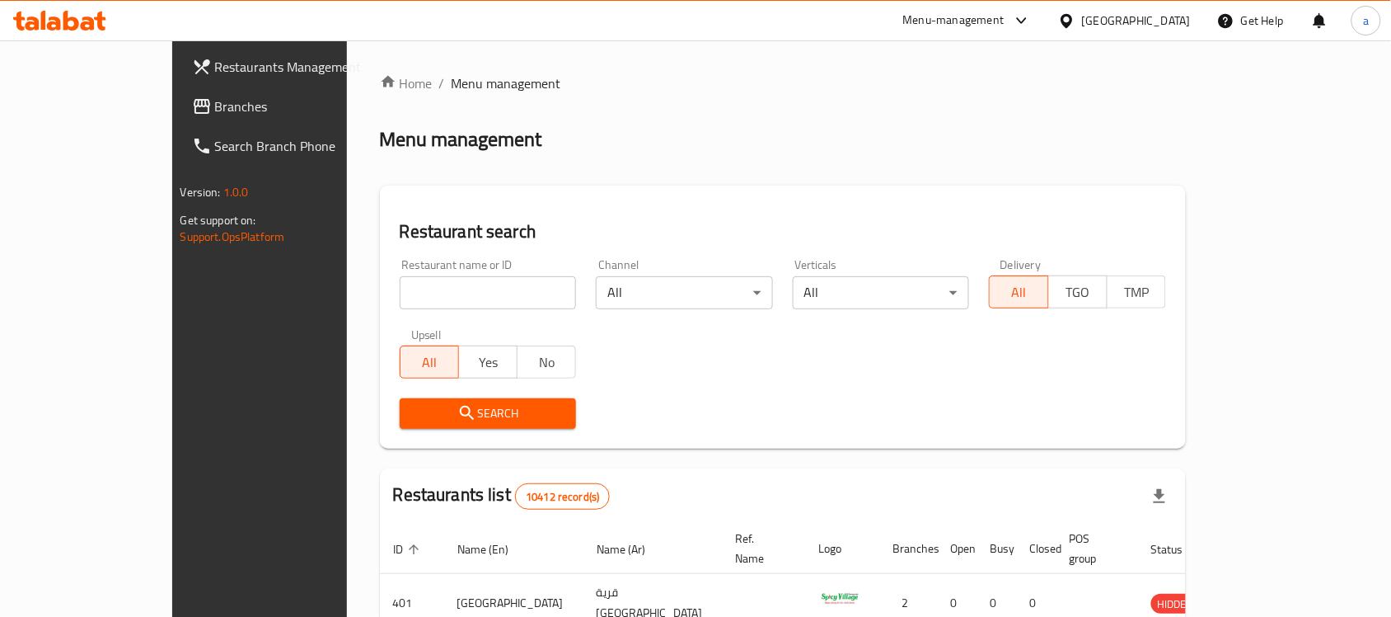
click at [172, 107] on div "Restaurants Management Branches Search Branch Phone Version: 1.0.0 Get support …" at bounding box center [695, 573] width 1047 height 1067
click at [215, 107] on span "Branches" at bounding box center [303, 106] width 176 height 20
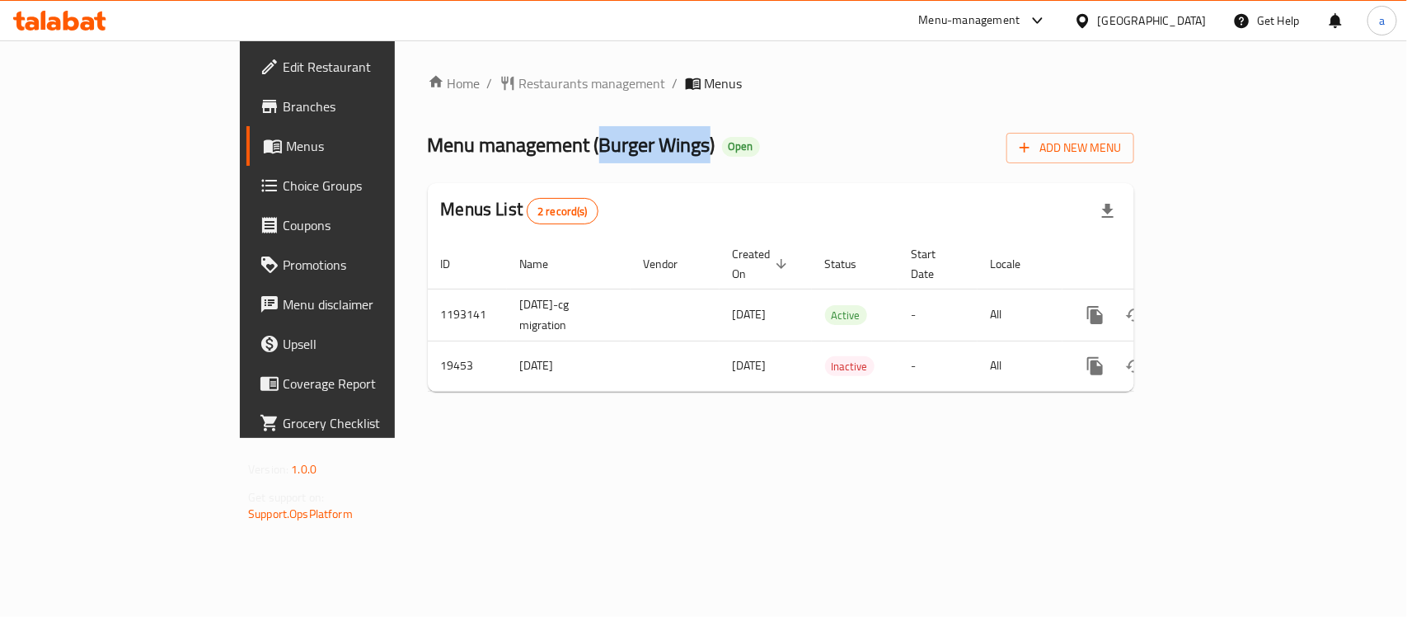
drag, startPoint x: 439, startPoint y: 138, endPoint x: 550, endPoint y: 153, distance: 112.4
click at [550, 153] on span "Menu management ( Burger Wings )" at bounding box center [572, 144] width 288 height 37
click at [519, 81] on span "Restaurants management" at bounding box center [592, 83] width 147 height 20
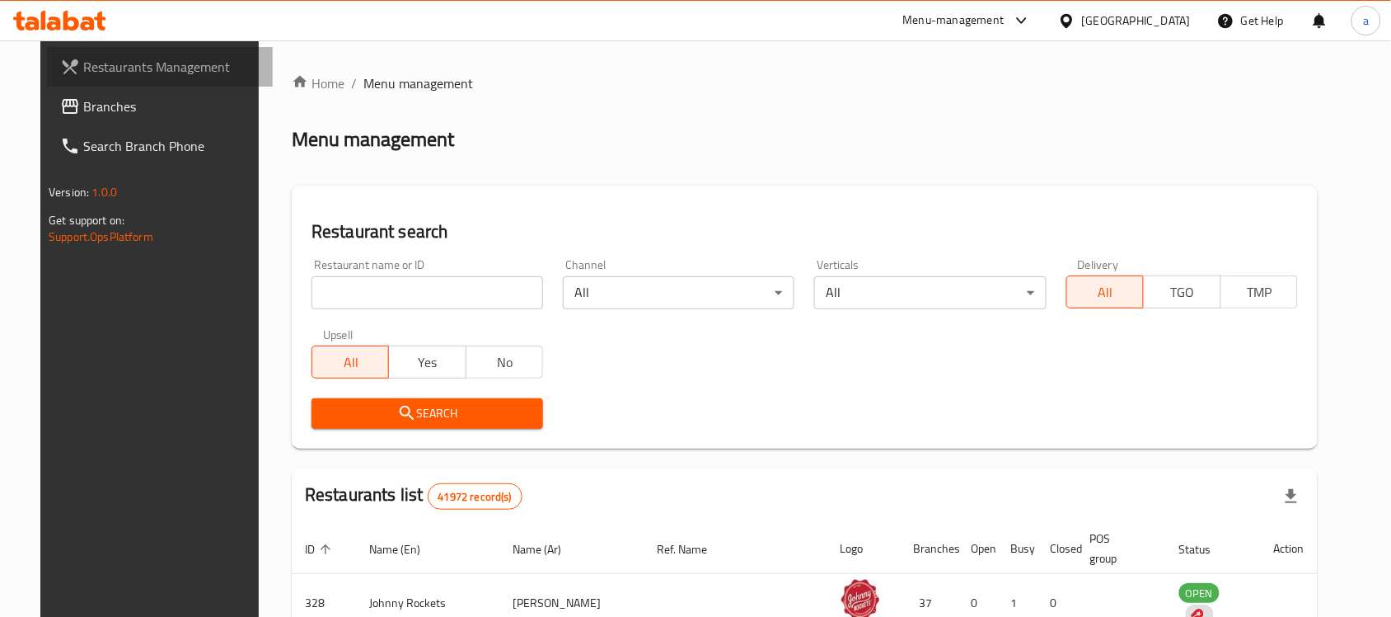
click at [110, 76] on span "Restaurants Management" at bounding box center [171, 67] width 176 height 20
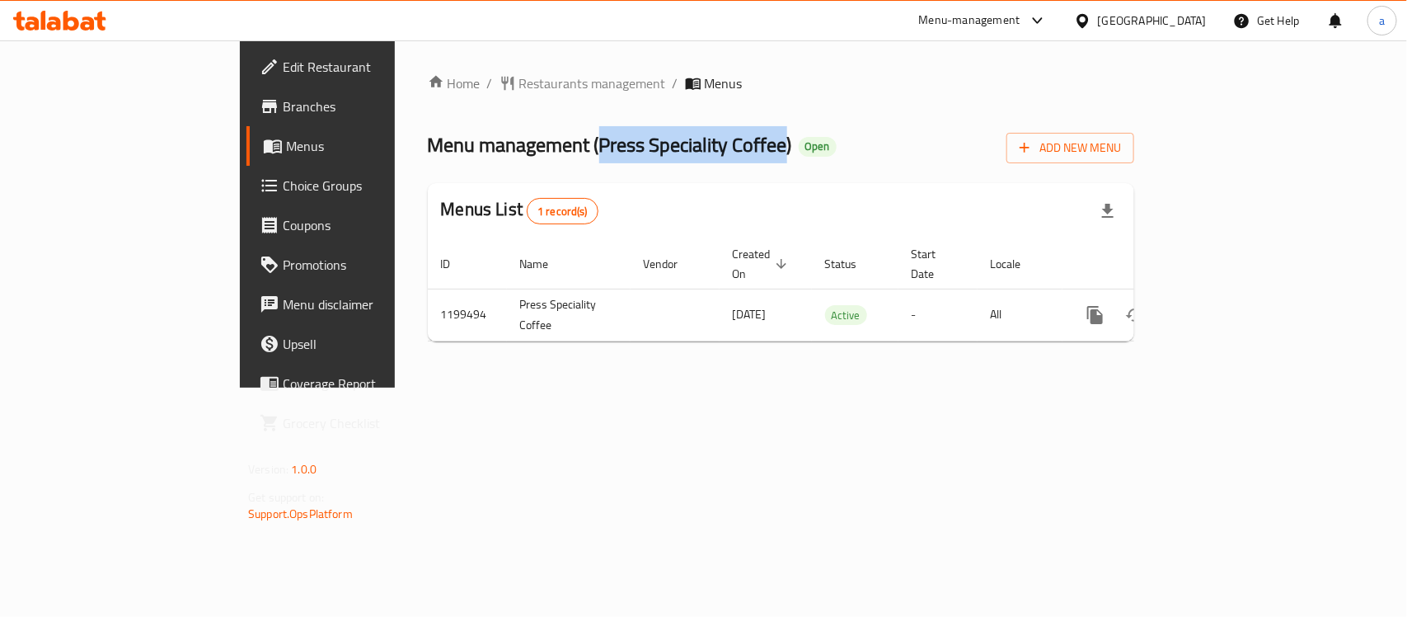
drag, startPoint x: 438, startPoint y: 145, endPoint x: 629, endPoint y: 136, distance: 191.4
click at [629, 136] on span "Menu management ( Press Speciality Coffee )" at bounding box center [610, 144] width 364 height 37
copy span "Press Speciality Coffee"
click at [519, 74] on span "Restaurants management" at bounding box center [592, 83] width 147 height 20
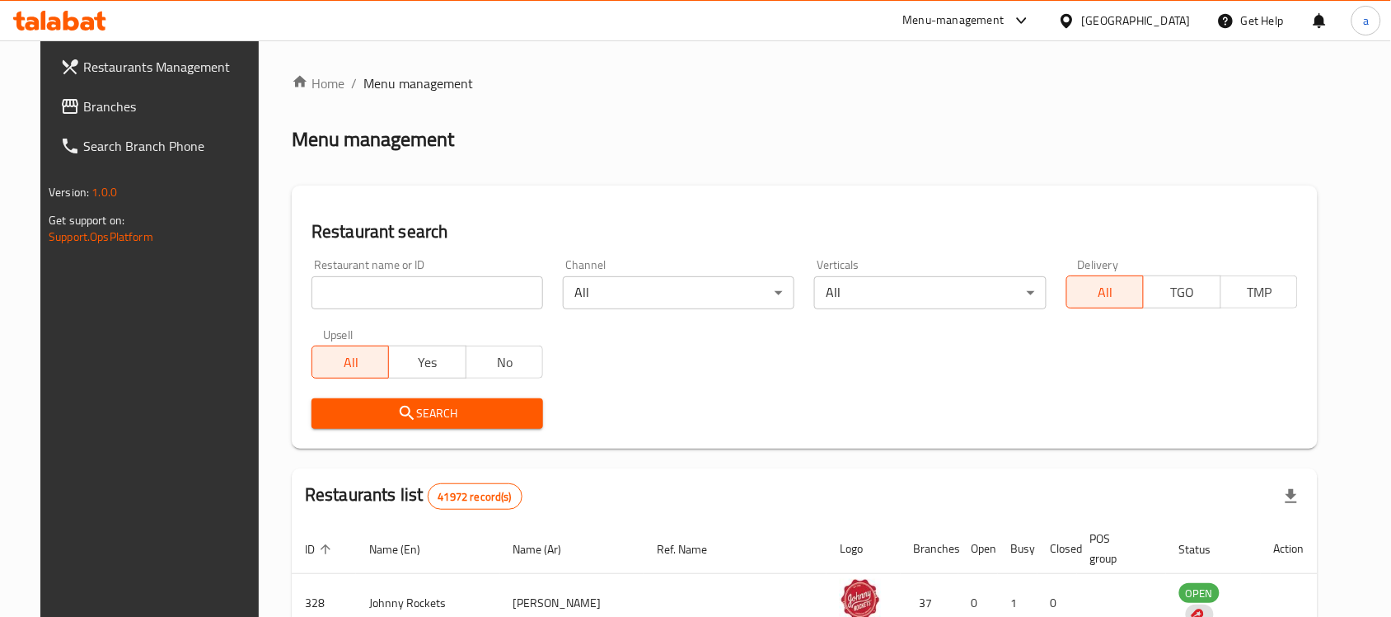
click at [134, 117] on link "Branches" at bounding box center [160, 107] width 226 height 40
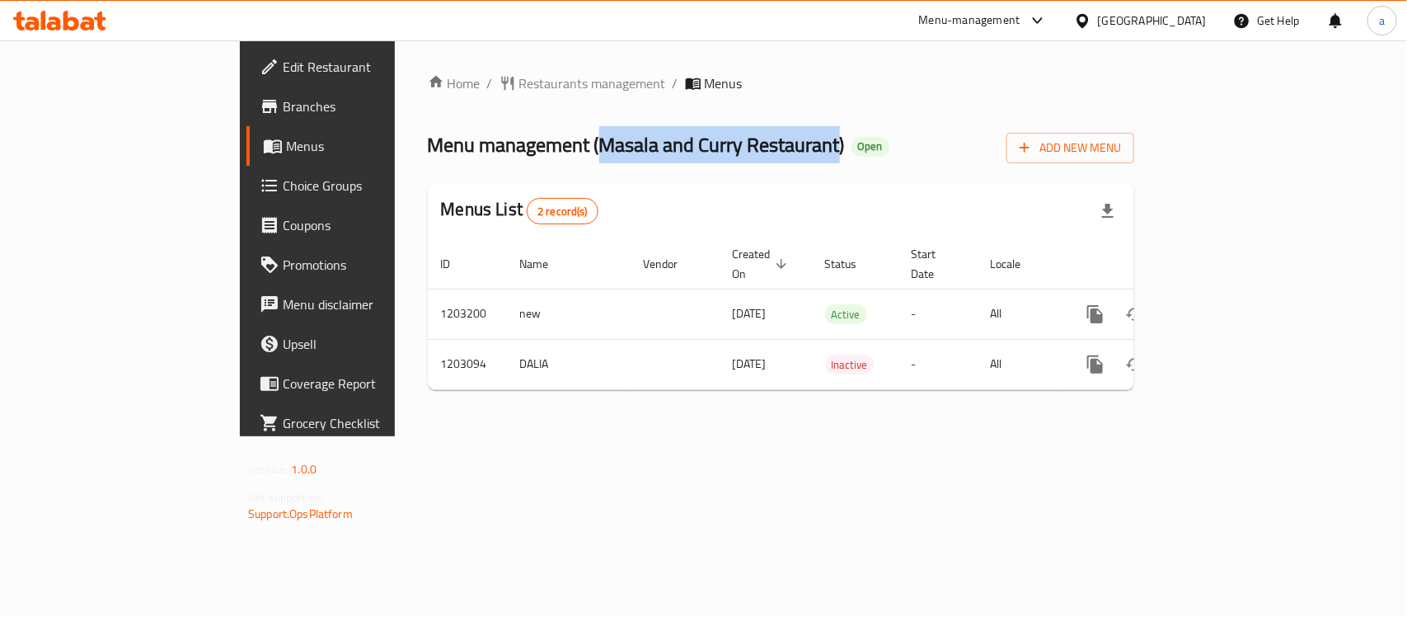
drag, startPoint x: 443, startPoint y: 140, endPoint x: 682, endPoint y: 140, distance: 239.0
click at [682, 140] on span "Menu management ( Masala and Curry Restaurant )" at bounding box center [636, 144] width 417 height 37
copy span "Masala and Curry Restaurant"
click at [462, 150] on span "Menu management ( Masala and Curry Restaurant )" at bounding box center [636, 144] width 417 height 37
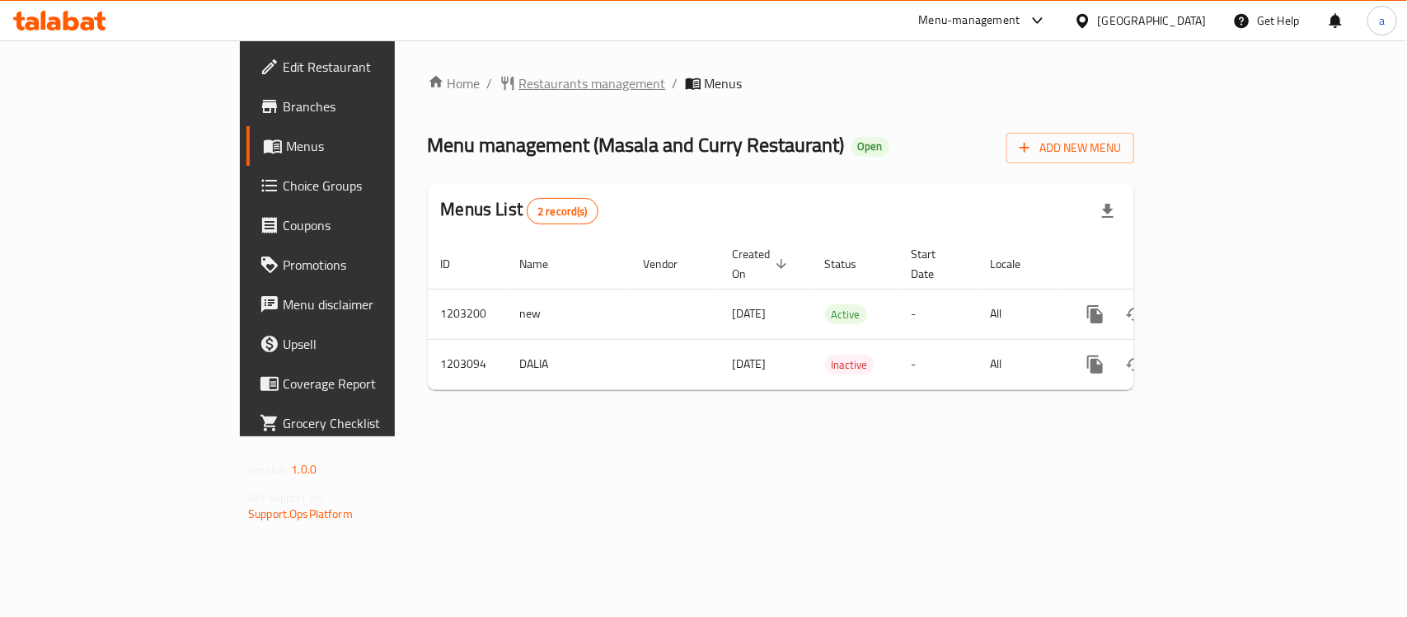
click at [519, 79] on span "Restaurants management" at bounding box center [592, 83] width 147 height 20
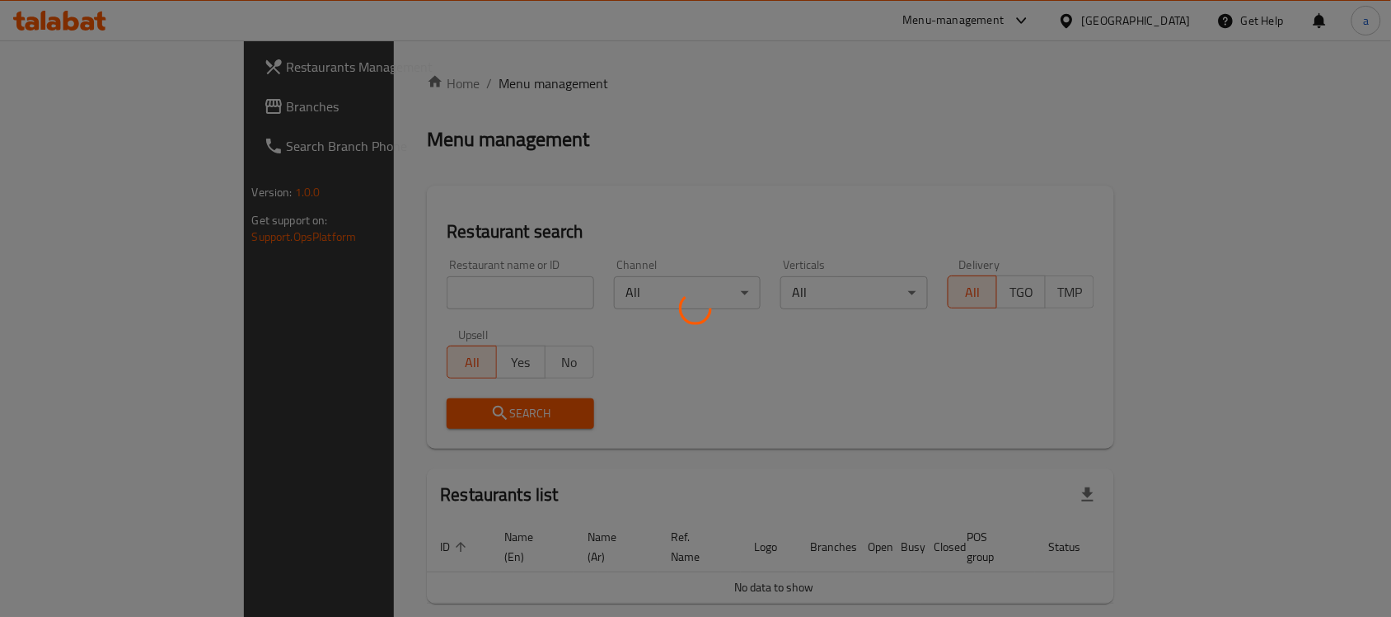
click at [95, 111] on div at bounding box center [695, 308] width 1391 height 617
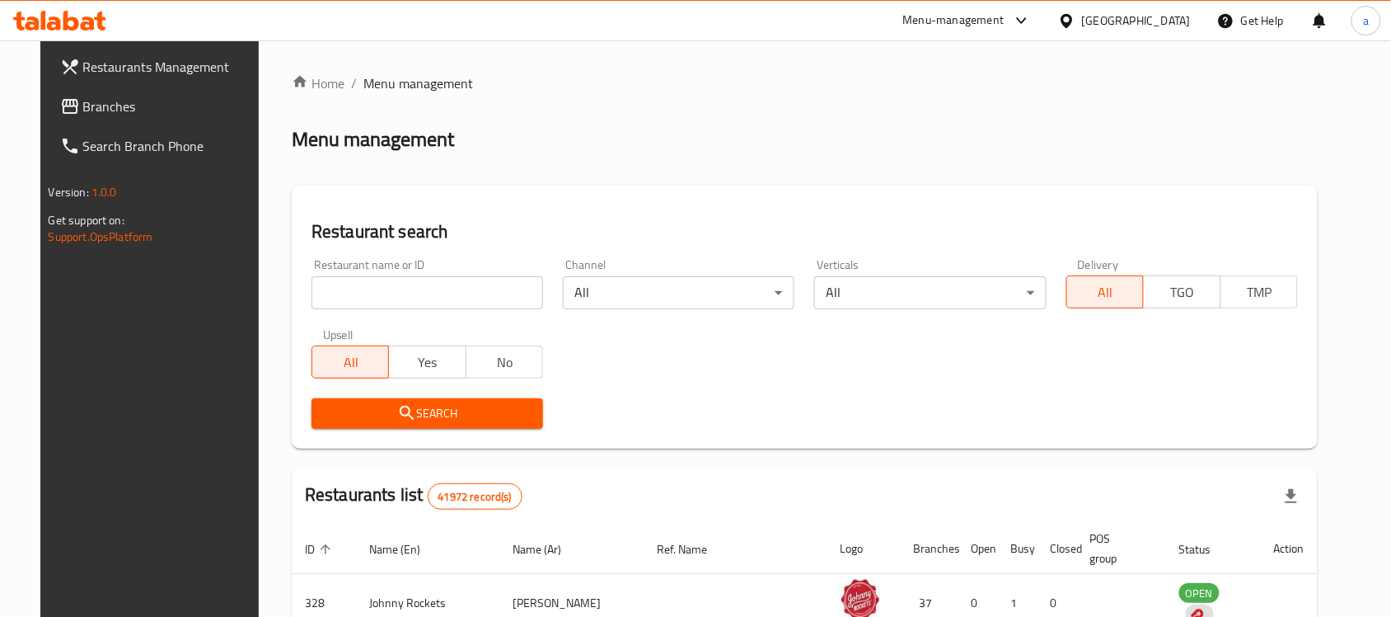
click at [95, 111] on div "Restaurants Management Branches Search Branch Phone Version: 1.0.0 Get support …" at bounding box center [695, 580] width 1311 height 1081
click at [129, 128] on link "Search Branch Phone" at bounding box center [160, 146] width 226 height 40
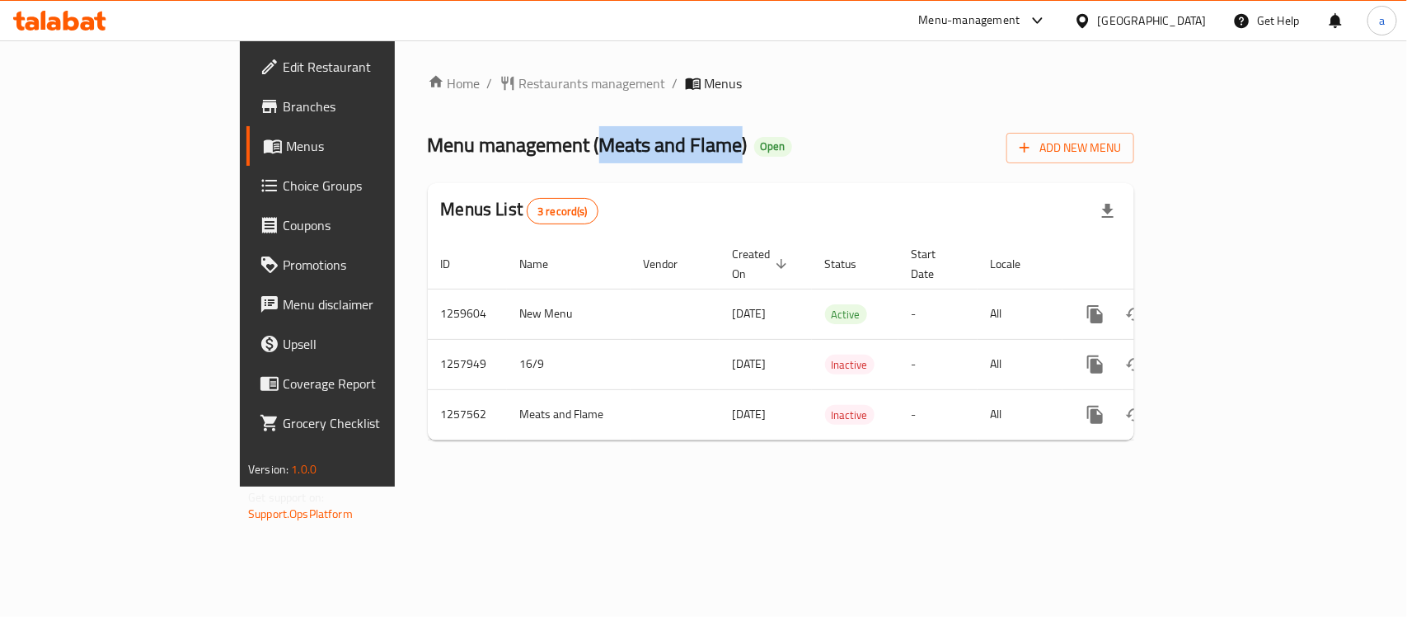
drag, startPoint x: 441, startPoint y: 141, endPoint x: 463, endPoint y: 223, distance: 85.4
click at [583, 157] on span "Menu management ( Meats and Flame )" at bounding box center [588, 144] width 320 height 37
copy span "Meats and Flame"
